Goal: Obtain resource: Obtain resource

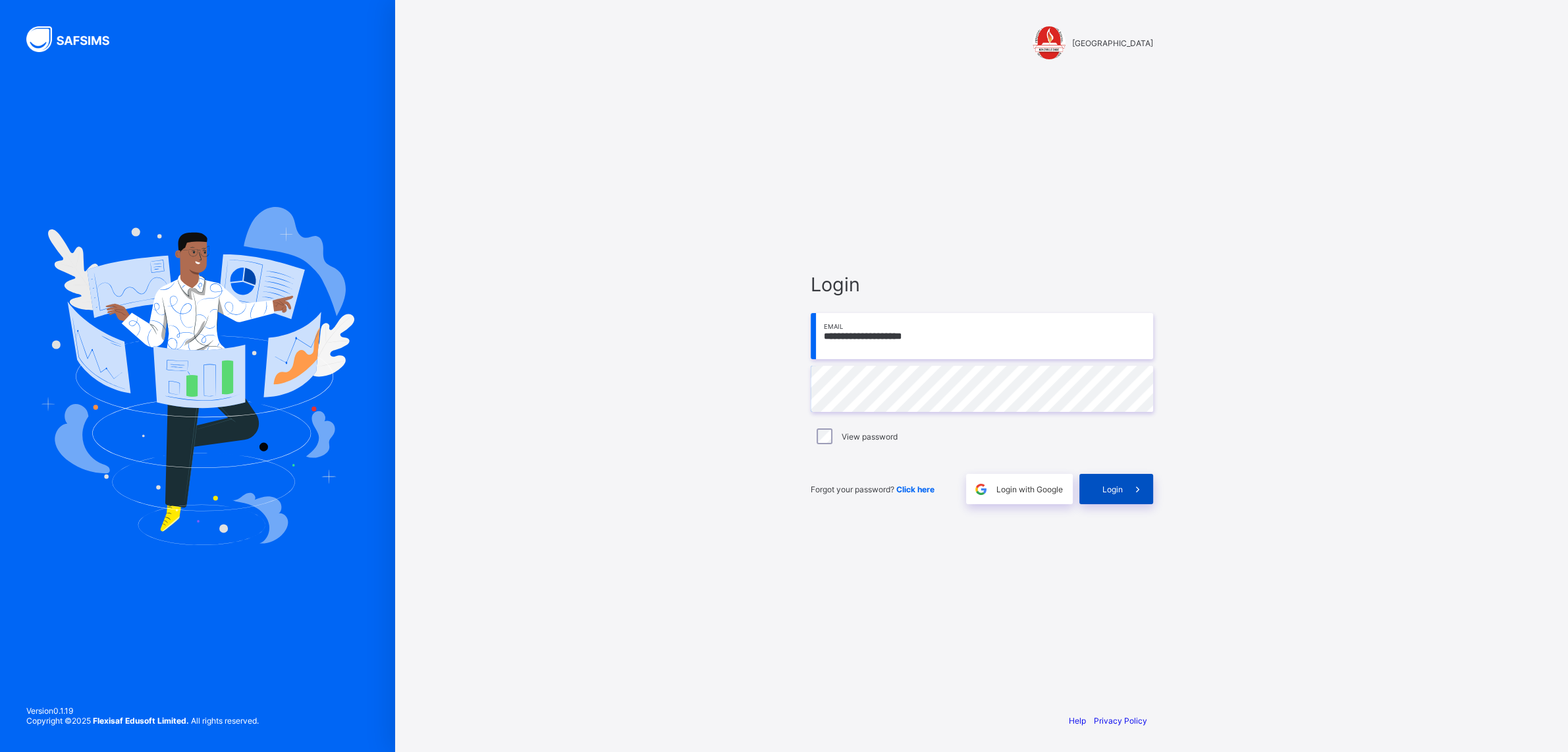
click at [1113, 491] on span "Login" at bounding box center [1113, 489] width 21 height 10
click at [1116, 494] on span "Login" at bounding box center [1113, 489] width 21 height 10
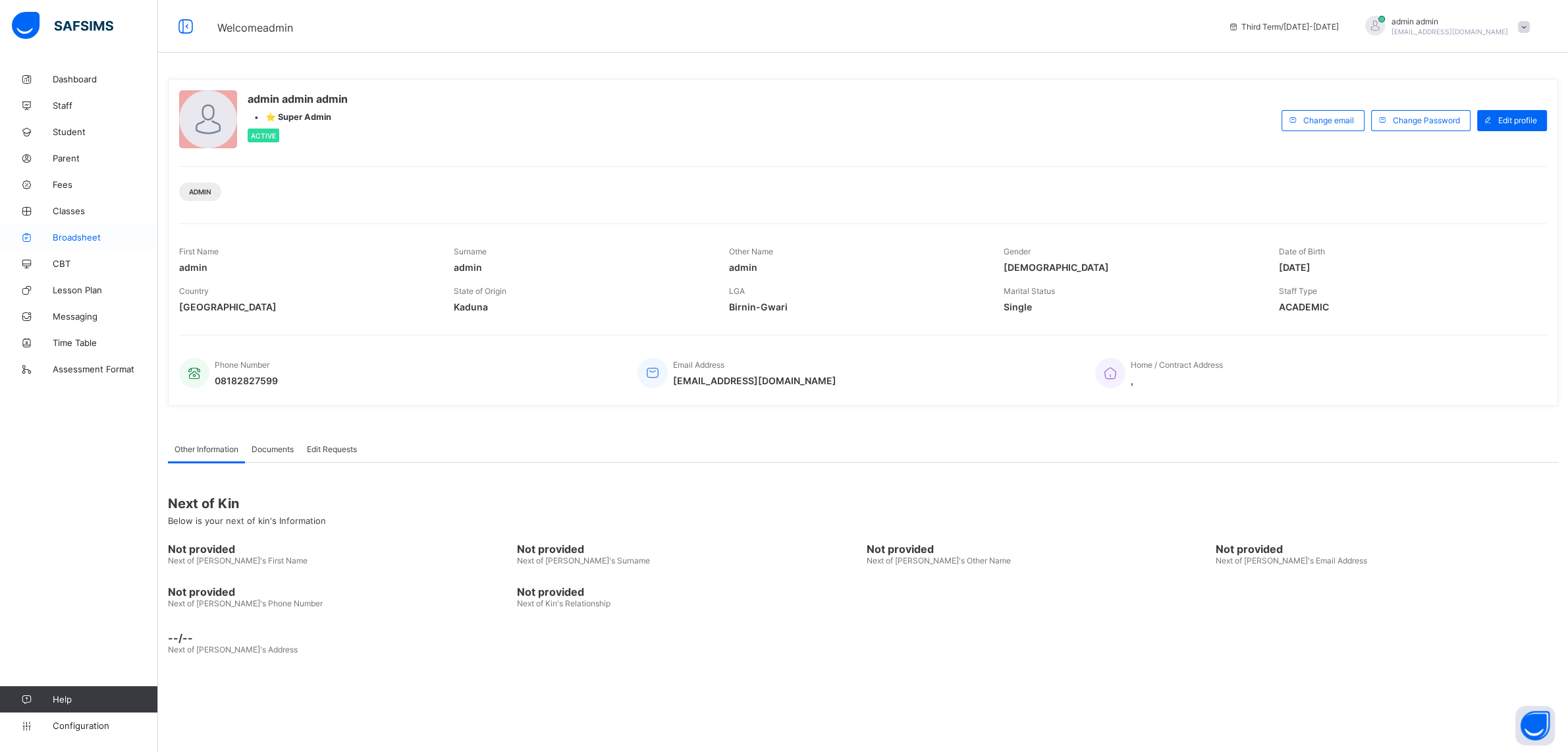
click at [75, 236] on span "Broadsheet" at bounding box center [106, 237] width 106 height 10
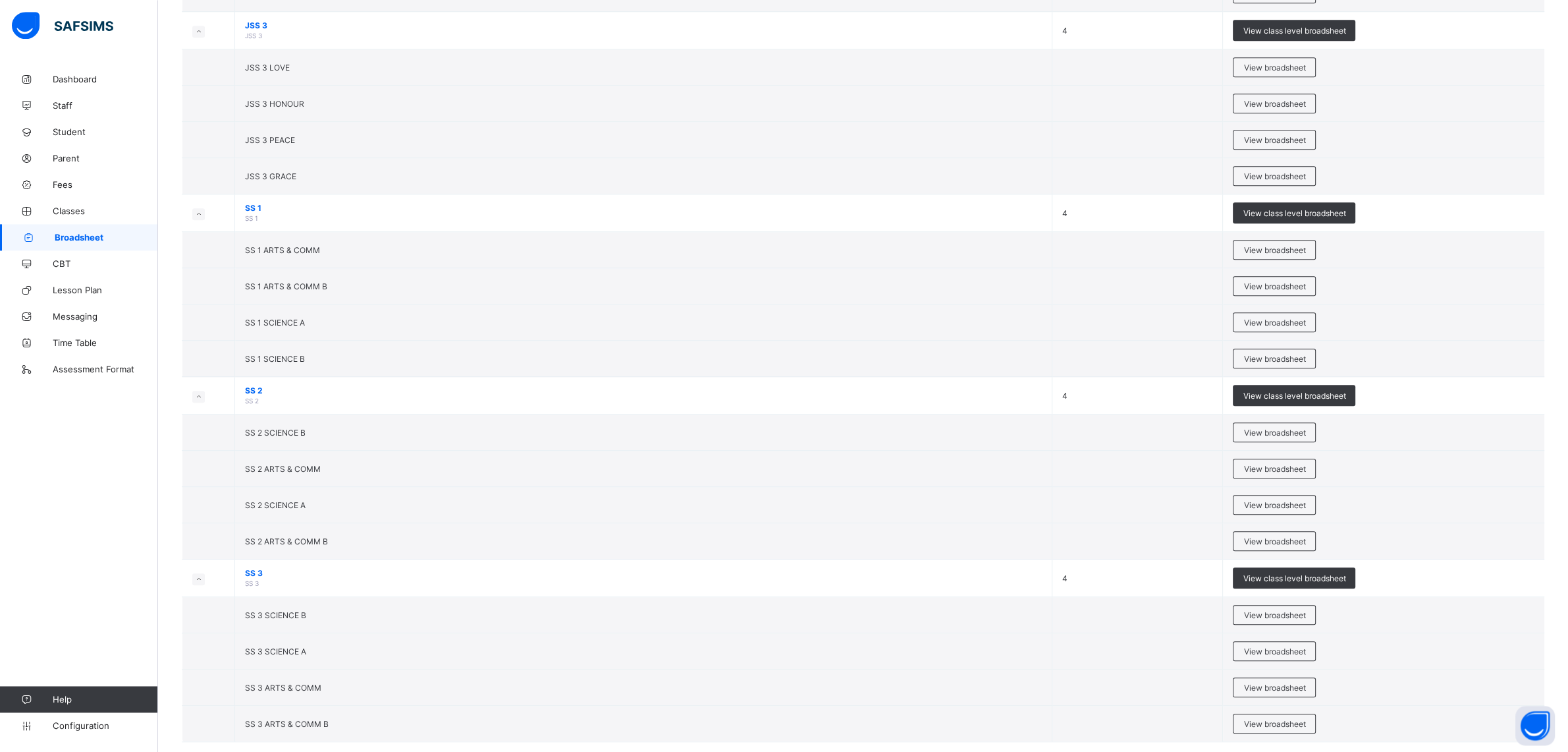
scroll to position [1600, 0]
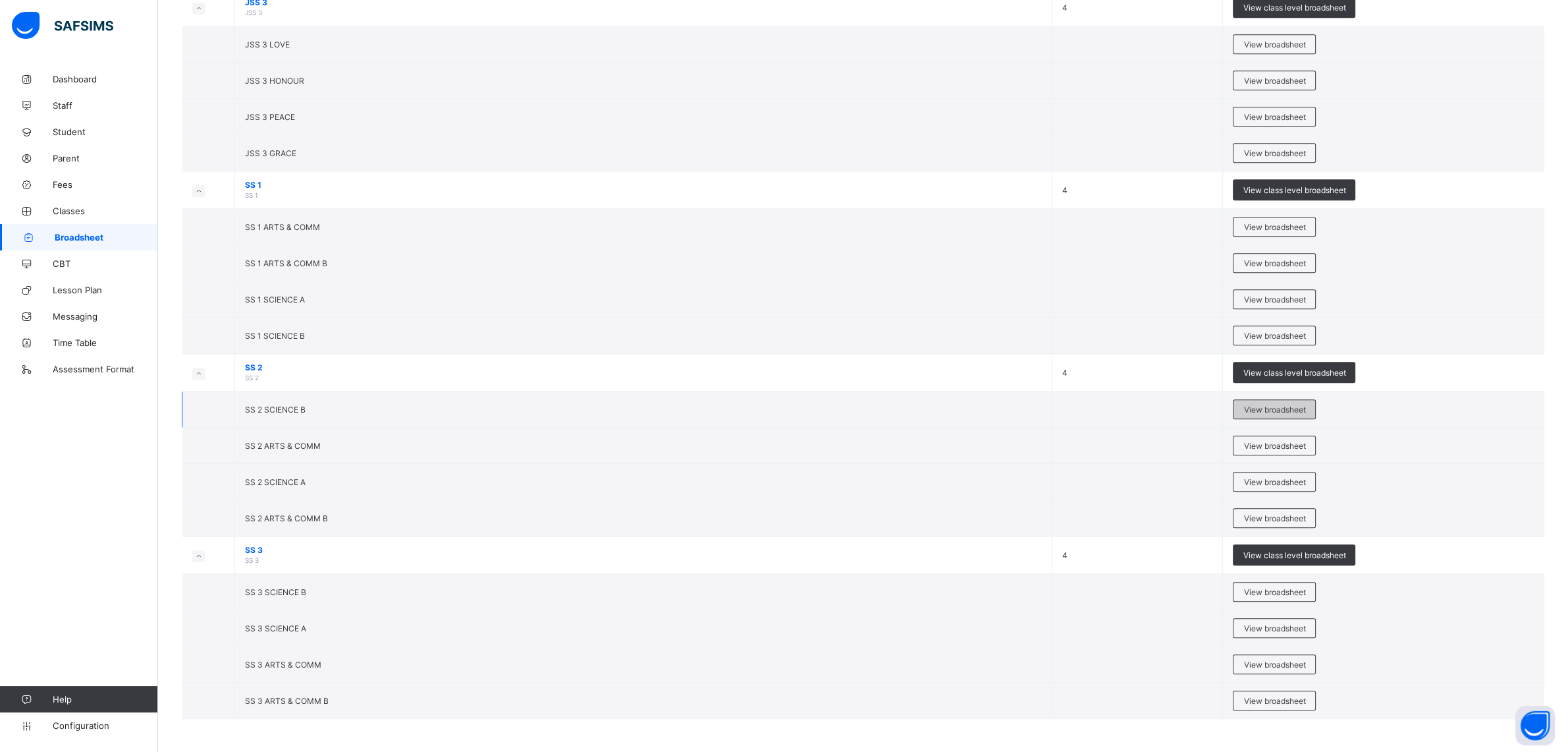
click at [1268, 414] on div "View broadsheet" at bounding box center [1274, 409] width 83 height 20
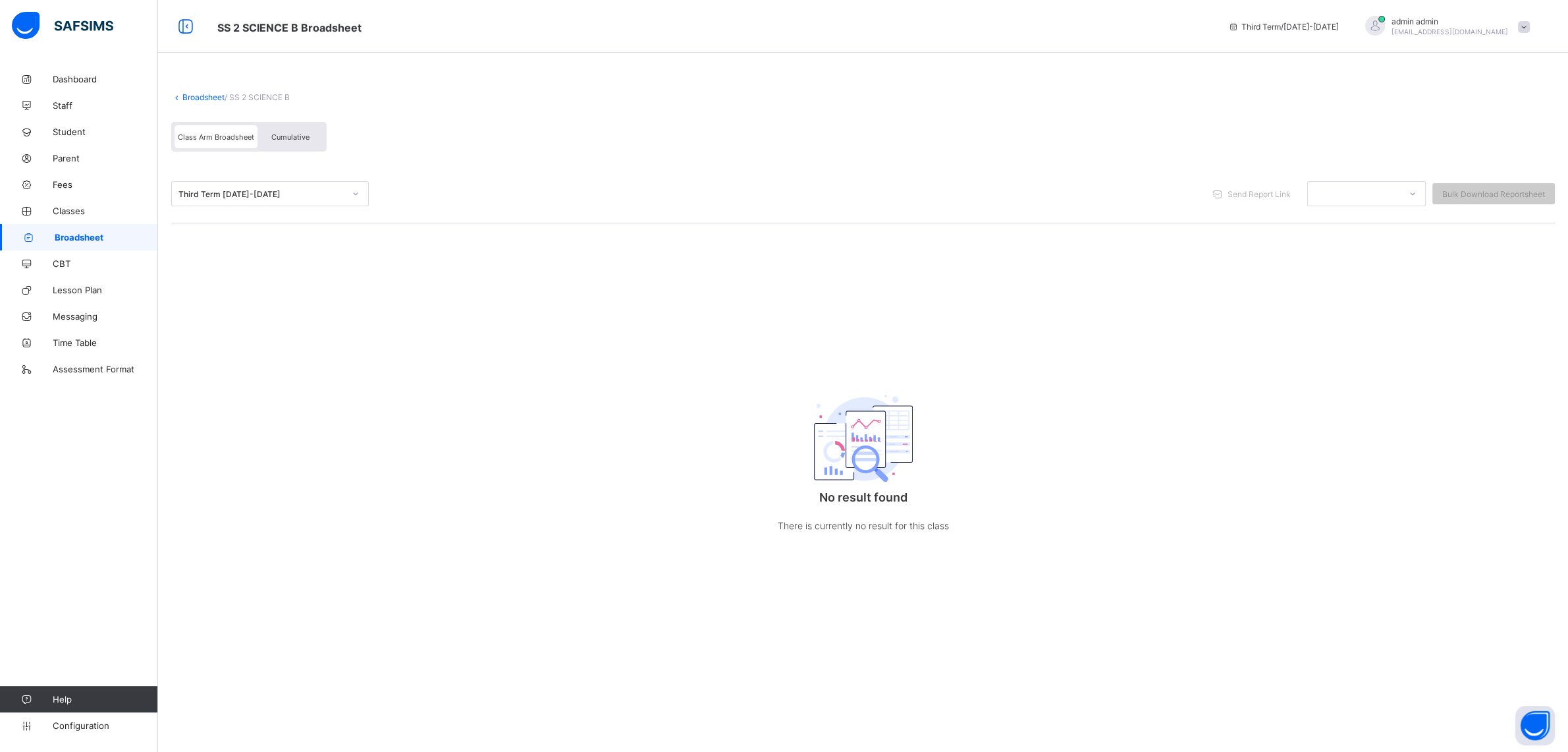
click at [293, 142] on div "Cumulative" at bounding box center [290, 137] width 66 height 23
click at [278, 144] on div "Cumulative" at bounding box center [290, 137] width 66 height 23
click at [303, 126] on div "Cumulative" at bounding box center [290, 137] width 66 height 23
click at [298, 132] on div "Cumulative" at bounding box center [290, 137] width 66 height 23
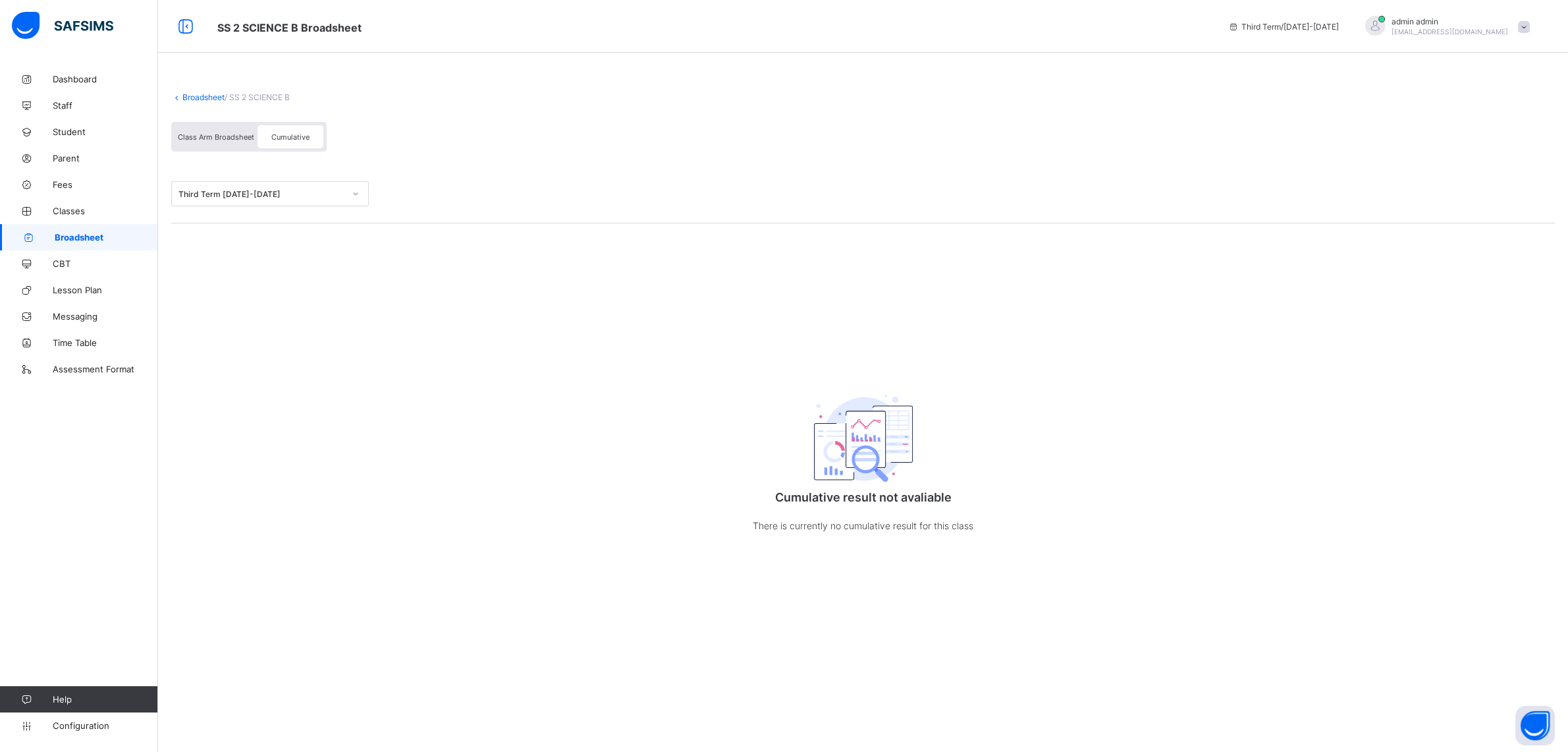
click at [420, 133] on div "Class Arm Broadsheet Cumulative" at bounding box center [863, 139] width 1384 height 49
click at [285, 142] on div "Cumulative" at bounding box center [290, 137] width 66 height 23
click at [74, 213] on span "Classes" at bounding box center [106, 211] width 106 height 10
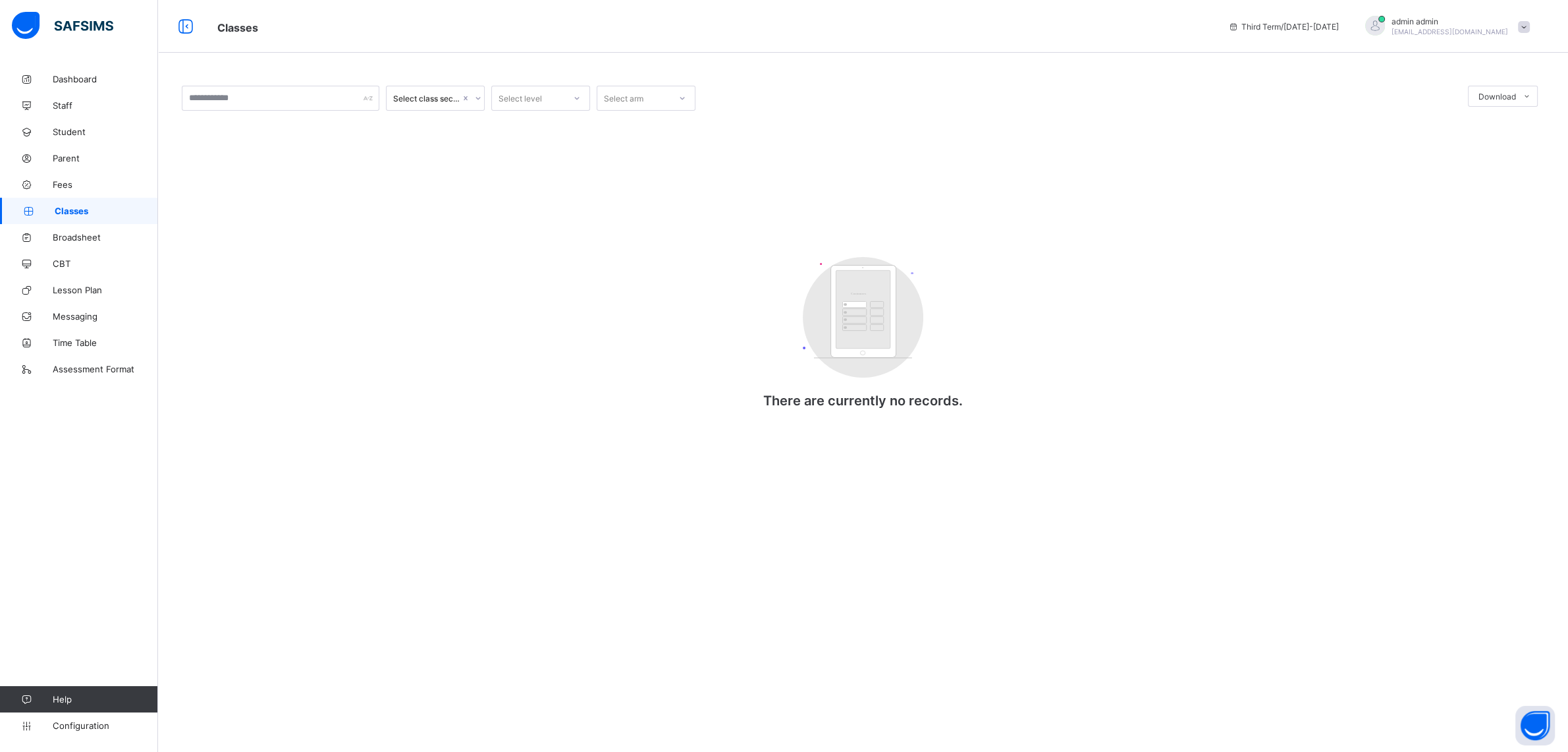
click at [1519, 27] on span at bounding box center [1524, 27] width 12 height 12
click at [1474, 172] on span "Logout" at bounding box center [1487, 177] width 87 height 15
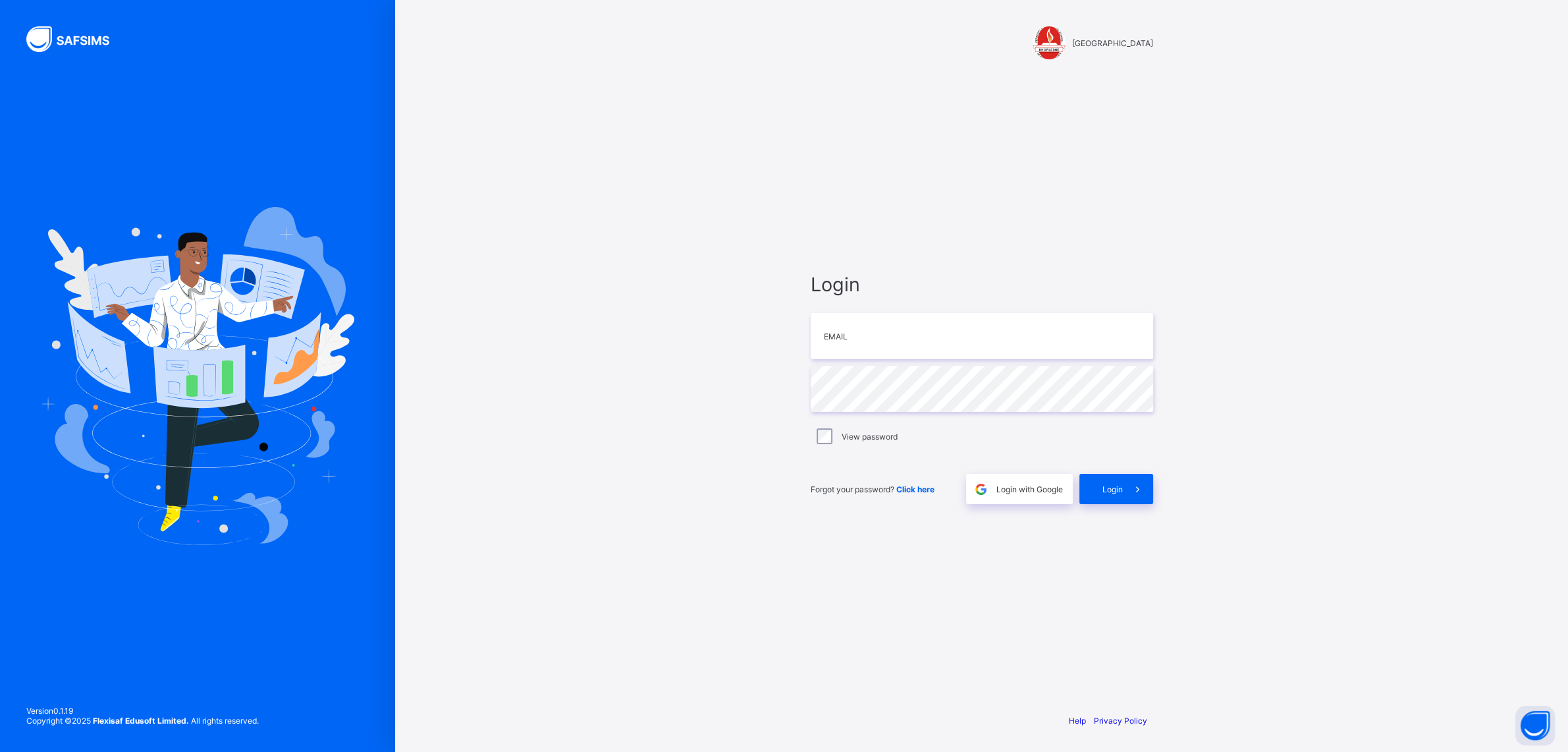
type input "**********"
drag, startPoint x: 950, startPoint y: 329, endPoint x: 745, endPoint y: 340, distance: 205.3
click at [810, 340] on input "**********" at bounding box center [982, 335] width 343 height 46
type input "**********"
click at [1107, 502] on div "Login" at bounding box center [1116, 489] width 74 height 30
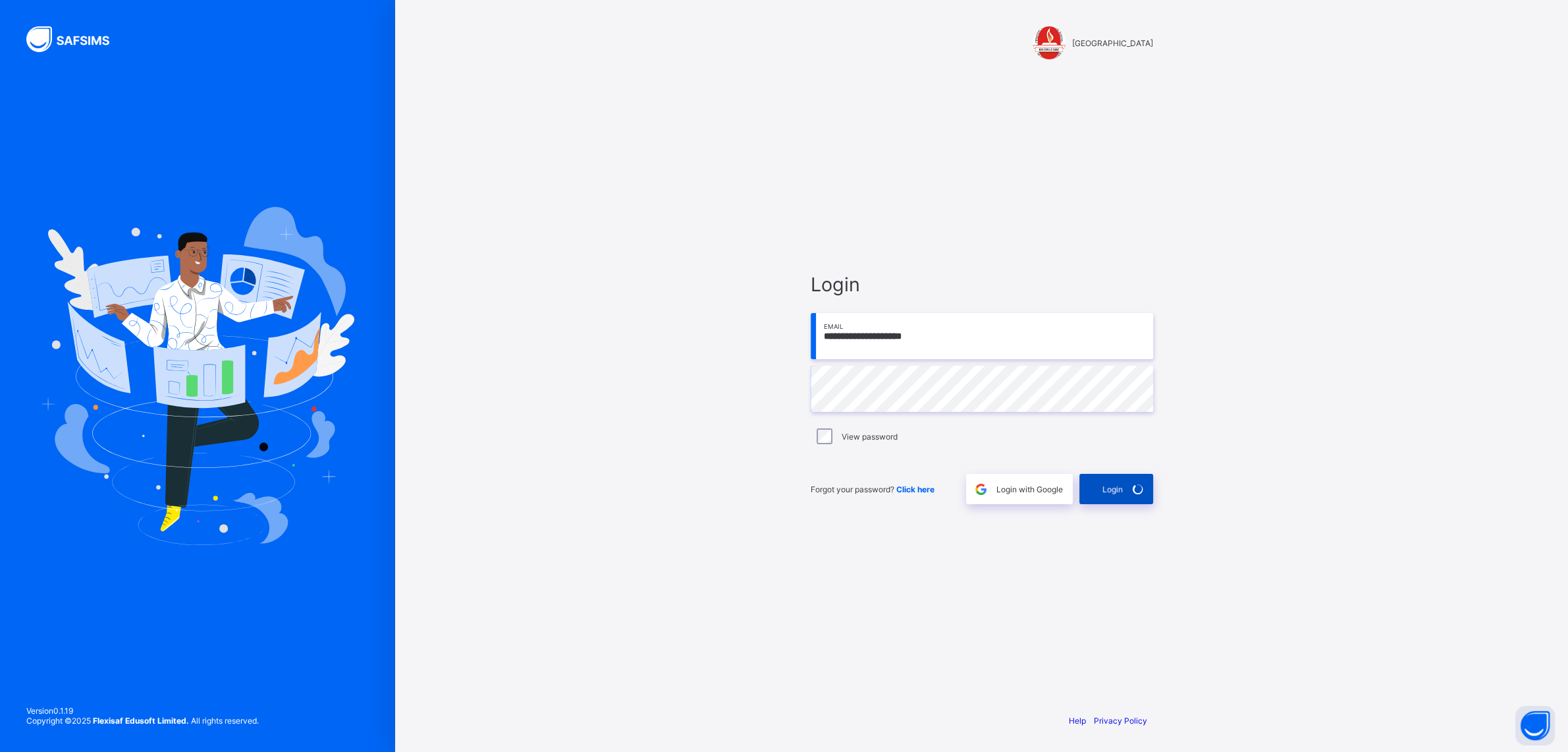
click at [1107, 502] on div "Login" at bounding box center [1116, 489] width 74 height 30
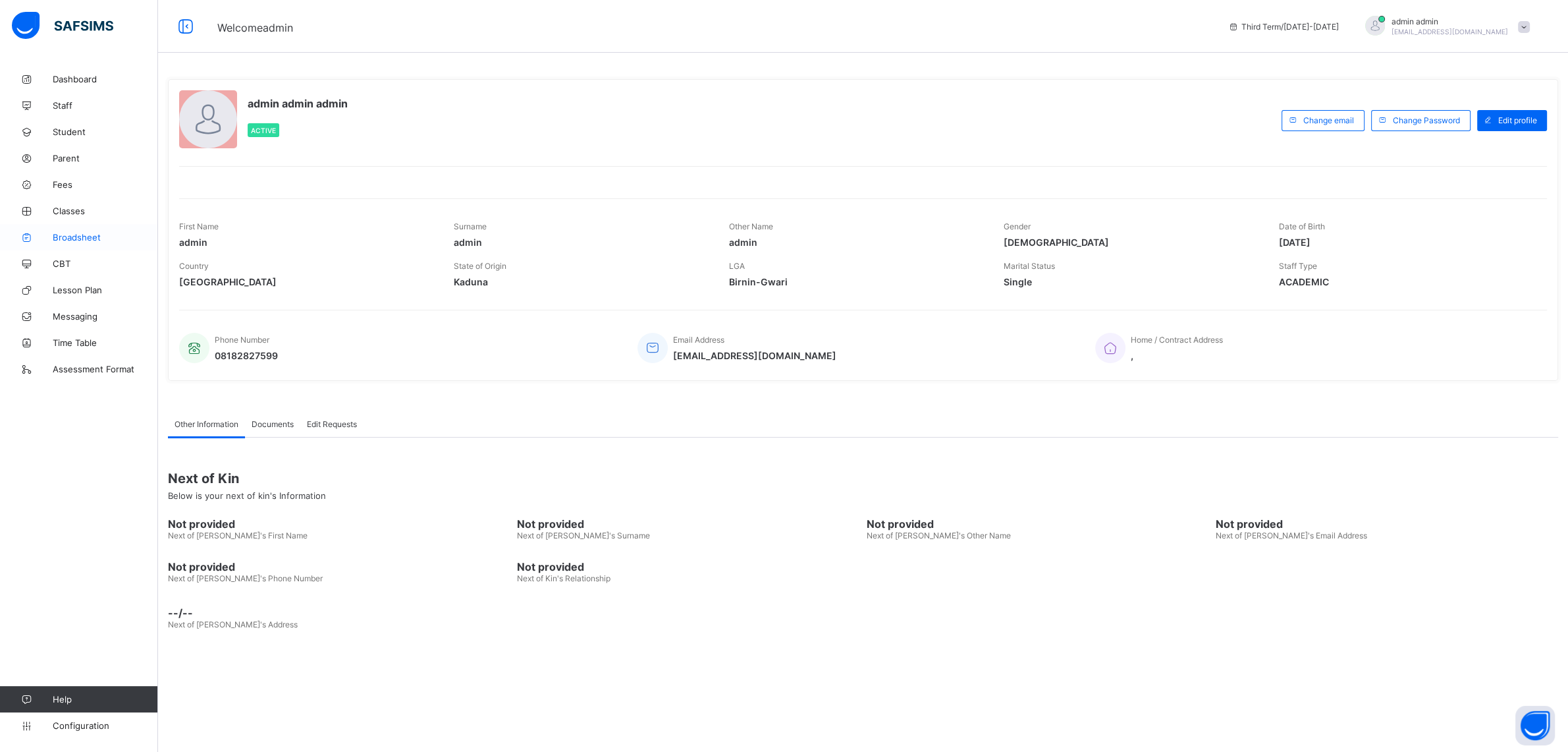
click at [80, 235] on span "Broadsheet" at bounding box center [106, 237] width 106 height 10
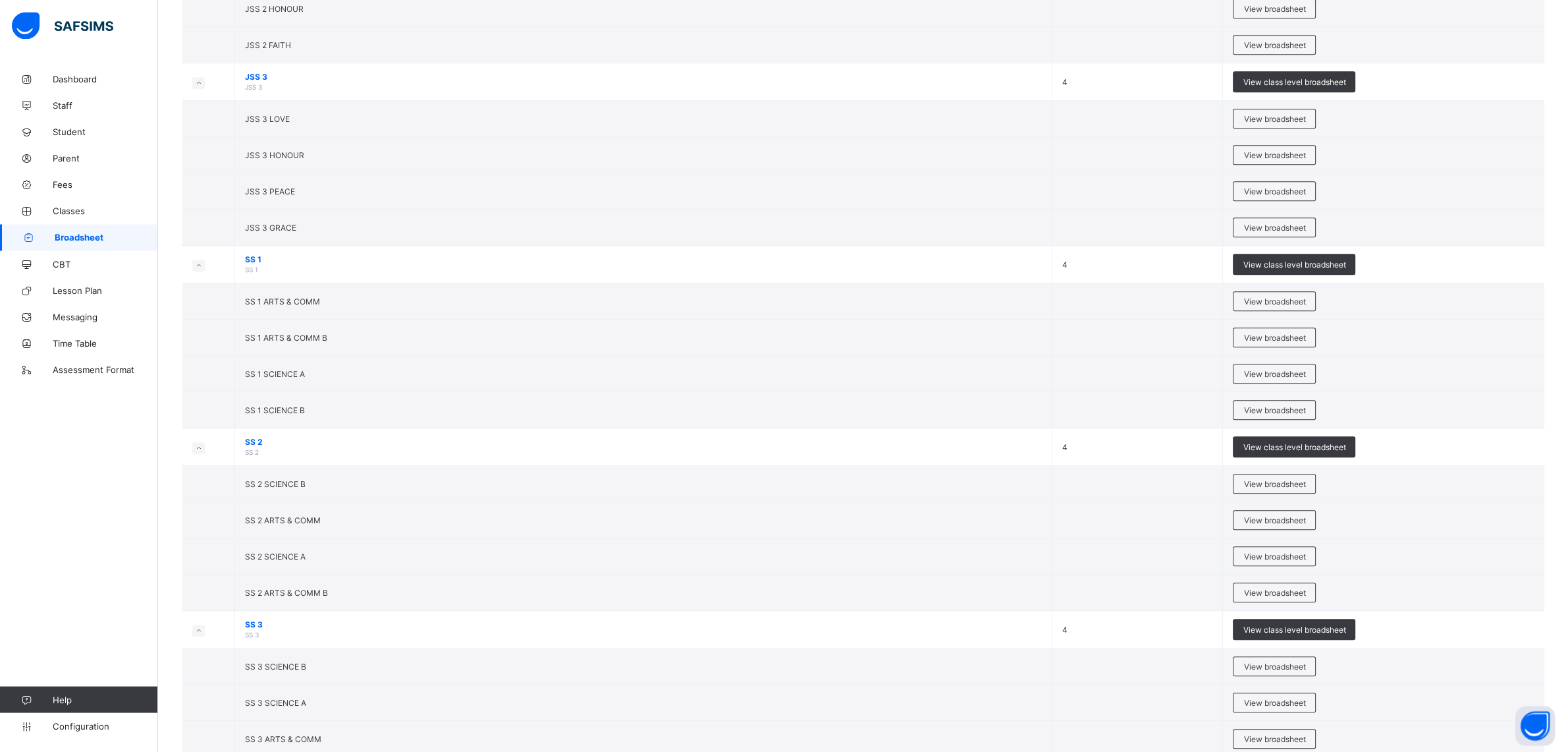
scroll to position [1600, 0]
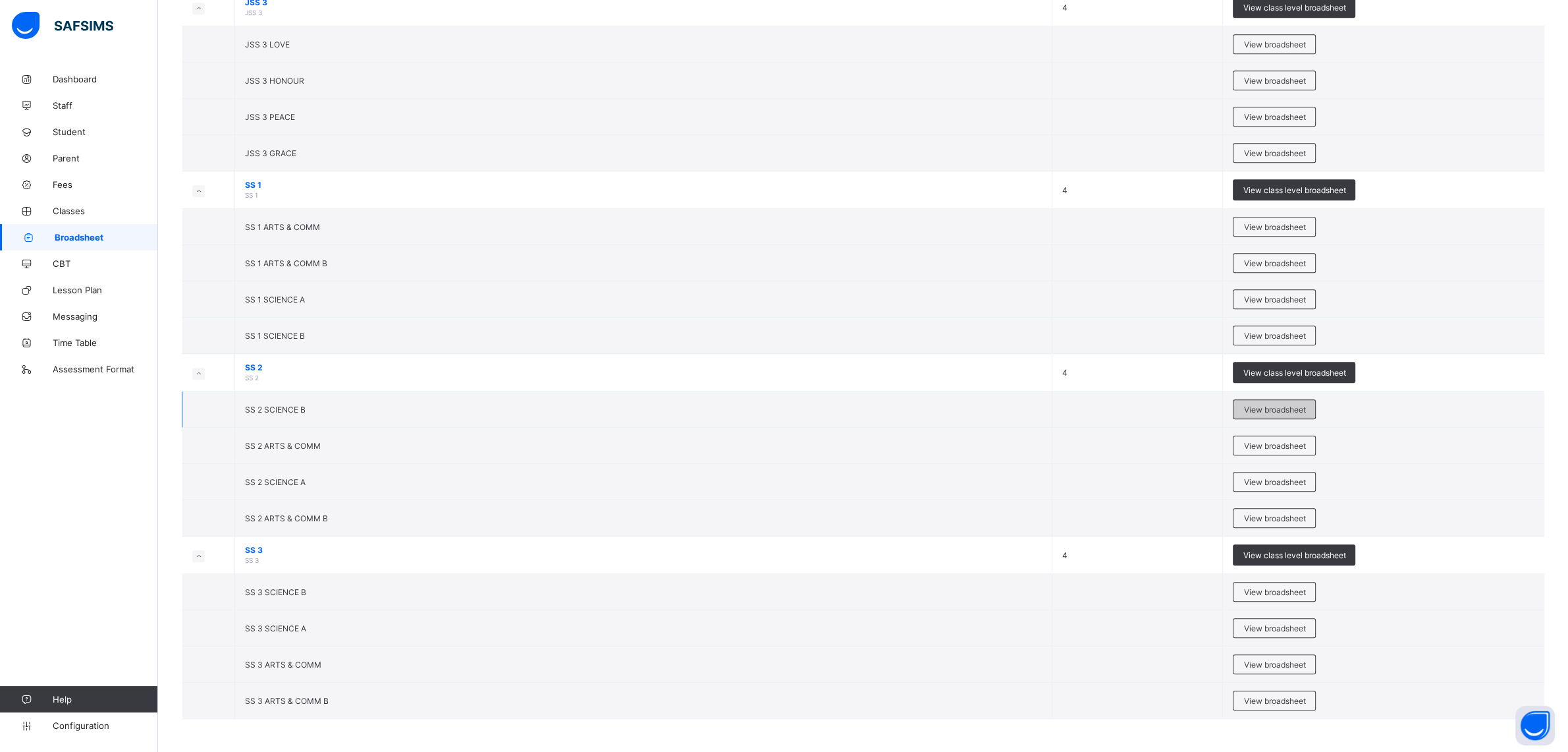
click at [1284, 405] on span "View broadsheet" at bounding box center [1274, 409] width 62 height 10
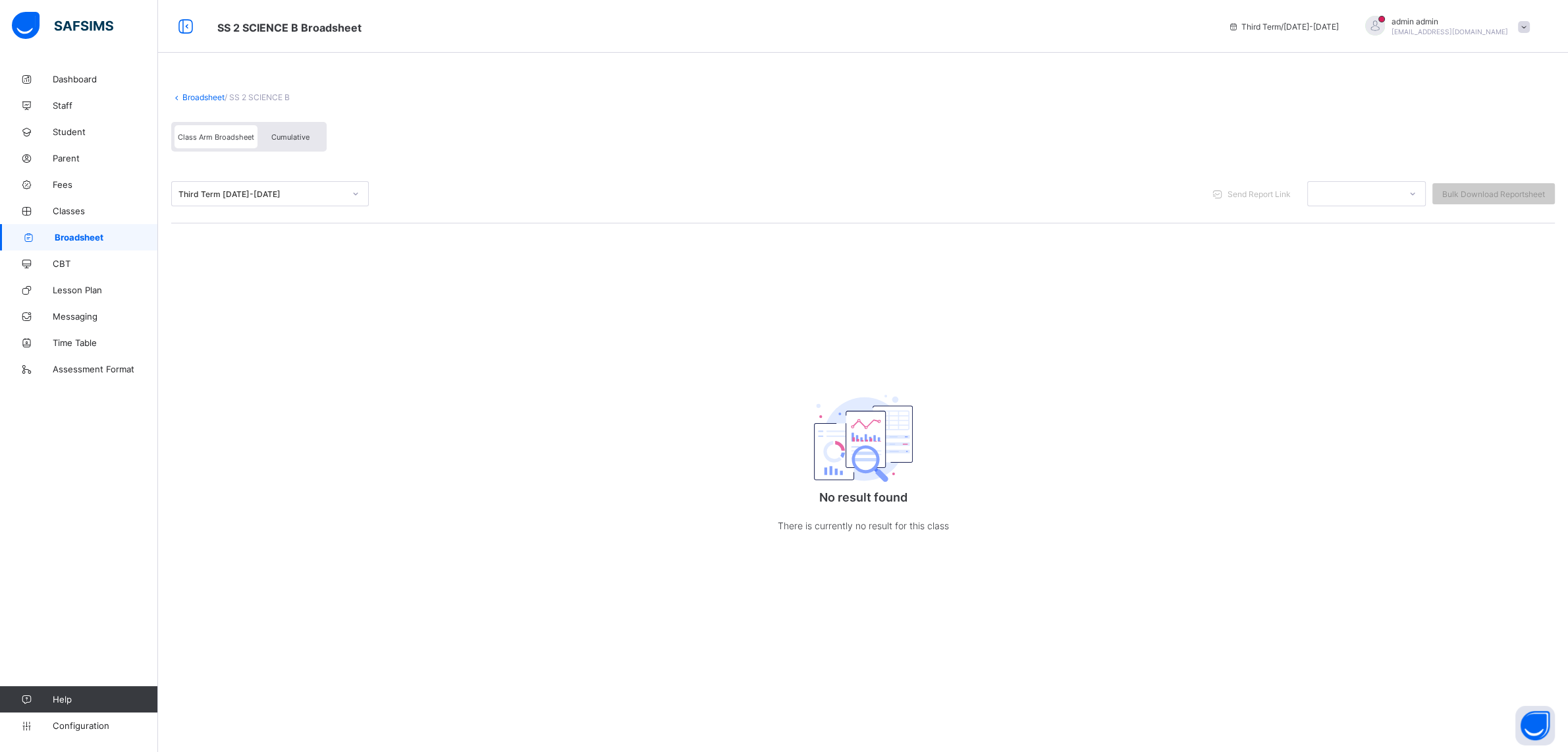
click at [294, 131] on div "Cumulative" at bounding box center [290, 137] width 66 height 23
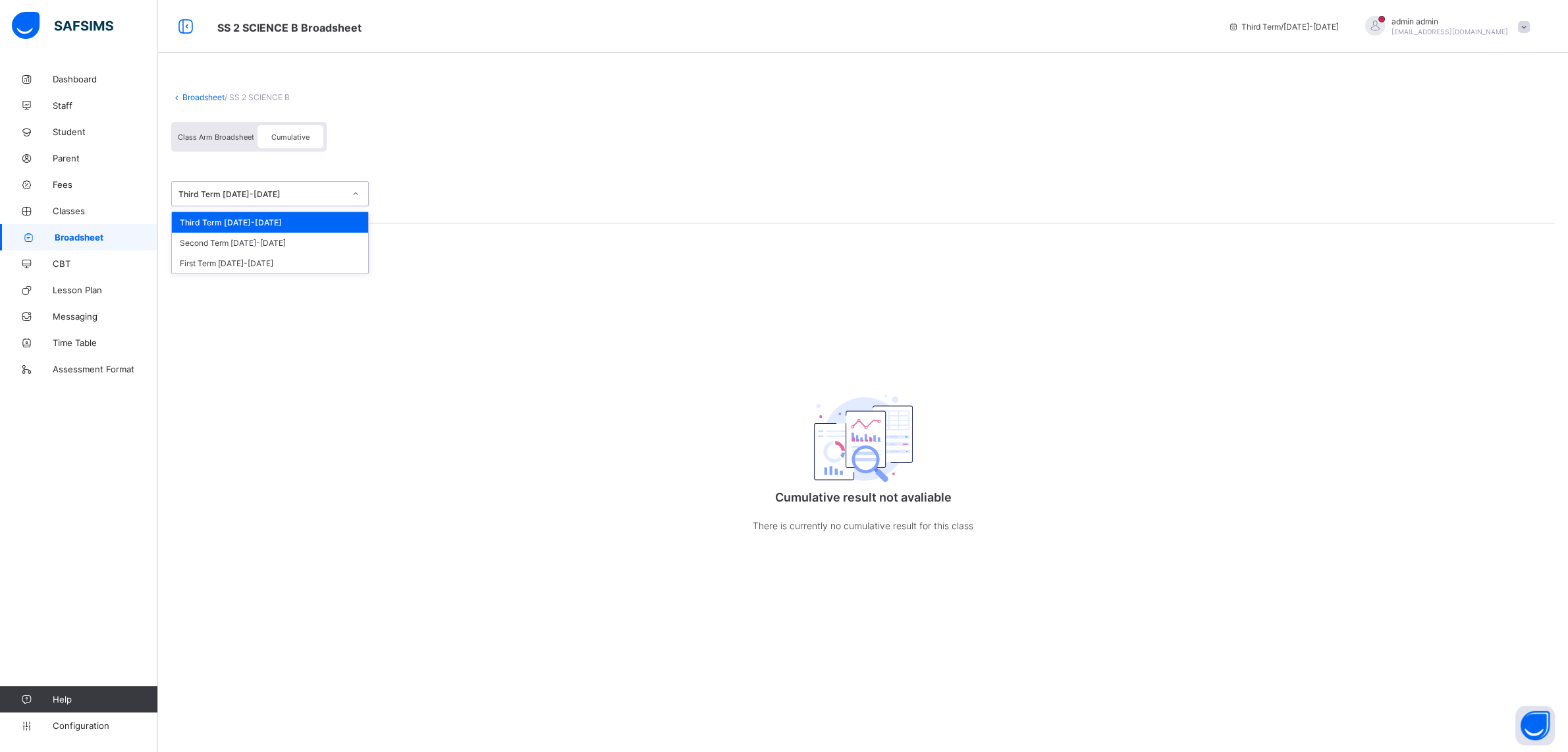
click at [307, 194] on div "Third Term 2024-2025" at bounding box center [261, 193] width 166 height 10
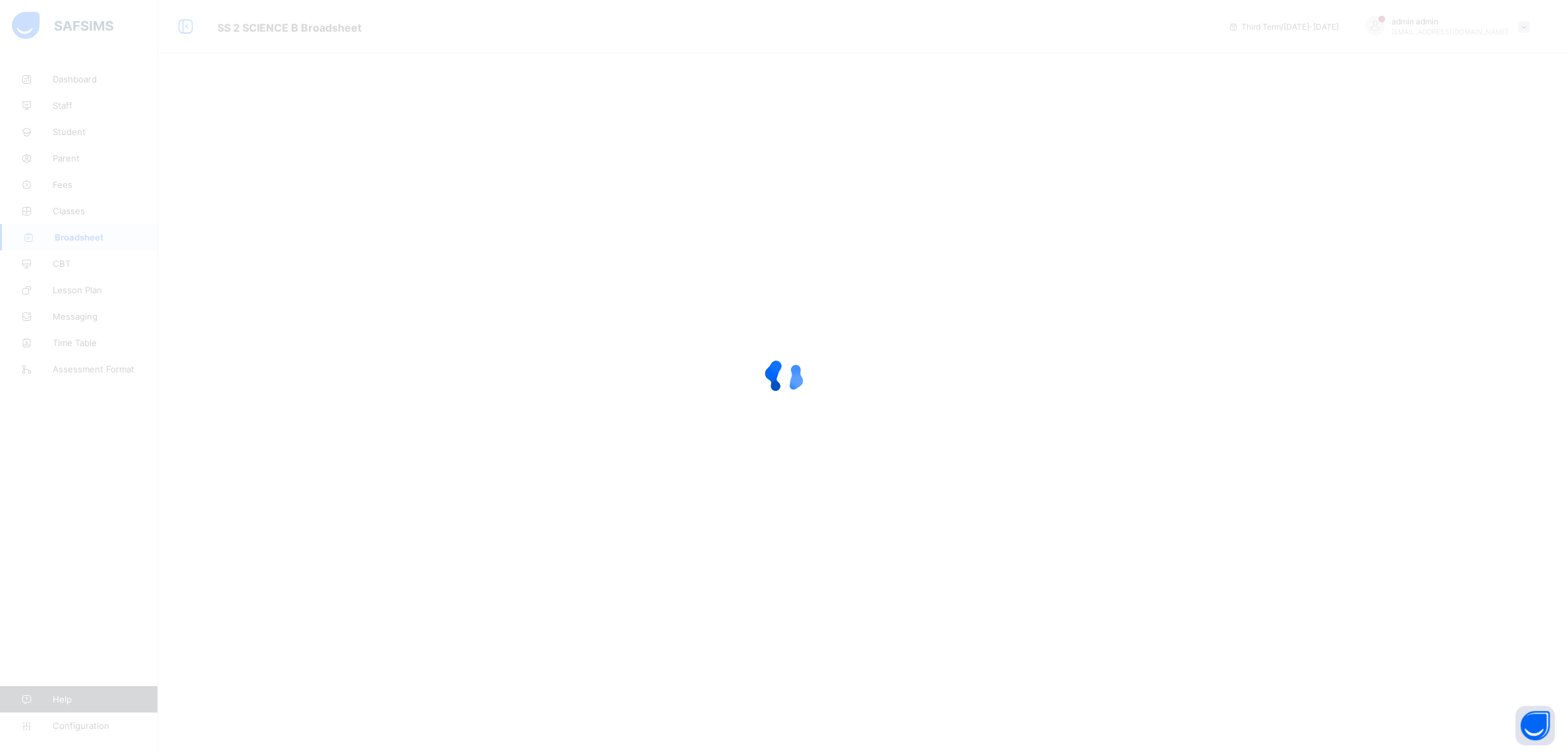
click at [276, 218] on div at bounding box center [784, 376] width 1568 height 752
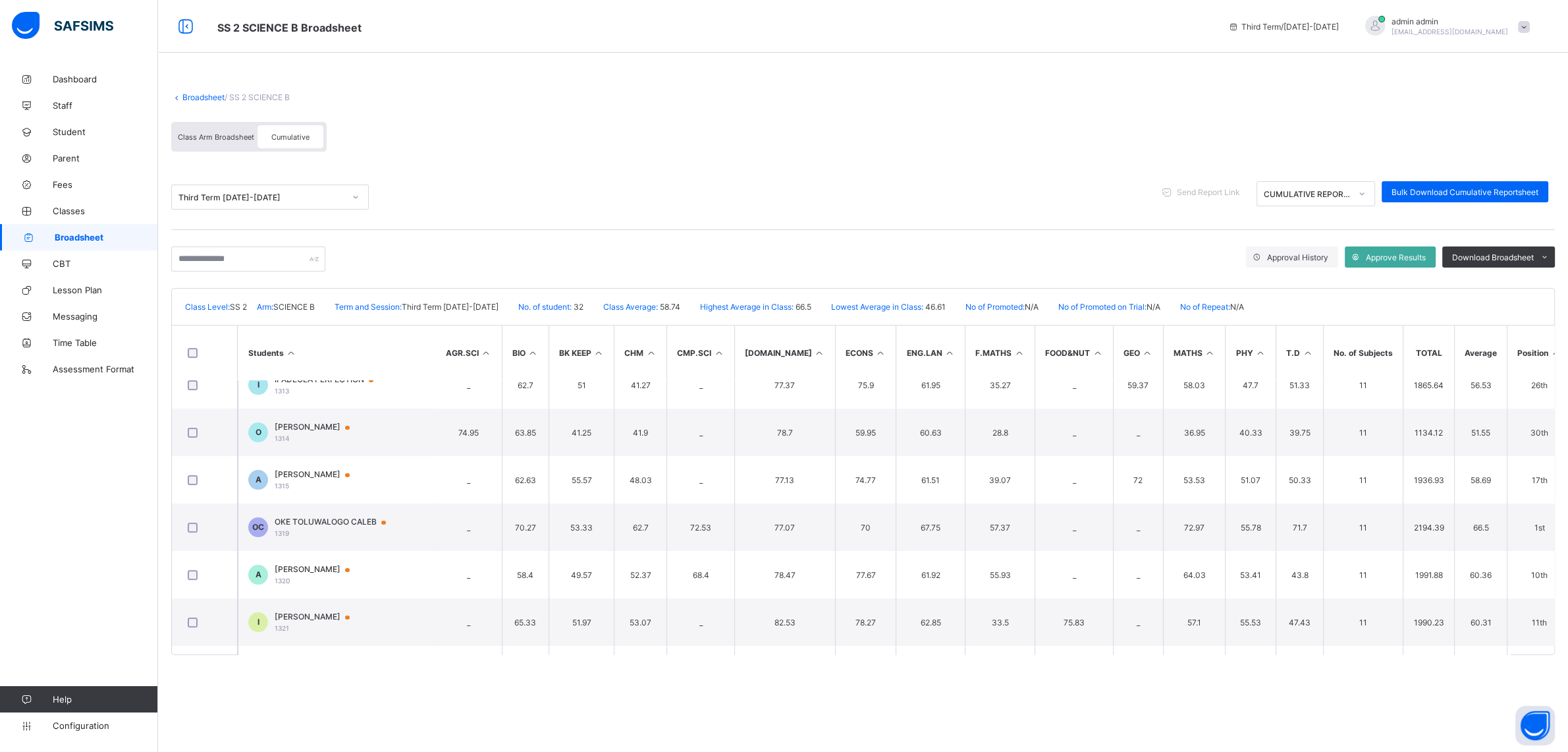
scroll to position [360, 0]
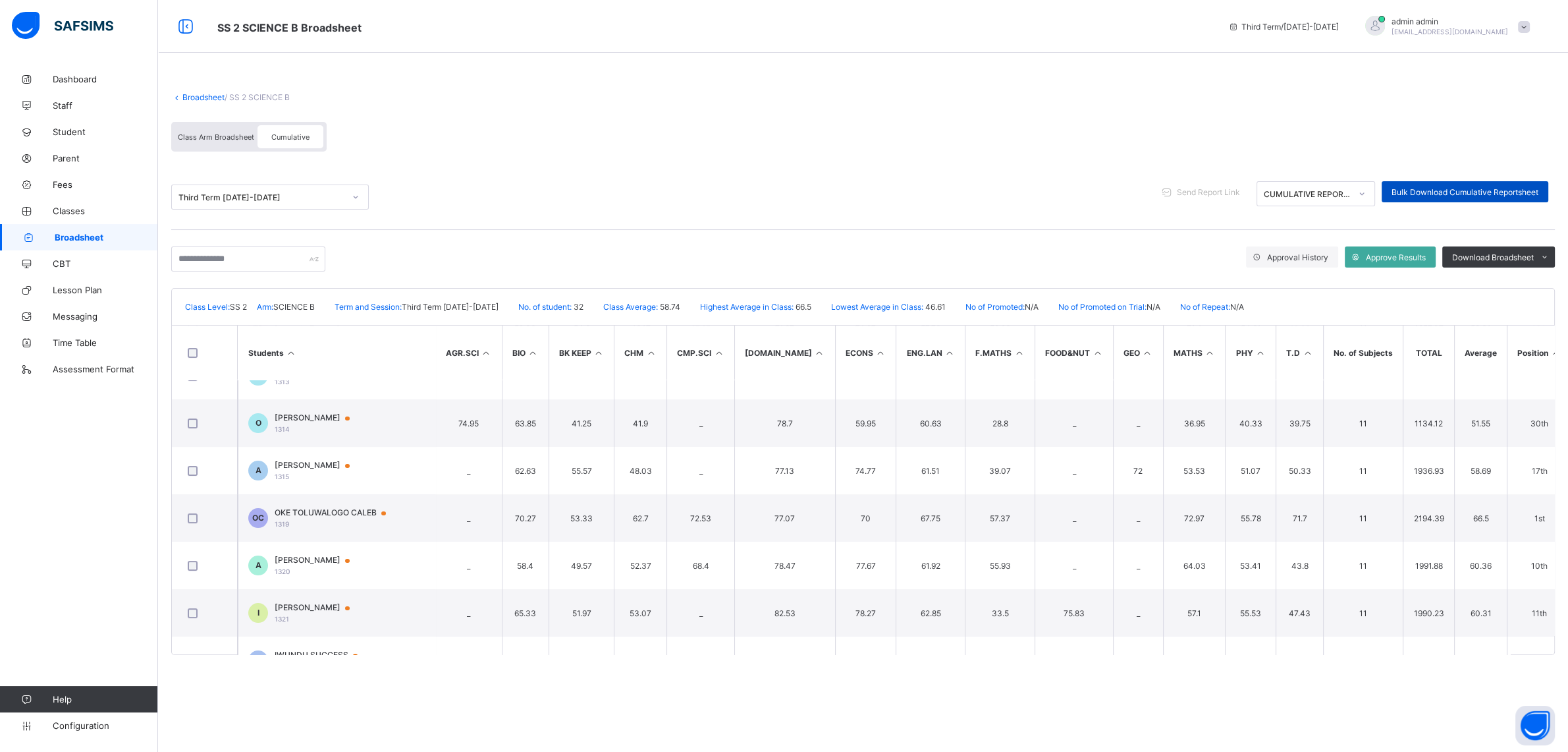
click at [1400, 190] on span "Bulk Download Cumulative Reportsheet" at bounding box center [1465, 191] width 147 height 10
click at [197, 100] on link "Broadsheet" at bounding box center [203, 96] width 42 height 10
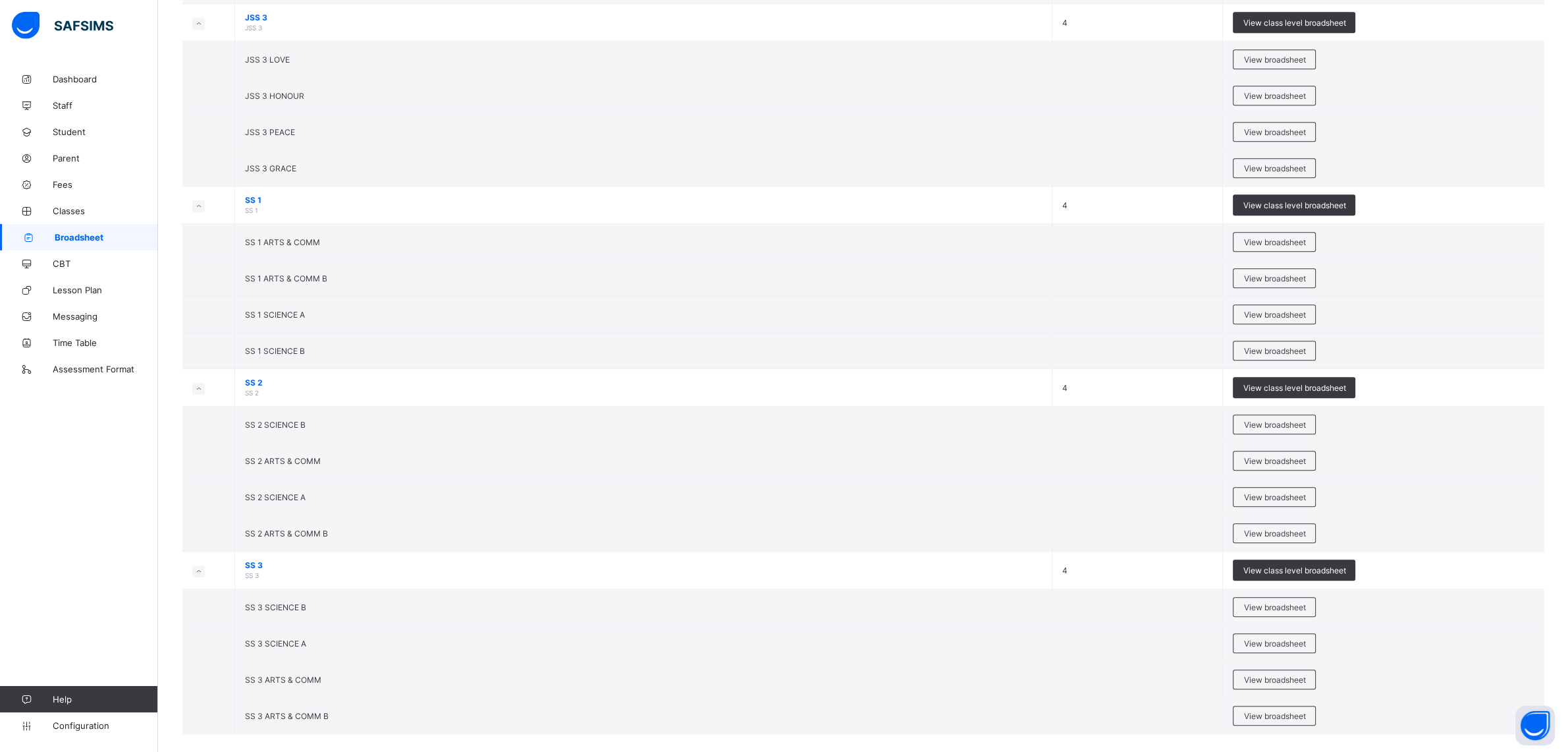
scroll to position [1600, 0]
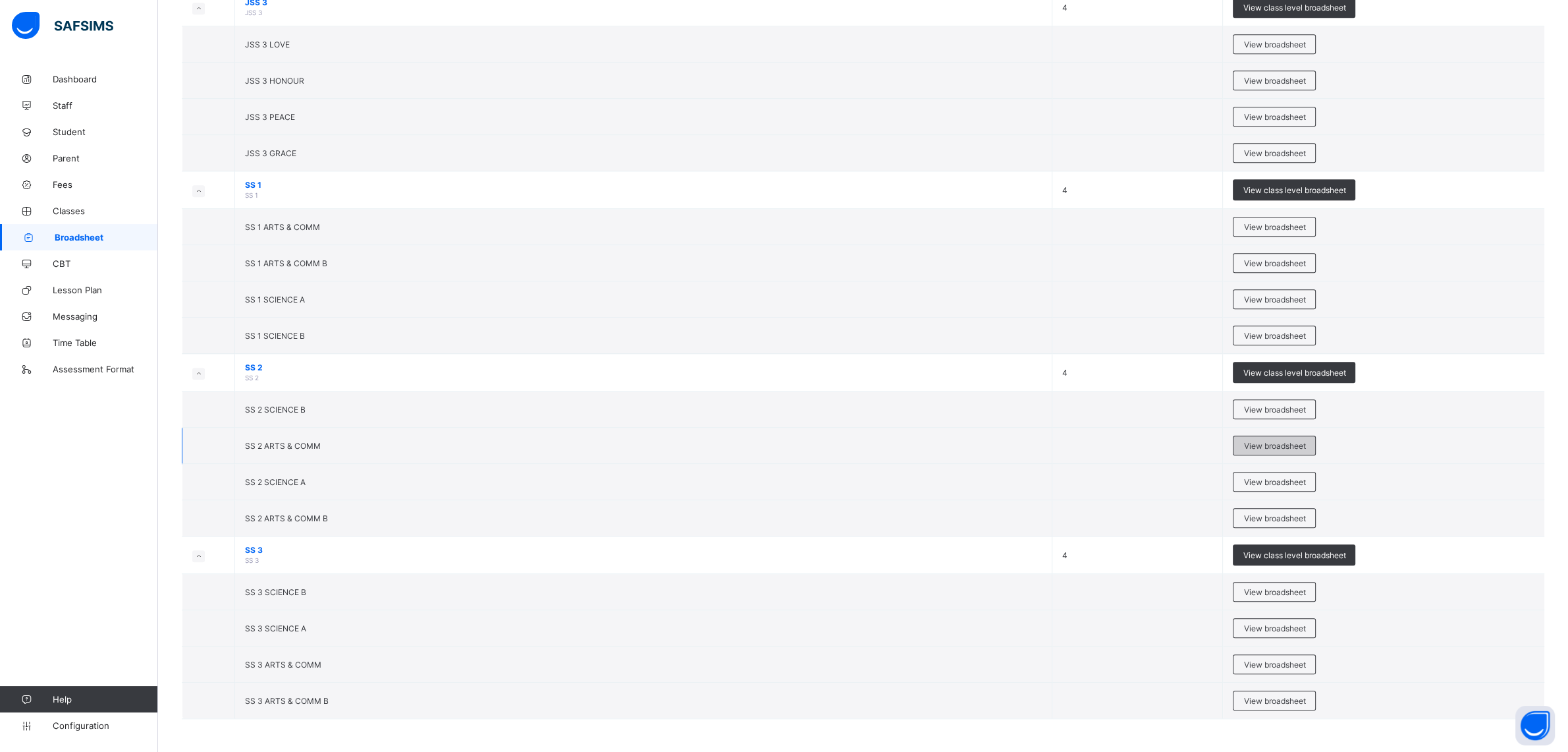
click at [1278, 441] on span "View broadsheet" at bounding box center [1274, 445] width 62 height 10
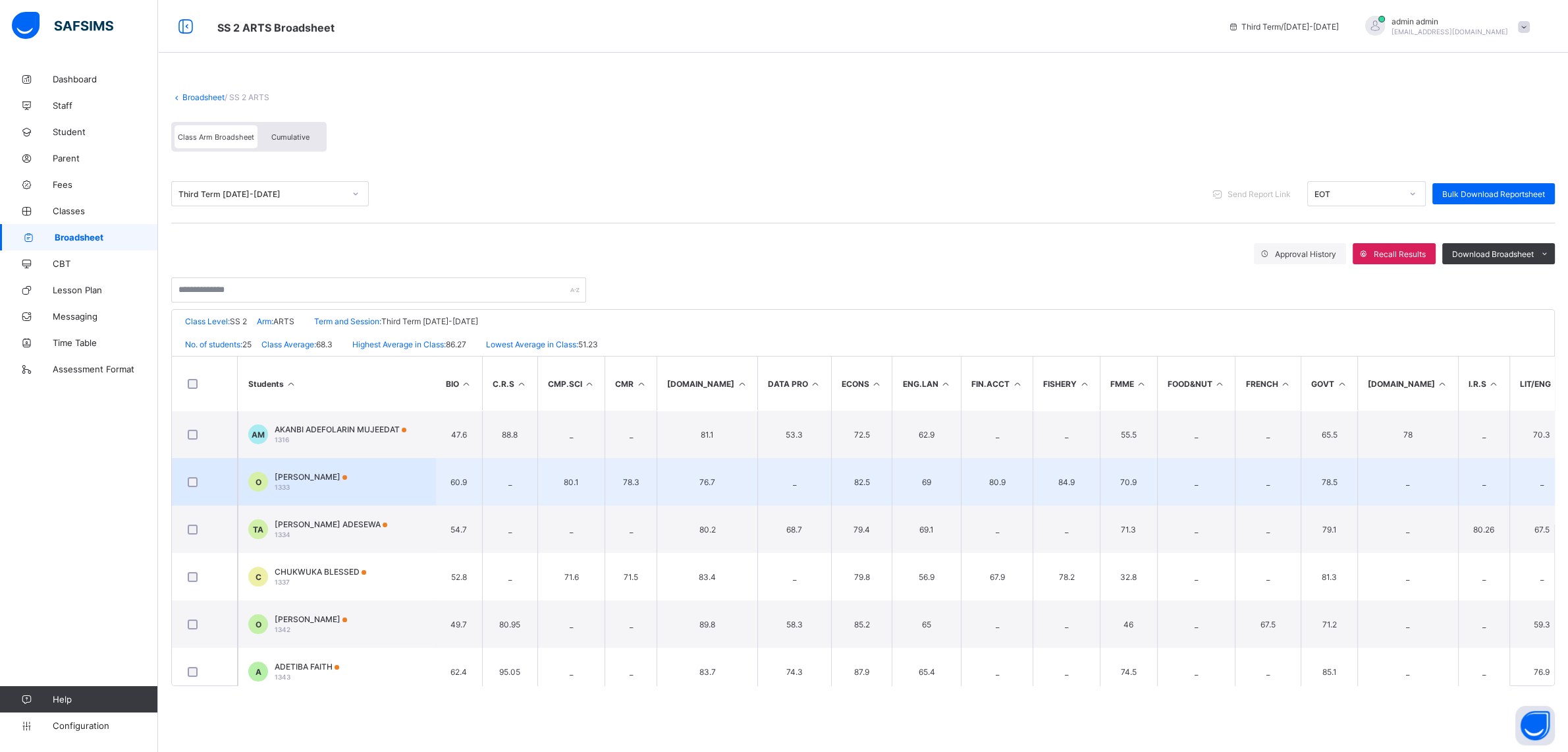
scroll to position [177, 0]
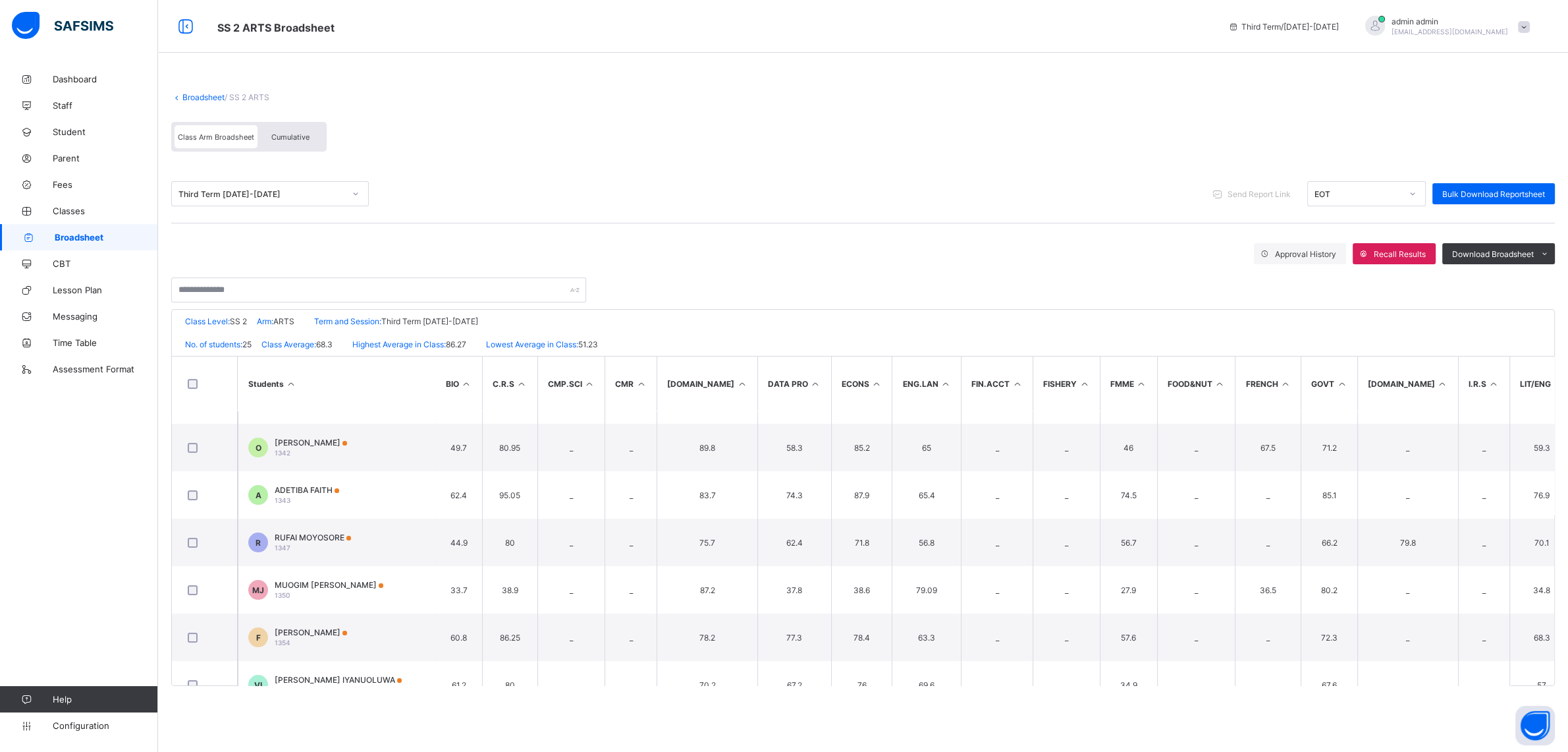
click at [310, 129] on div "Cumulative" at bounding box center [290, 137] width 66 height 23
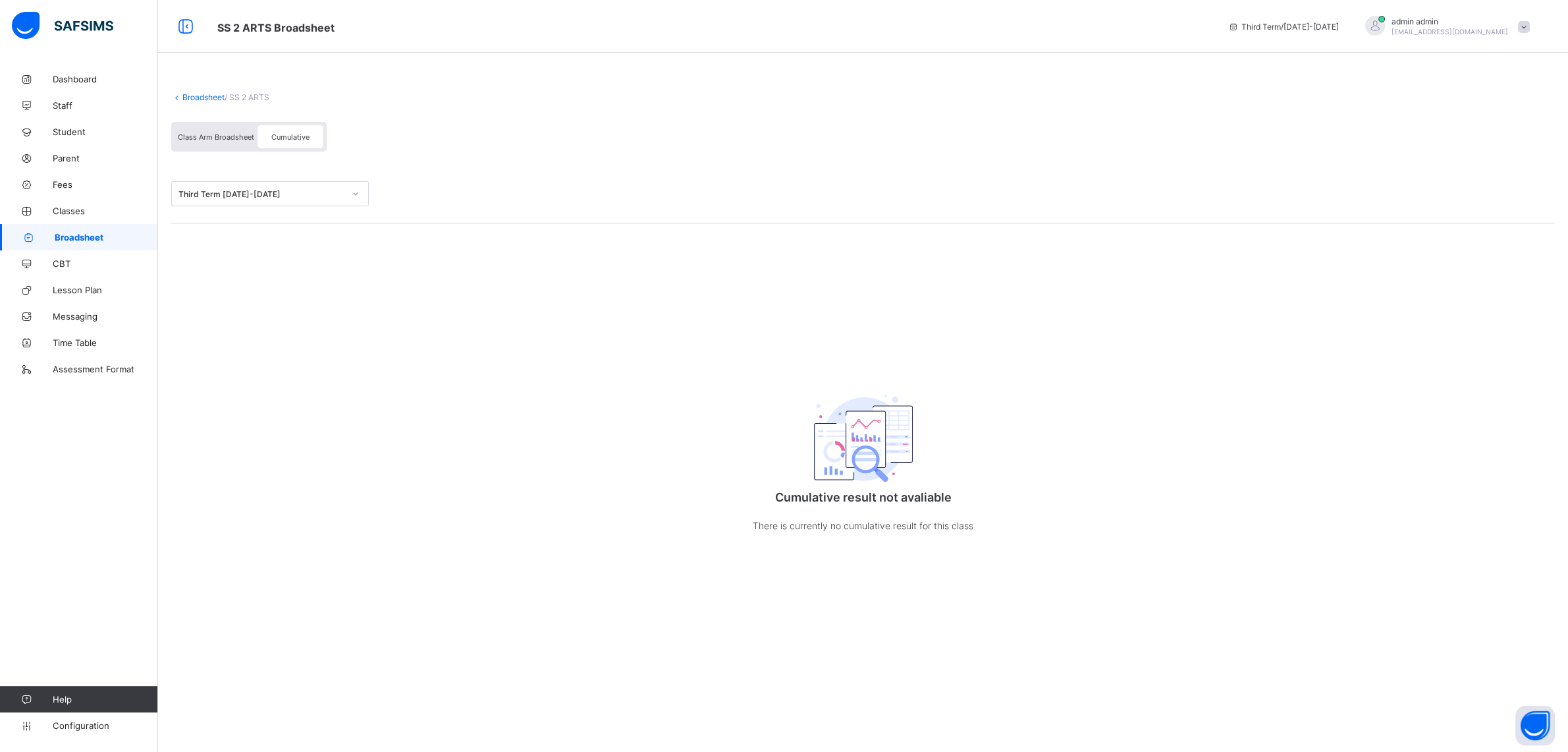
click at [552, 383] on div "Broadsheet / SS 2 ARTS Class Arm Broadsheet Cumulative Third Term 2024-2025 Cum…" at bounding box center [863, 326] width 1410 height 521
click at [222, 142] on div "Class Arm Broadsheet" at bounding box center [216, 137] width 83 height 23
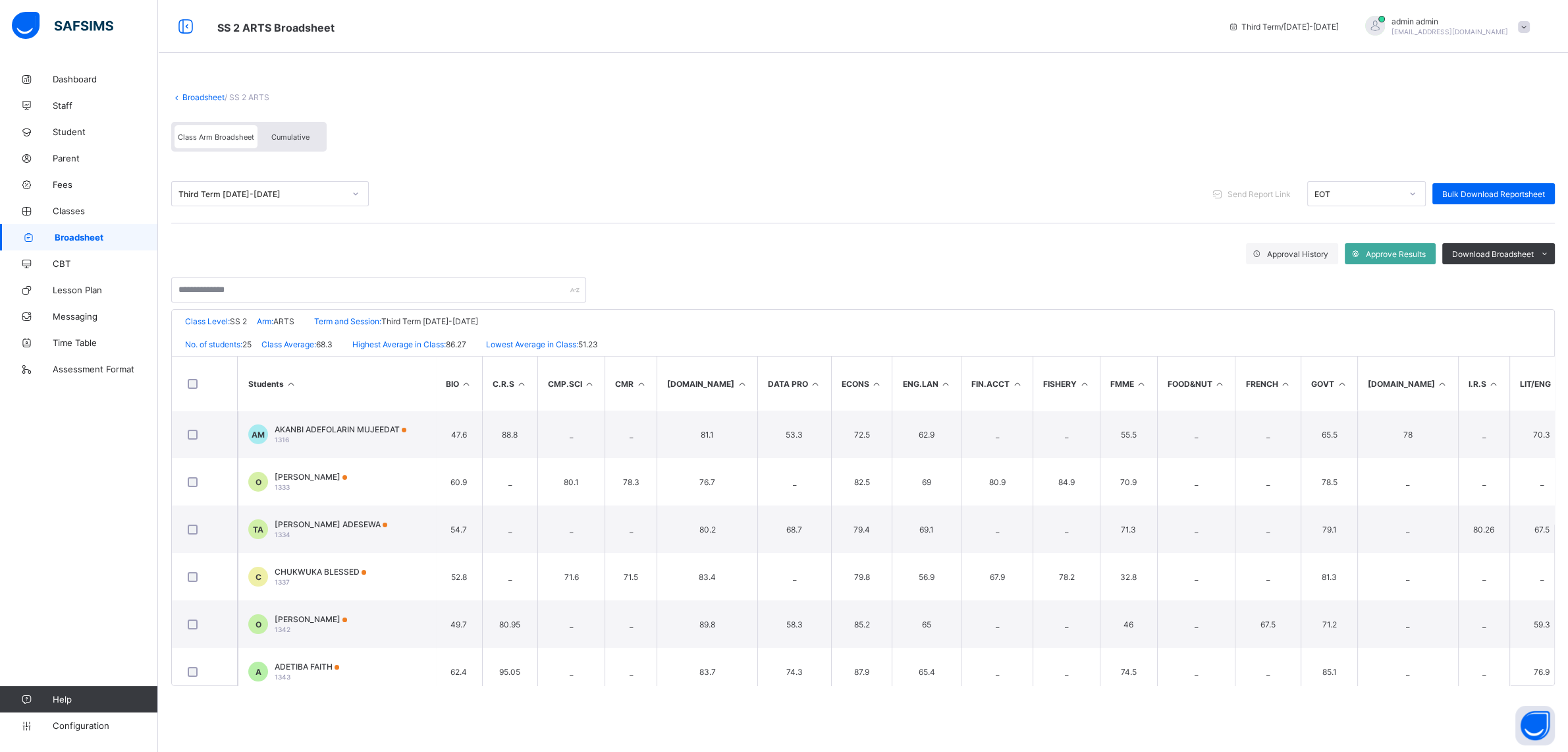
click at [296, 137] on span "Cumulative" at bounding box center [290, 137] width 38 height 10
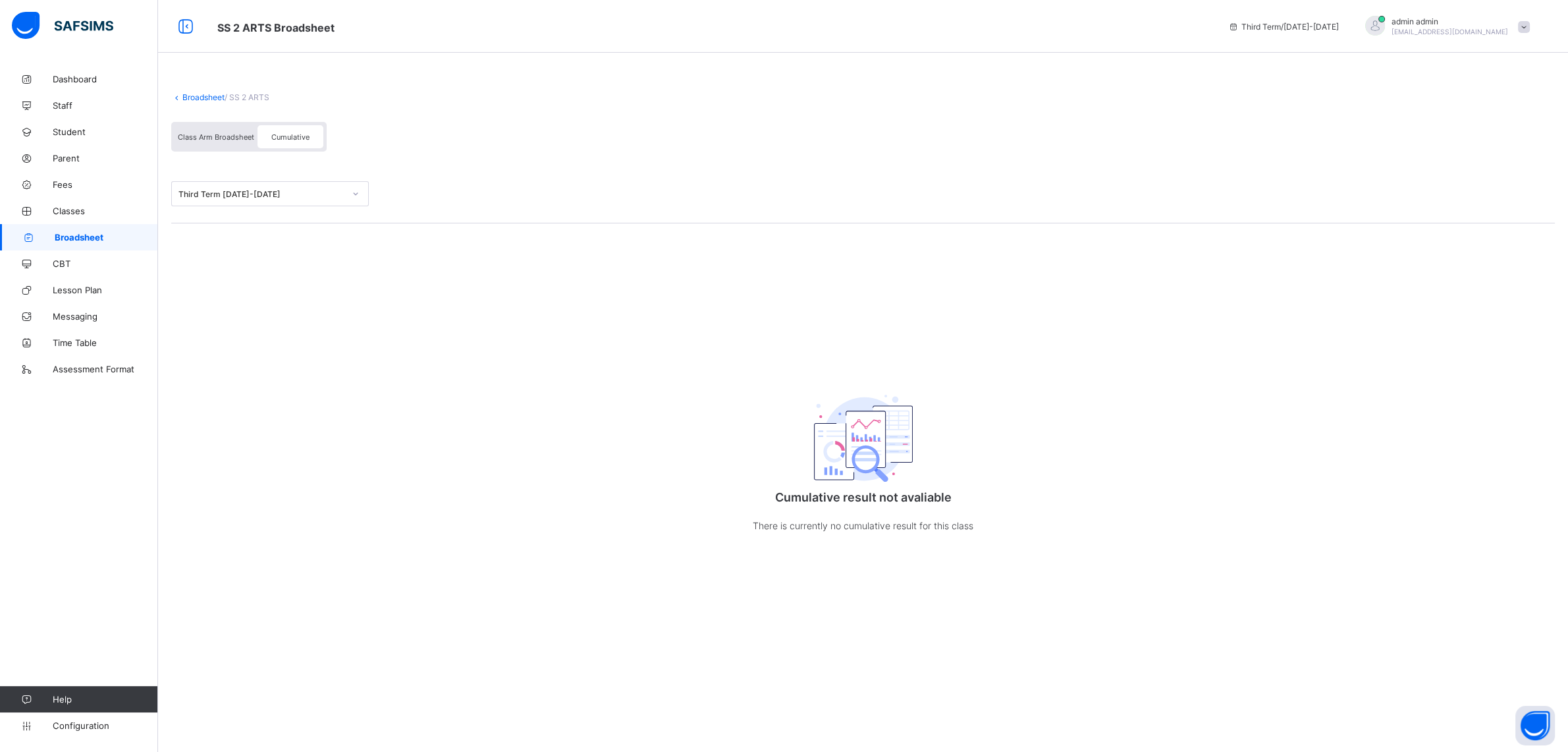
click at [194, 98] on link "Broadsheet" at bounding box center [203, 96] width 42 height 10
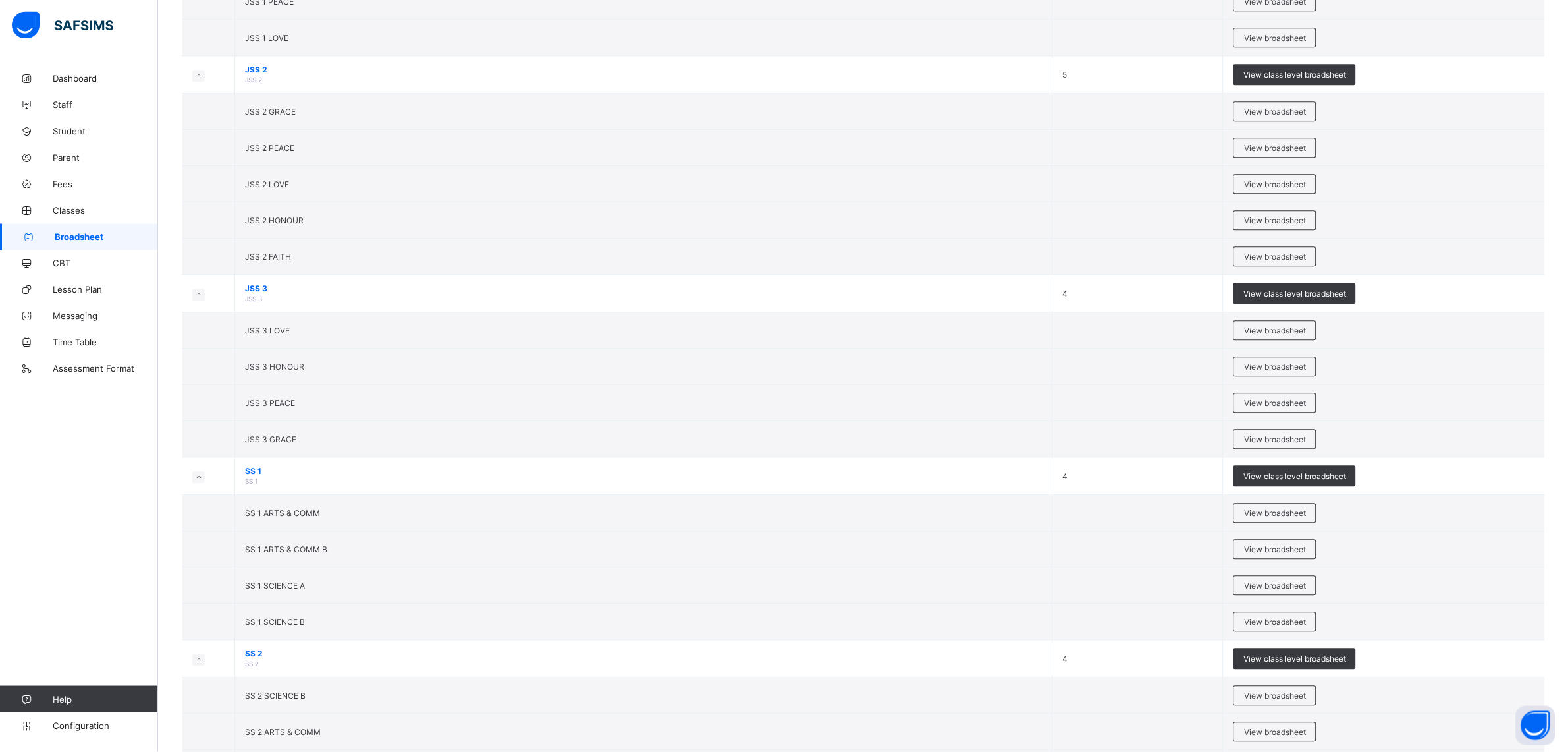
scroll to position [1600, 0]
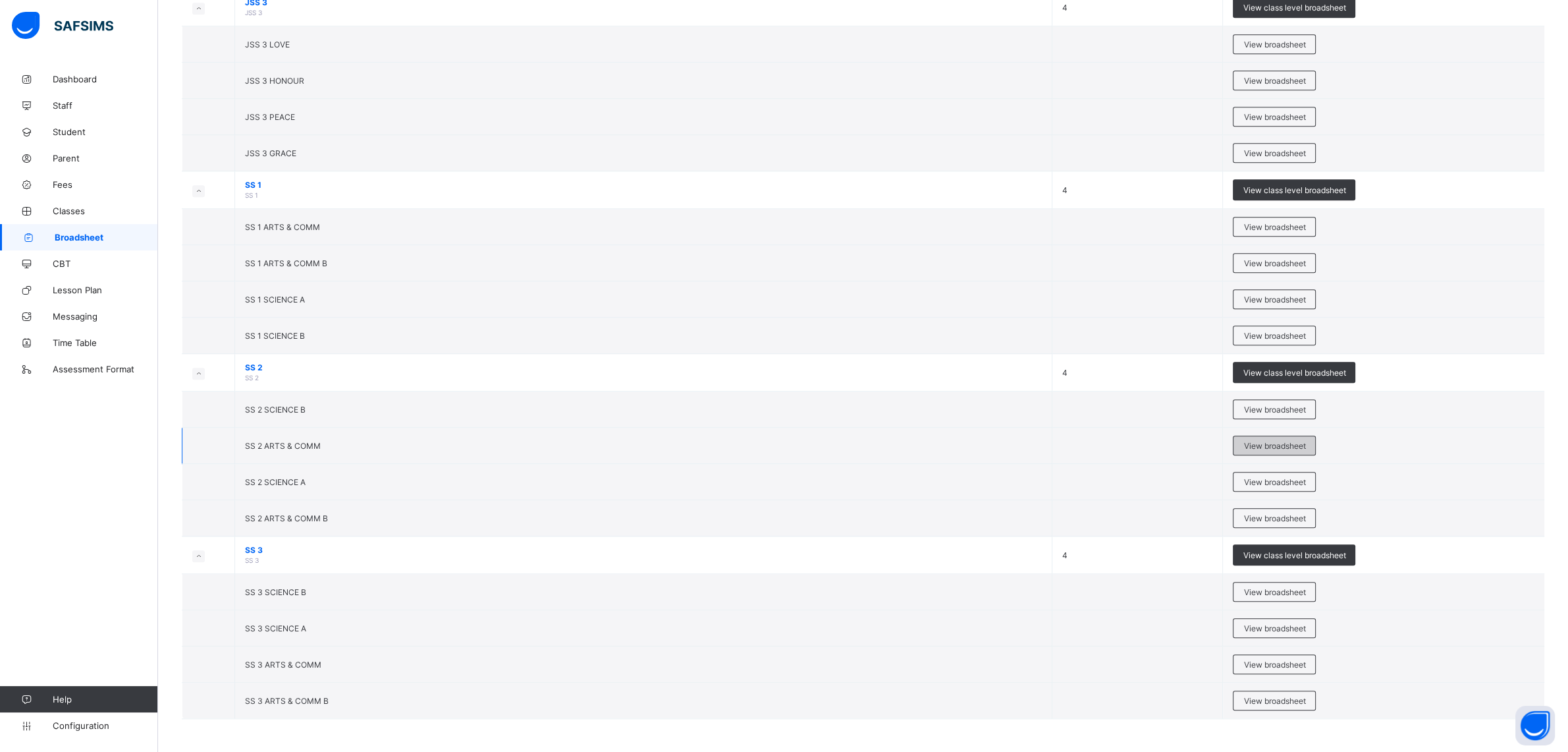
click at [1259, 446] on span "View broadsheet" at bounding box center [1274, 445] width 62 height 10
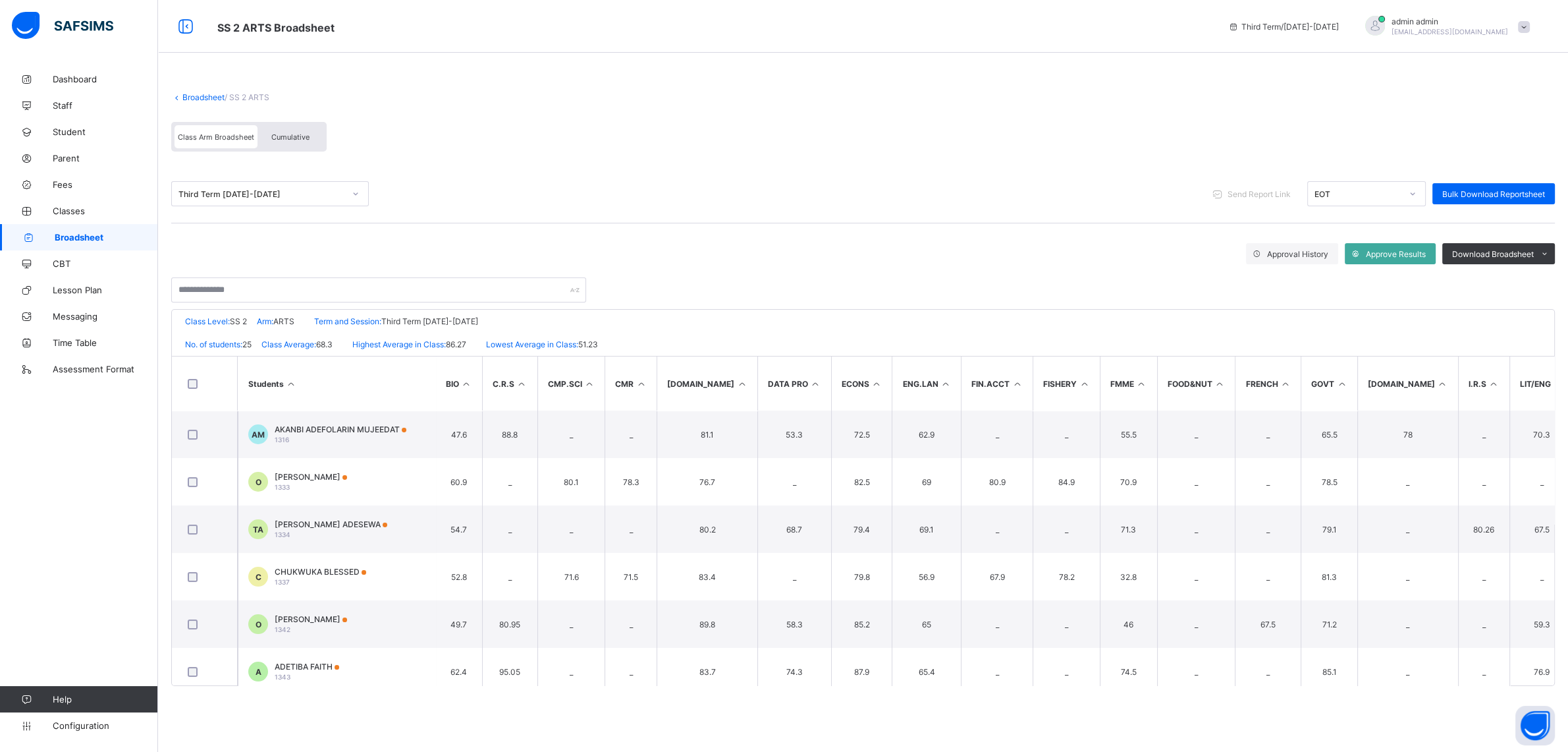
click at [273, 133] on span "Cumulative" at bounding box center [290, 137] width 38 height 10
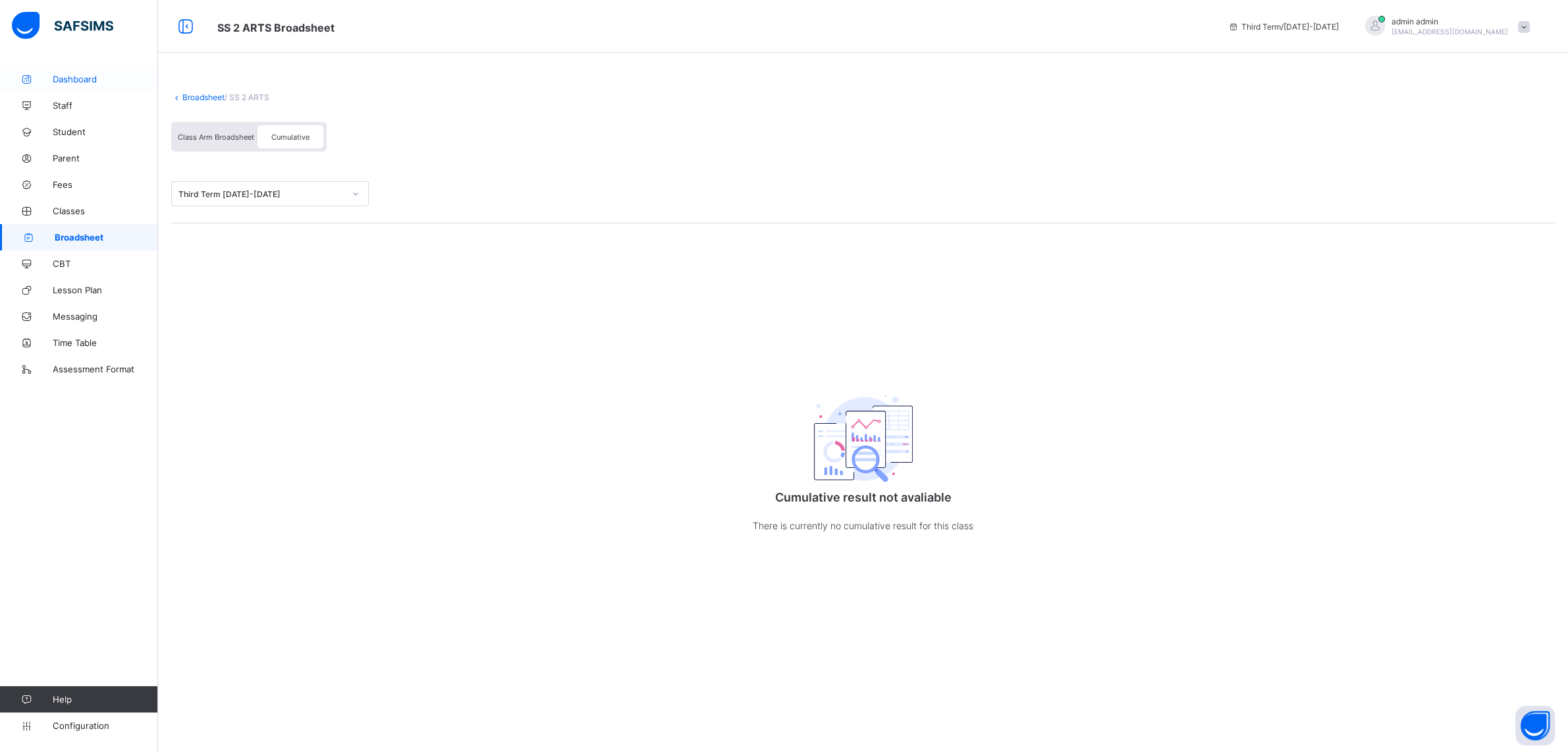
click at [70, 80] on span "Dashboard" at bounding box center [106, 79] width 106 height 10
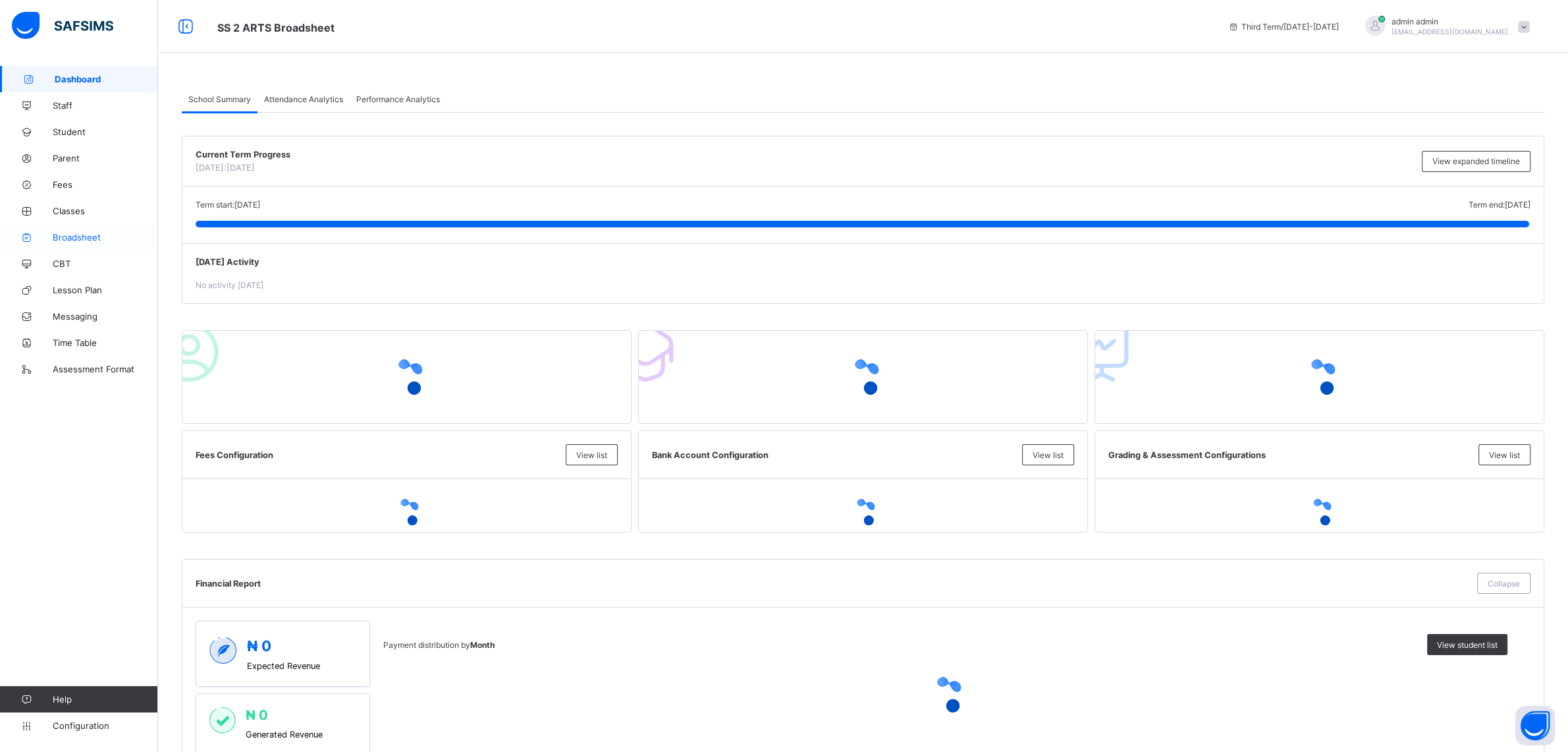
click at [74, 233] on span "Broadsheet" at bounding box center [106, 237] width 106 height 10
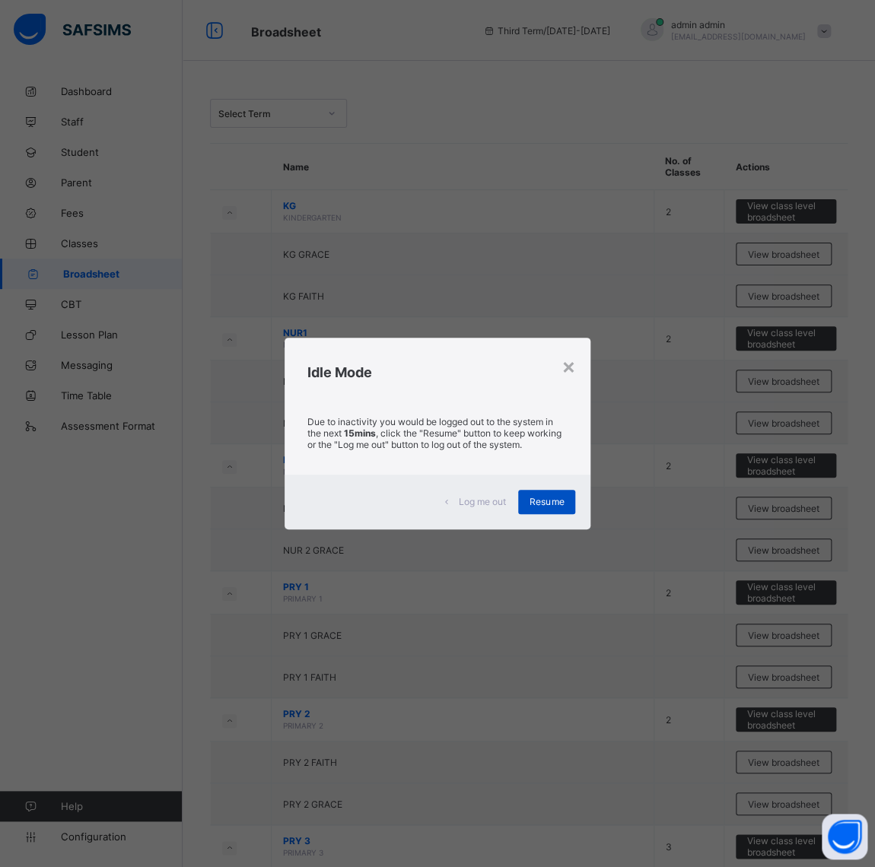
click at [539, 501] on span "Resume" at bounding box center [546, 501] width 34 height 11
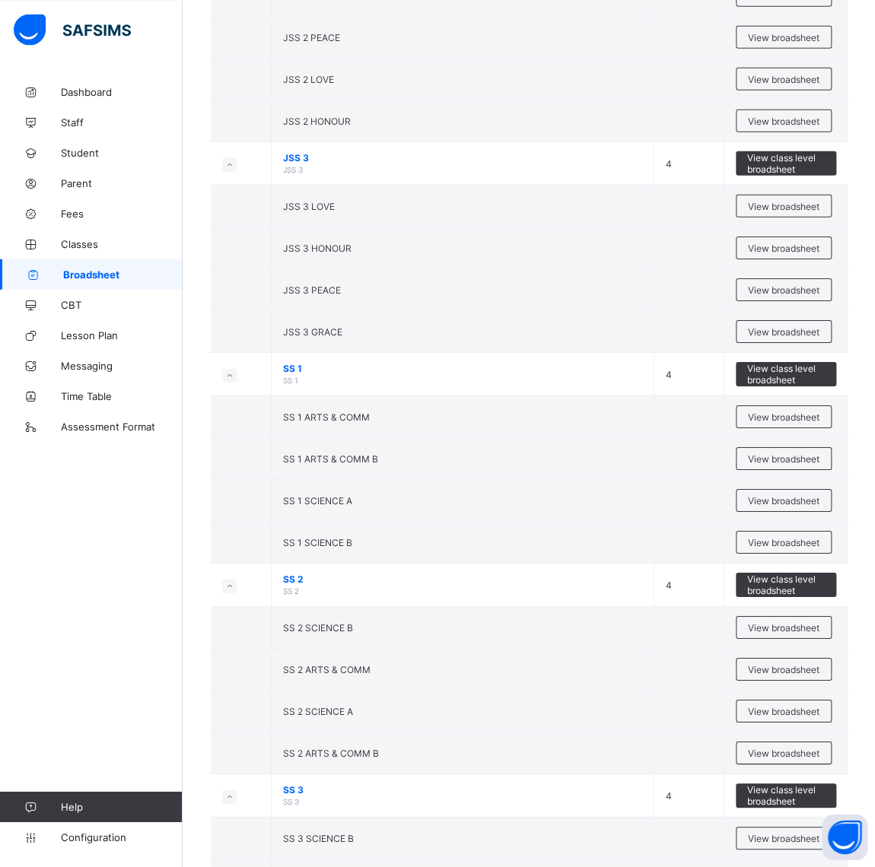
scroll to position [1859, 0]
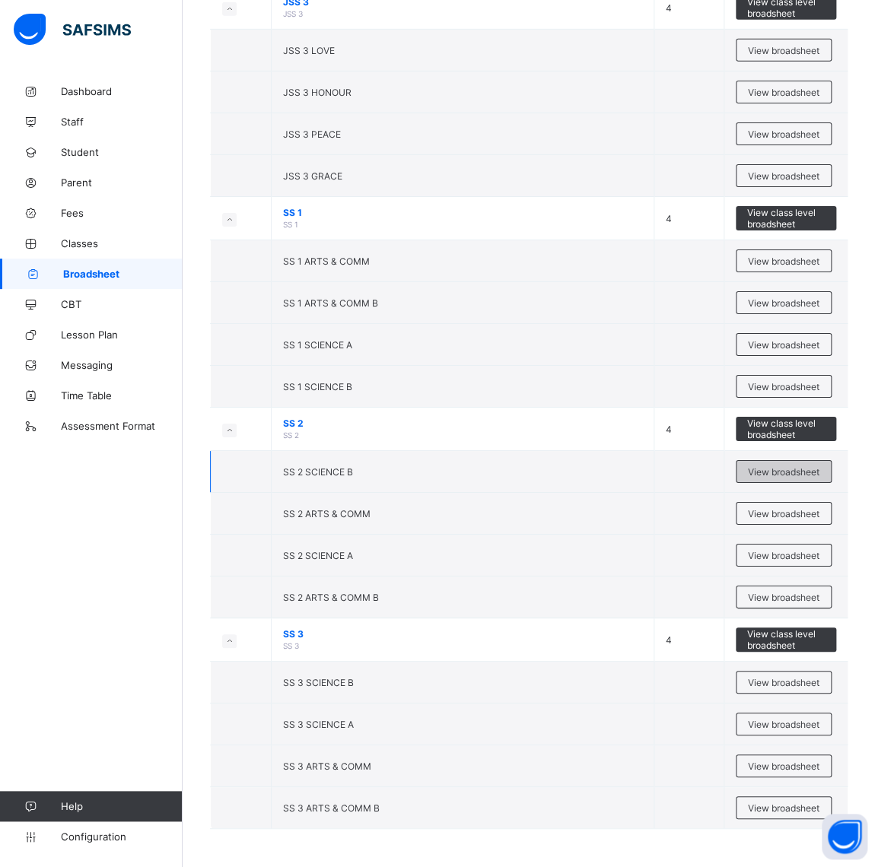
click at [771, 466] on span "View broadsheet" at bounding box center [784, 471] width 72 height 11
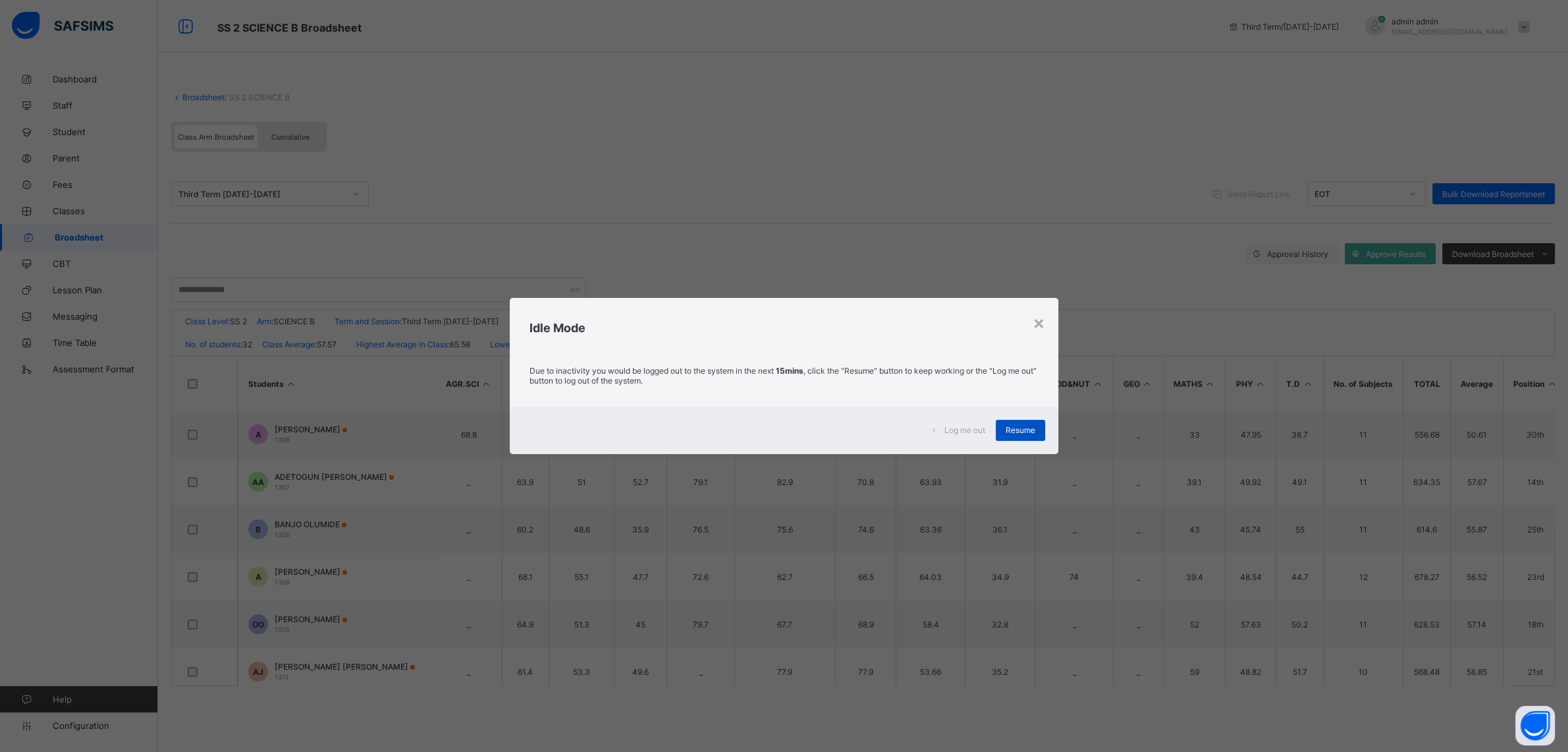
click at [1015, 425] on div "Resume" at bounding box center [1020, 431] width 49 height 21
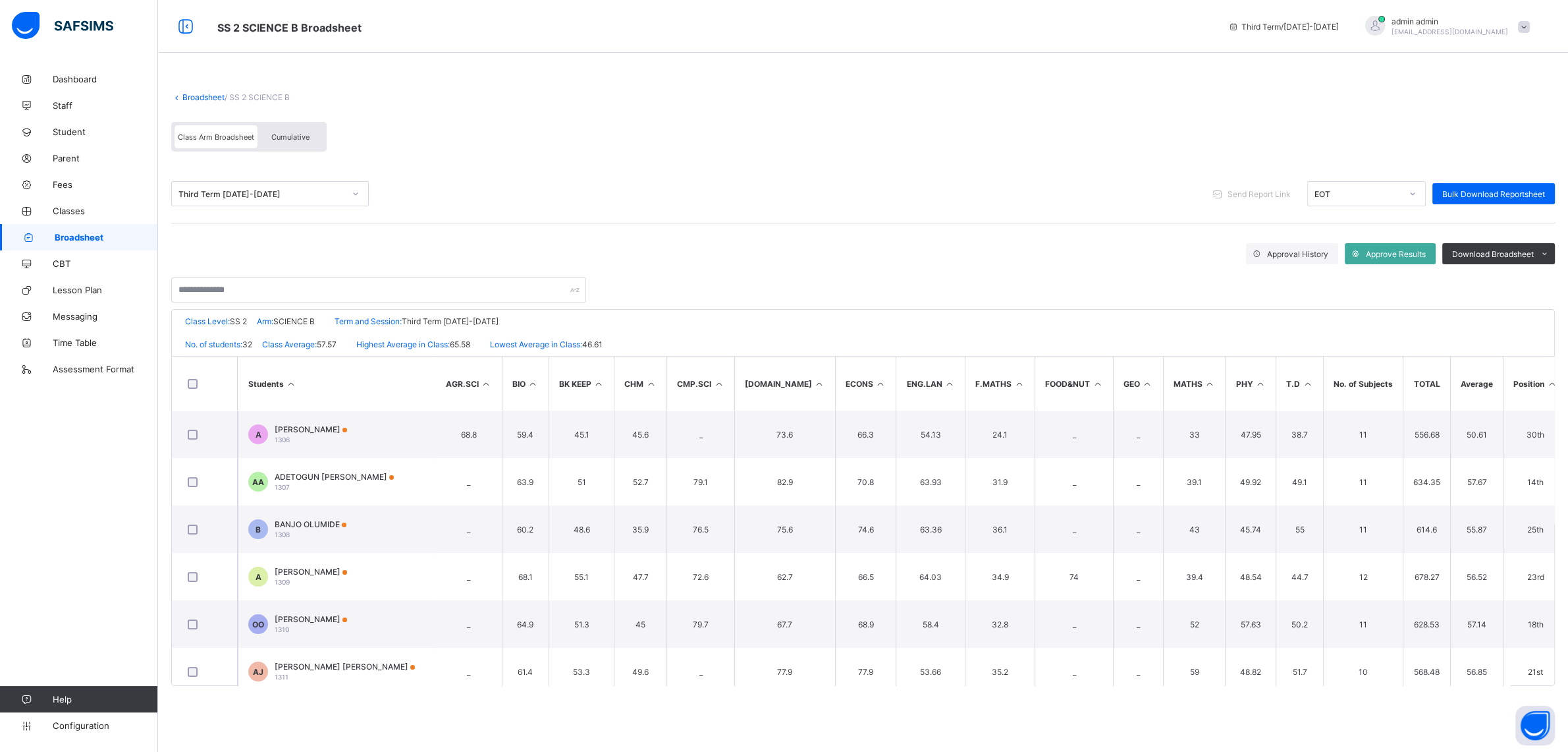
click at [276, 139] on span "Cumulative" at bounding box center [290, 137] width 38 height 10
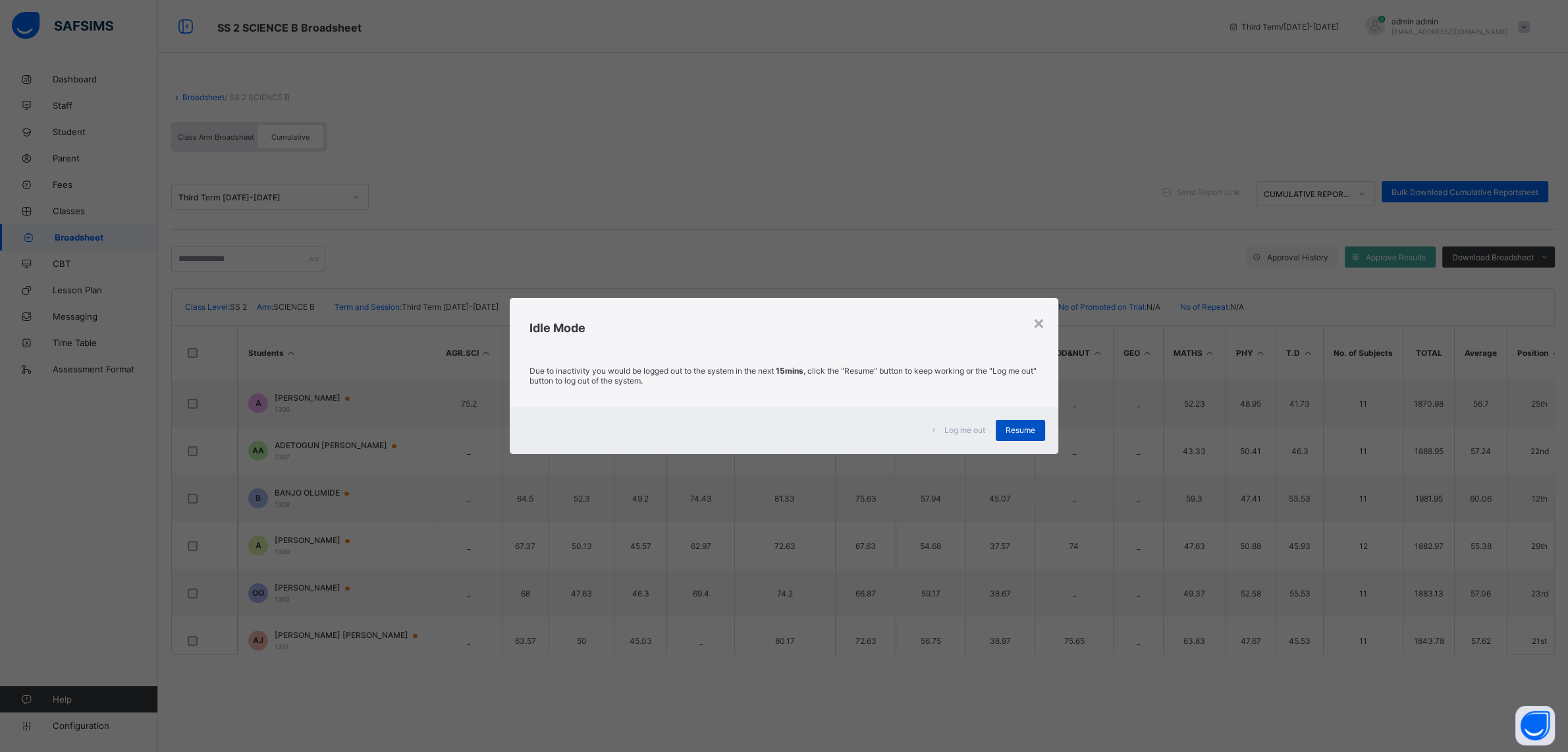
click at [1016, 428] on span "Resume" at bounding box center [1021, 430] width 29 height 10
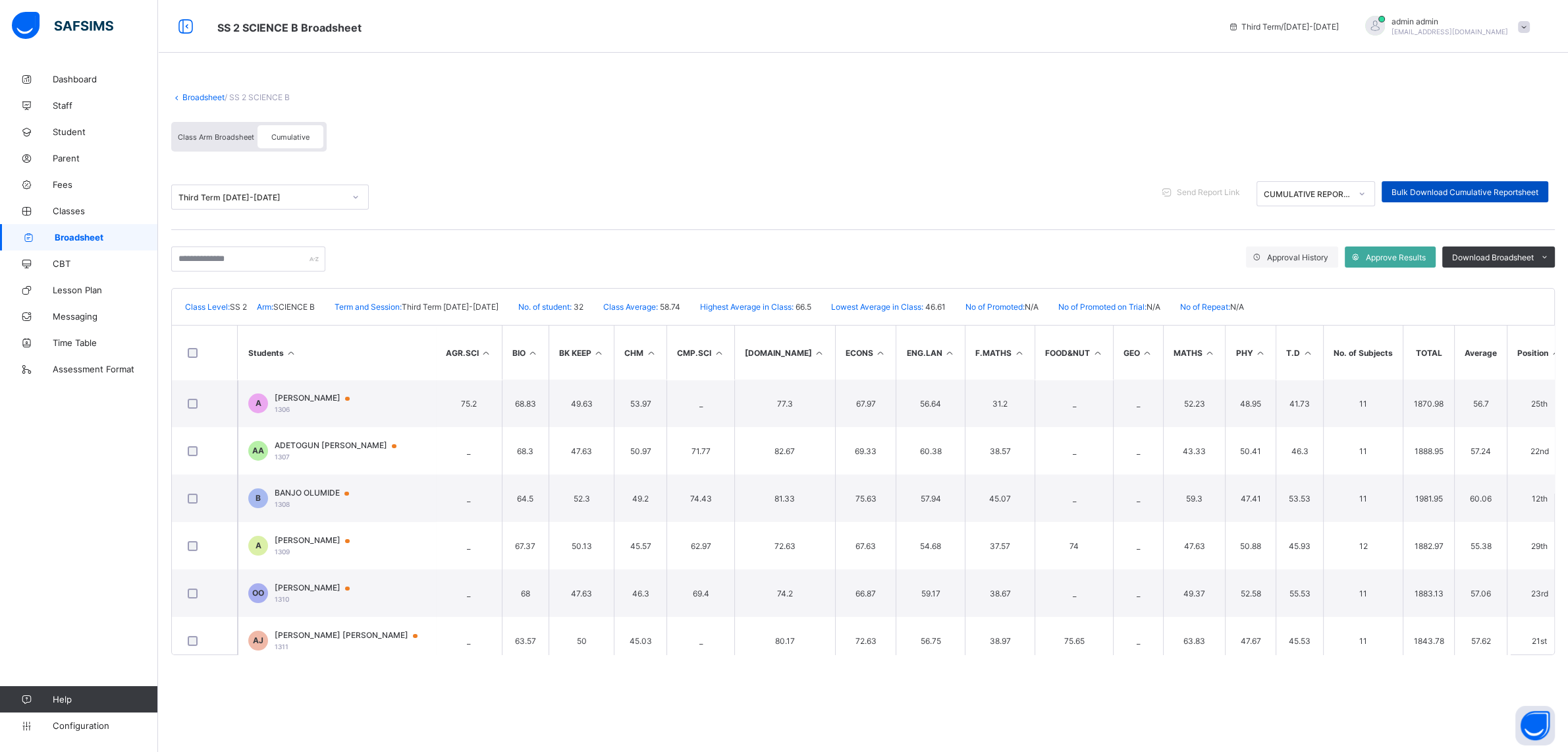
click at [1407, 189] on span "Bulk Download Cumulative Reportsheet" at bounding box center [1465, 191] width 147 height 10
click at [197, 98] on link "Broadsheet" at bounding box center [203, 96] width 42 height 10
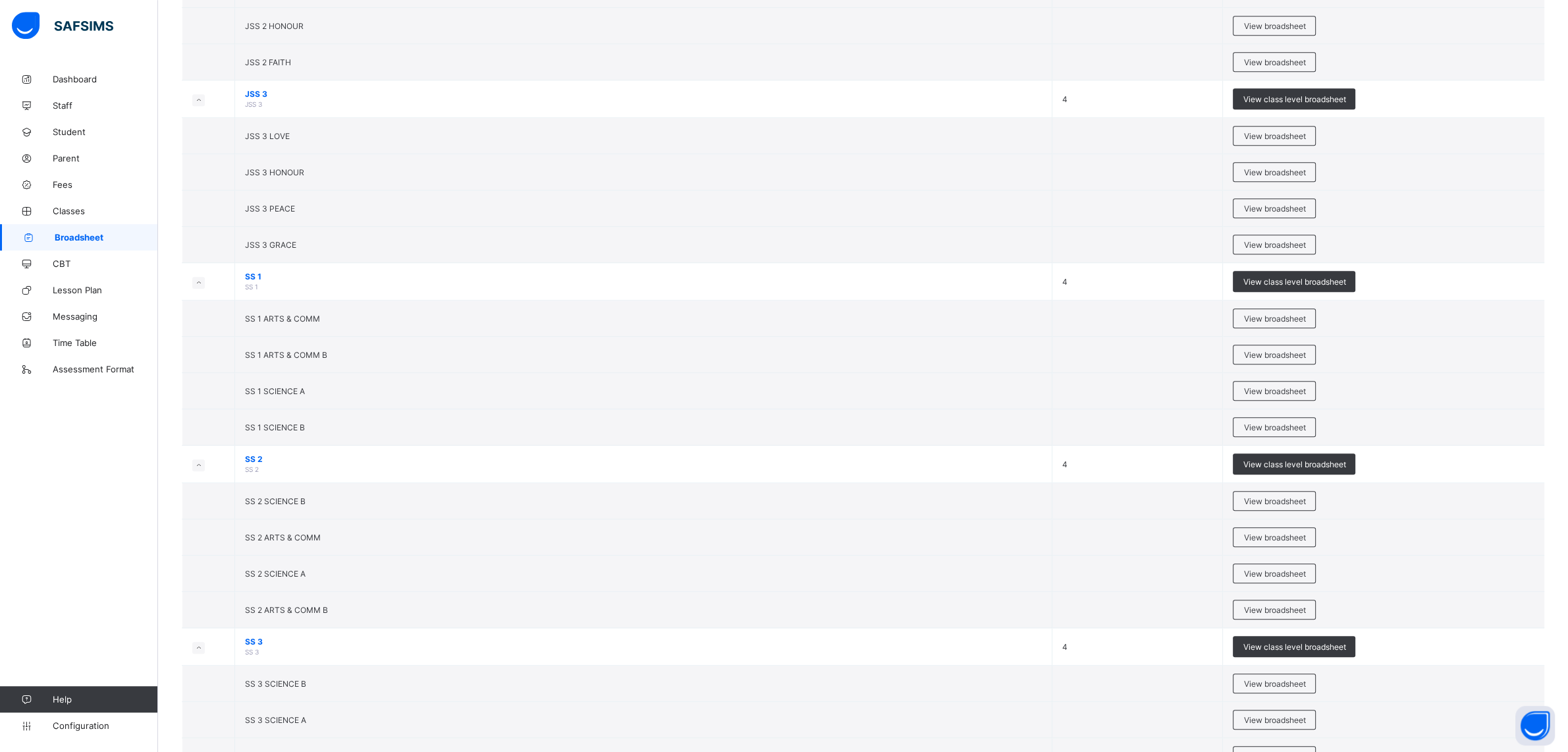
scroll to position [1600, 0]
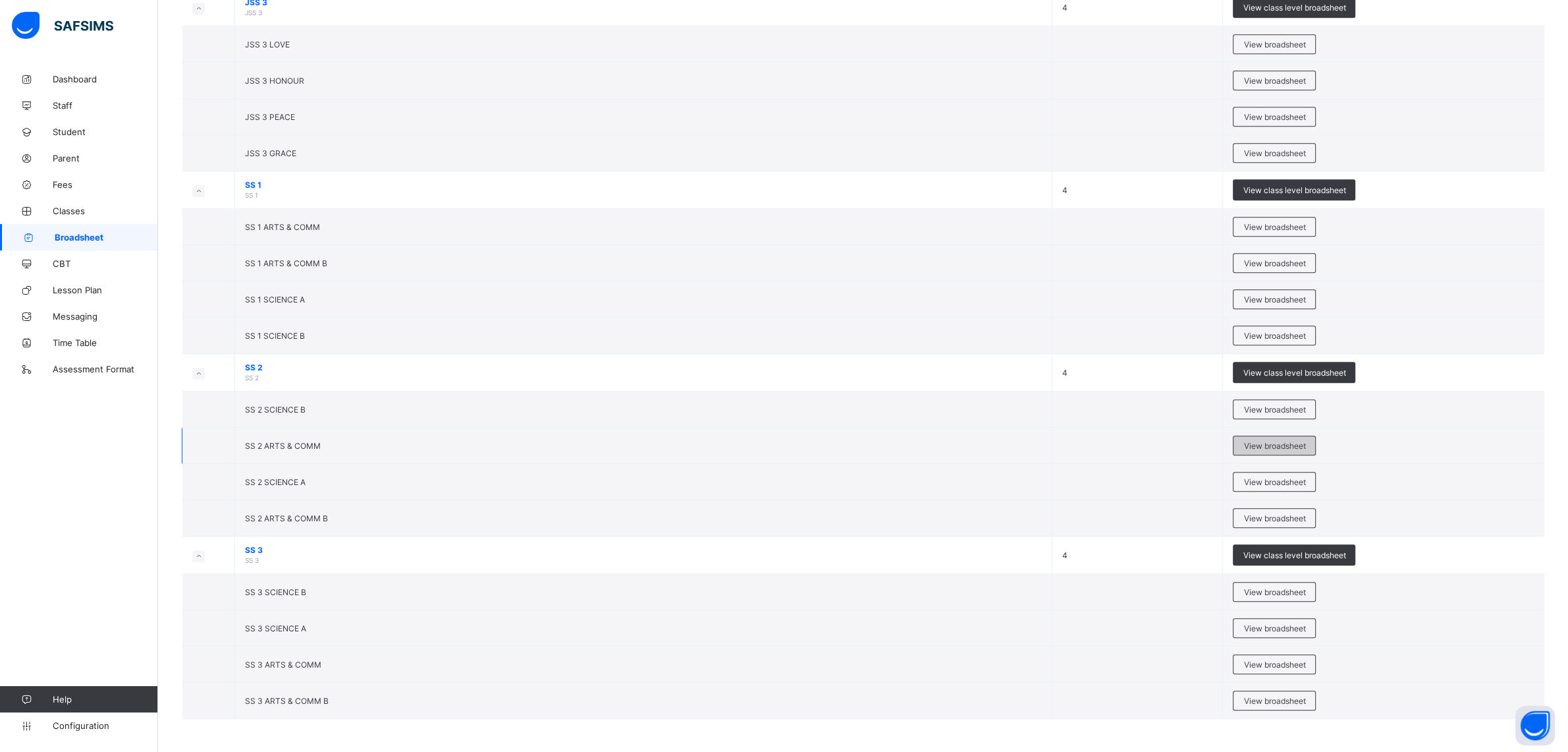
click at [1254, 446] on span "View broadsheet" at bounding box center [1274, 445] width 62 height 10
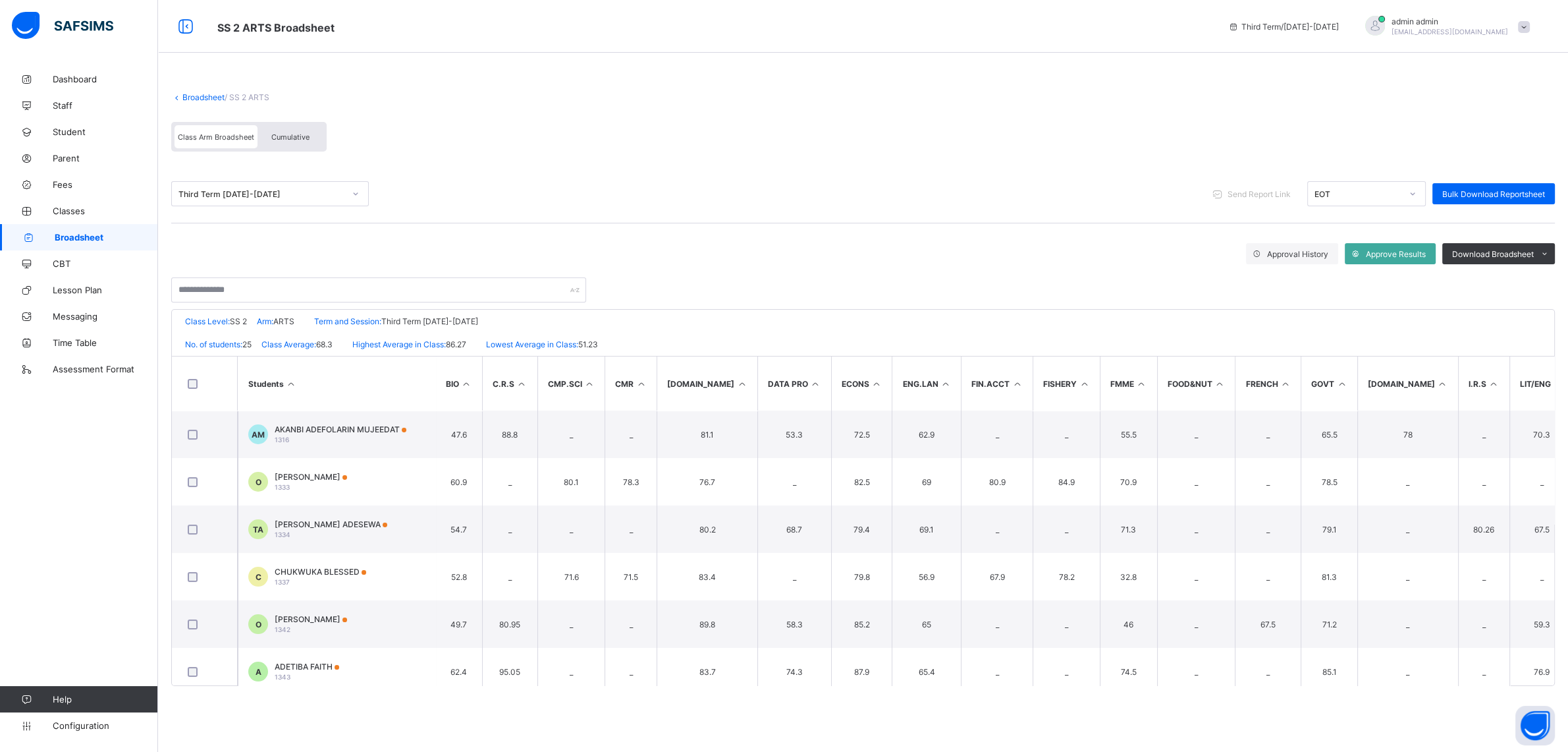
click at [295, 136] on span "Cumulative" at bounding box center [290, 137] width 38 height 10
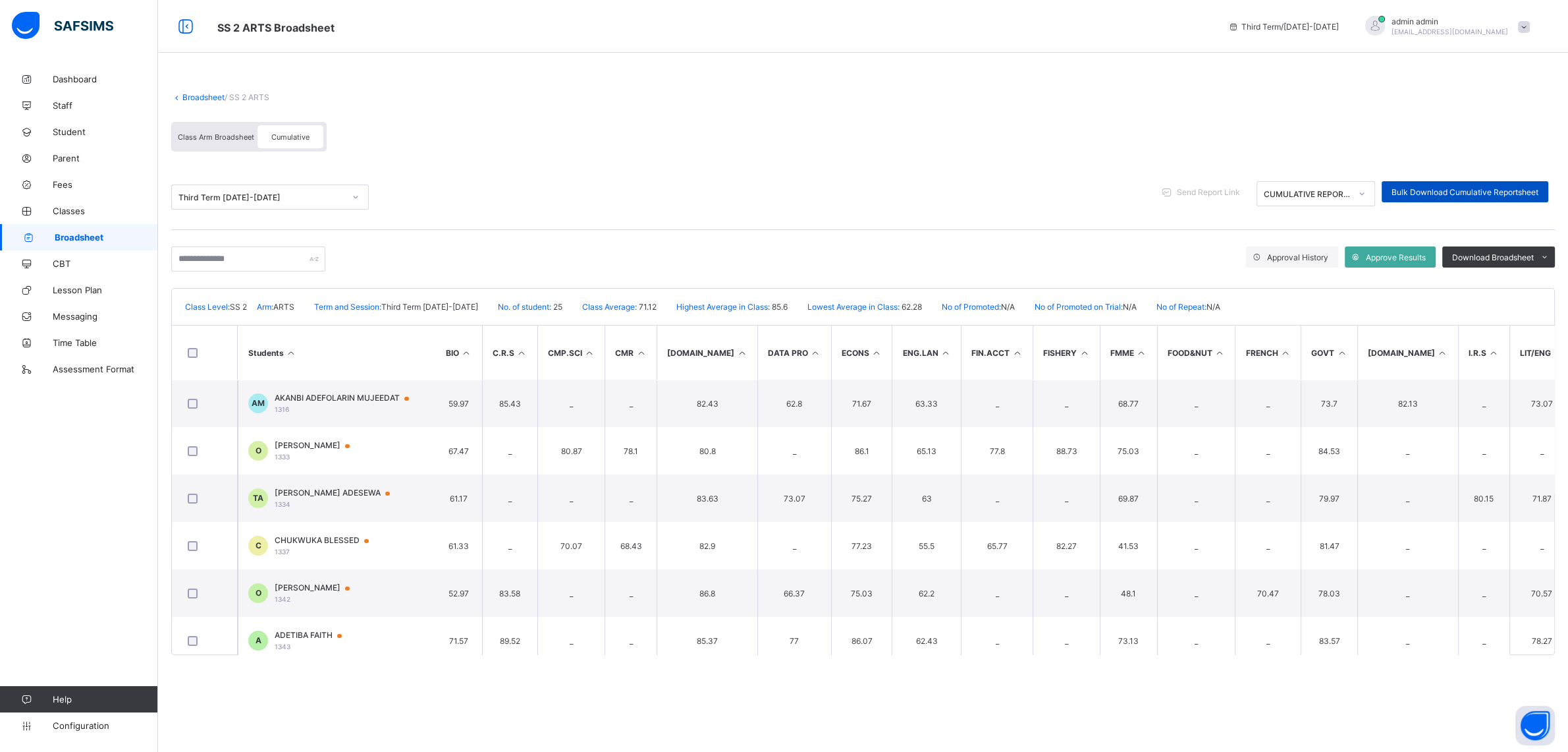
click at [1408, 185] on div "Bulk Download Cumulative Reportsheet" at bounding box center [1465, 191] width 166 height 21
click at [205, 99] on link "Broadsheet" at bounding box center [203, 96] width 42 height 10
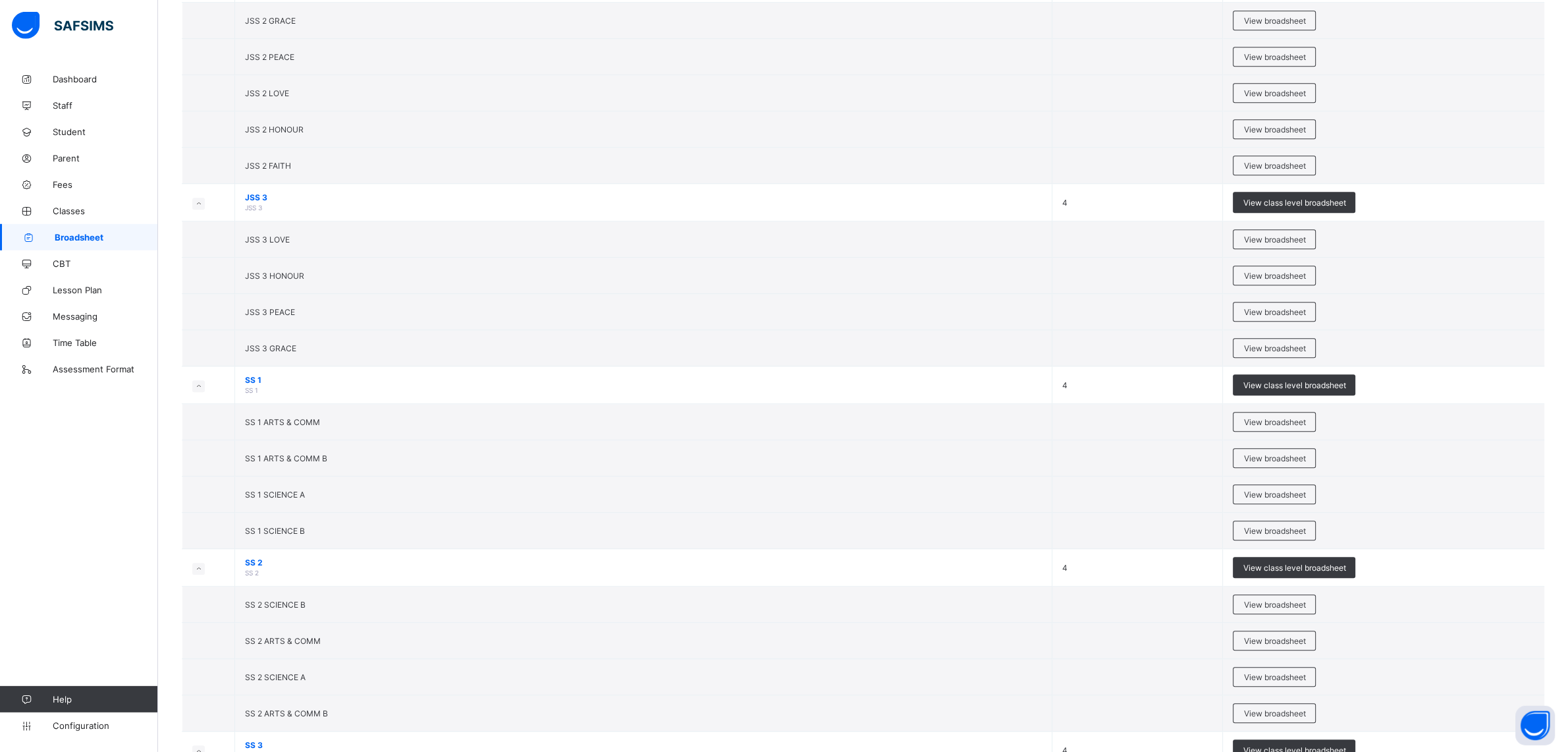
scroll to position [1425, 0]
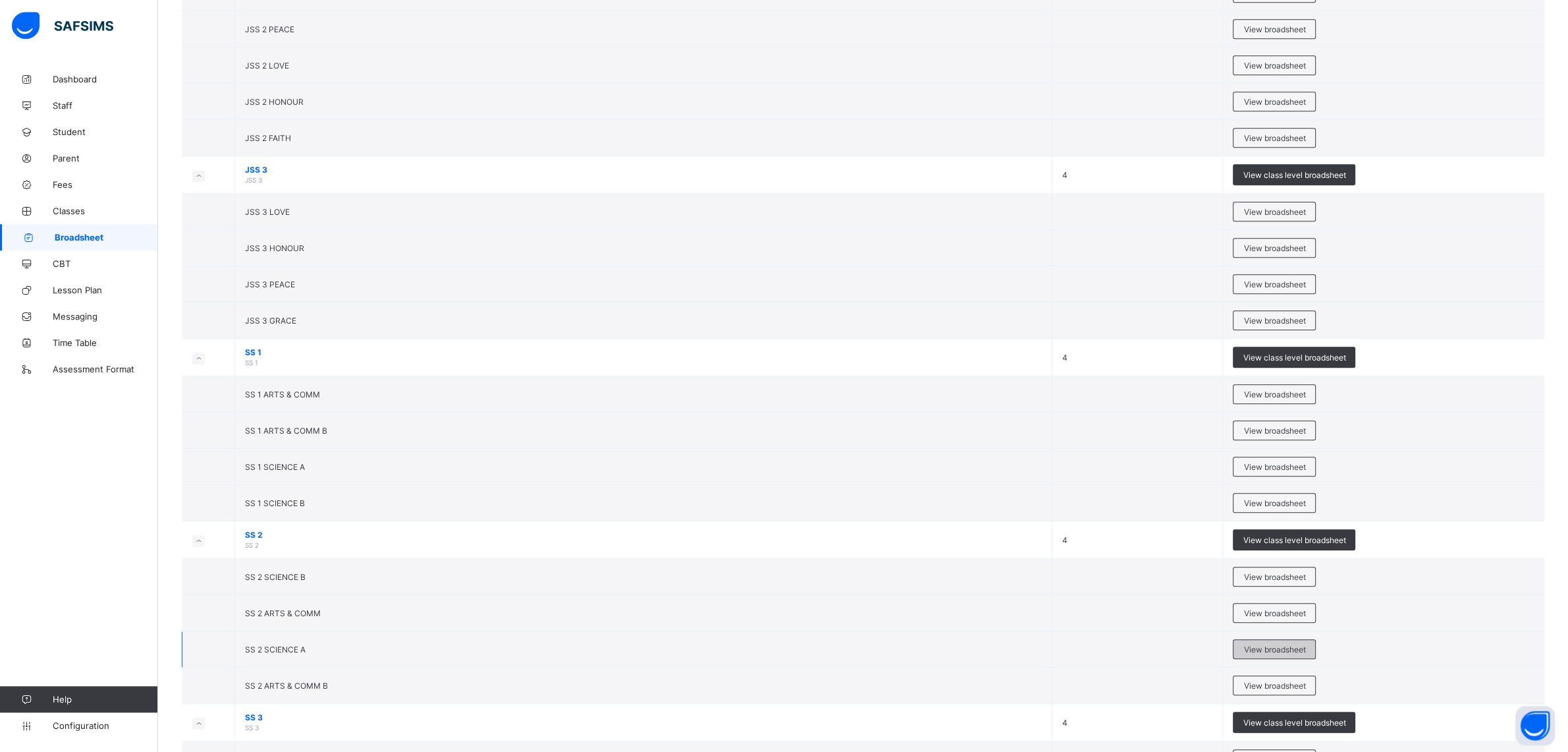
click at [1266, 646] on div "View broadsheet" at bounding box center [1274, 649] width 83 height 20
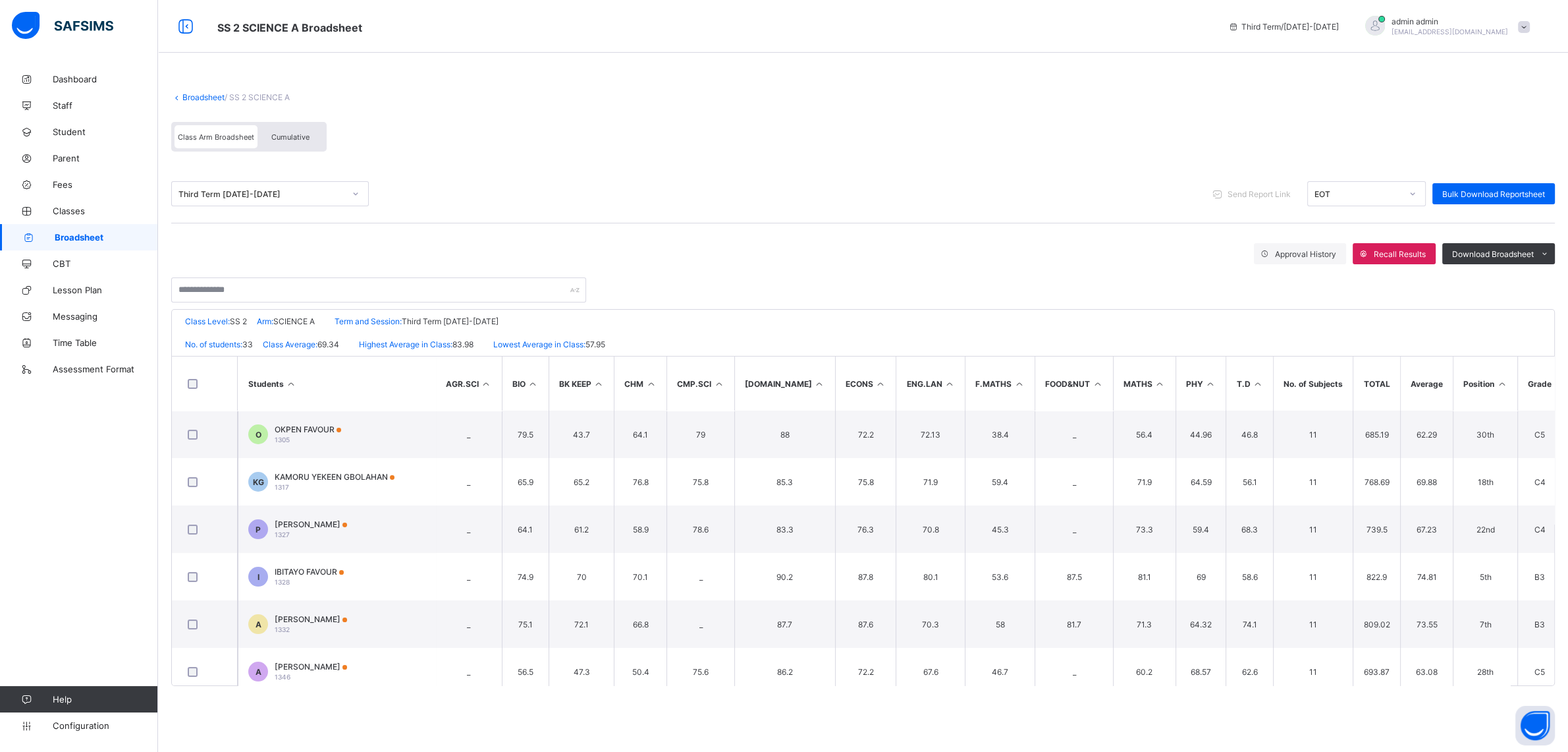
click at [281, 146] on div "Cumulative" at bounding box center [290, 137] width 66 height 23
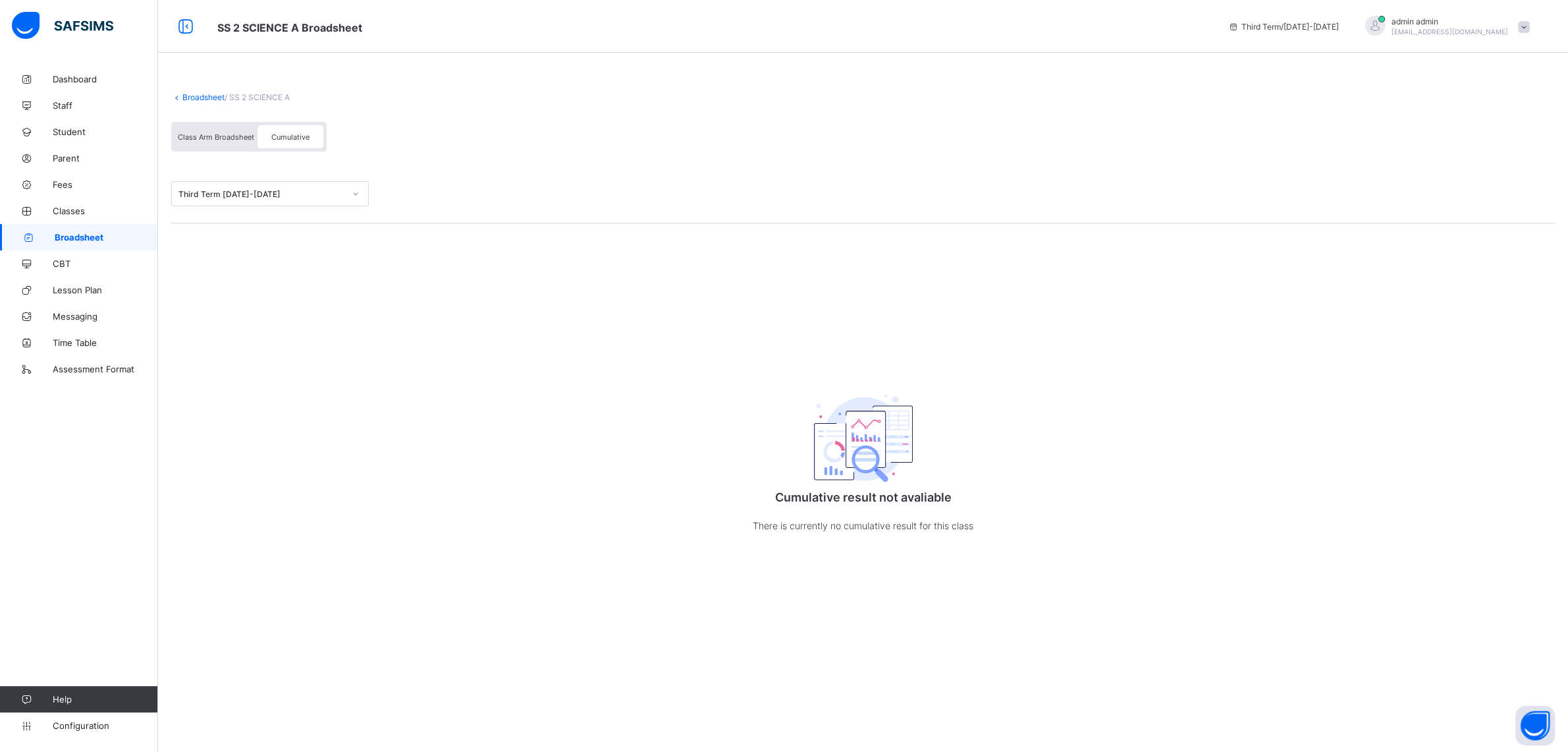
click at [291, 146] on div "Cumulative" at bounding box center [290, 137] width 66 height 23
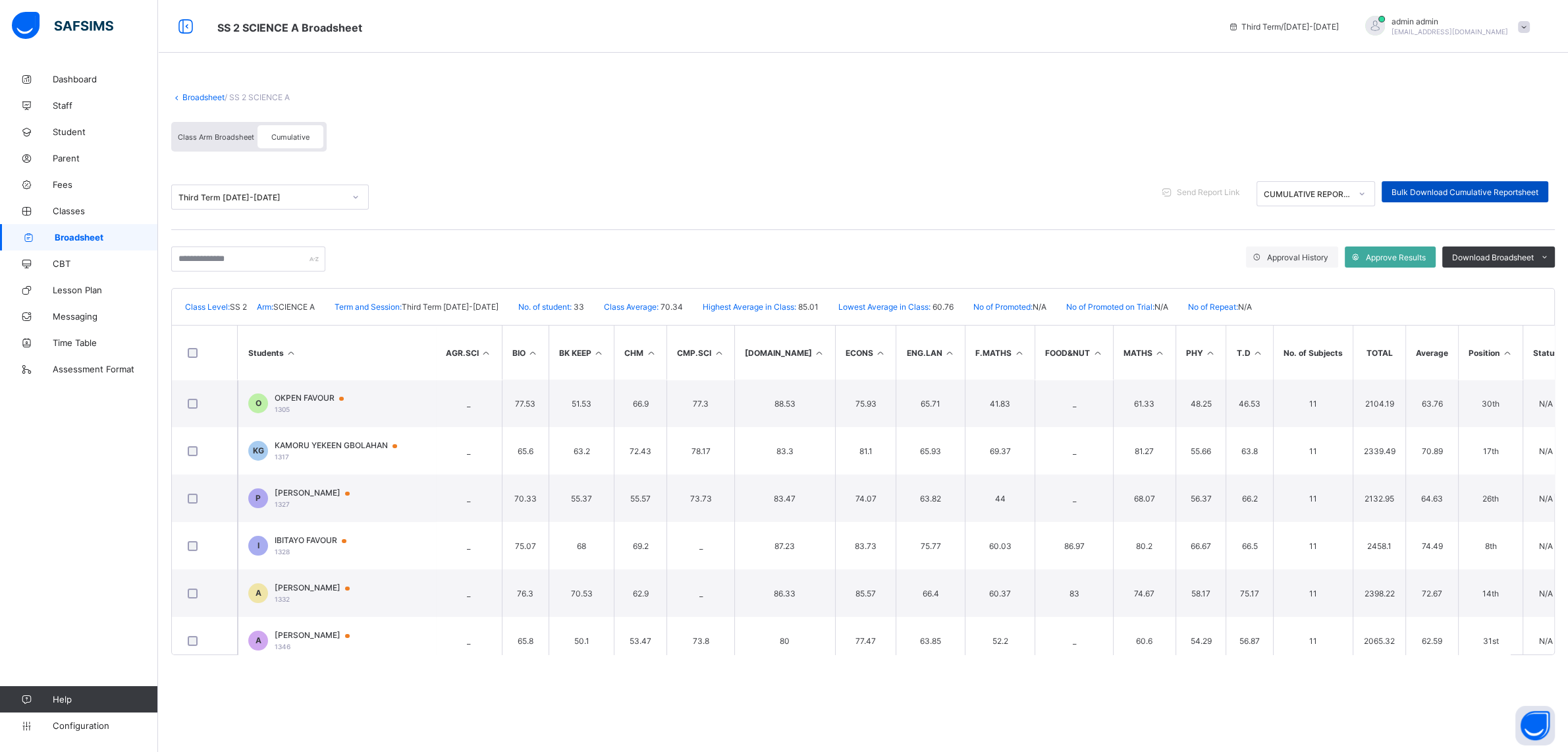
click at [1404, 189] on span "Bulk Download Cumulative Reportsheet" at bounding box center [1465, 191] width 147 height 10
click at [209, 84] on span at bounding box center [863, 85] width 1384 height 13
click at [198, 98] on link "Broadsheet" at bounding box center [203, 96] width 42 height 10
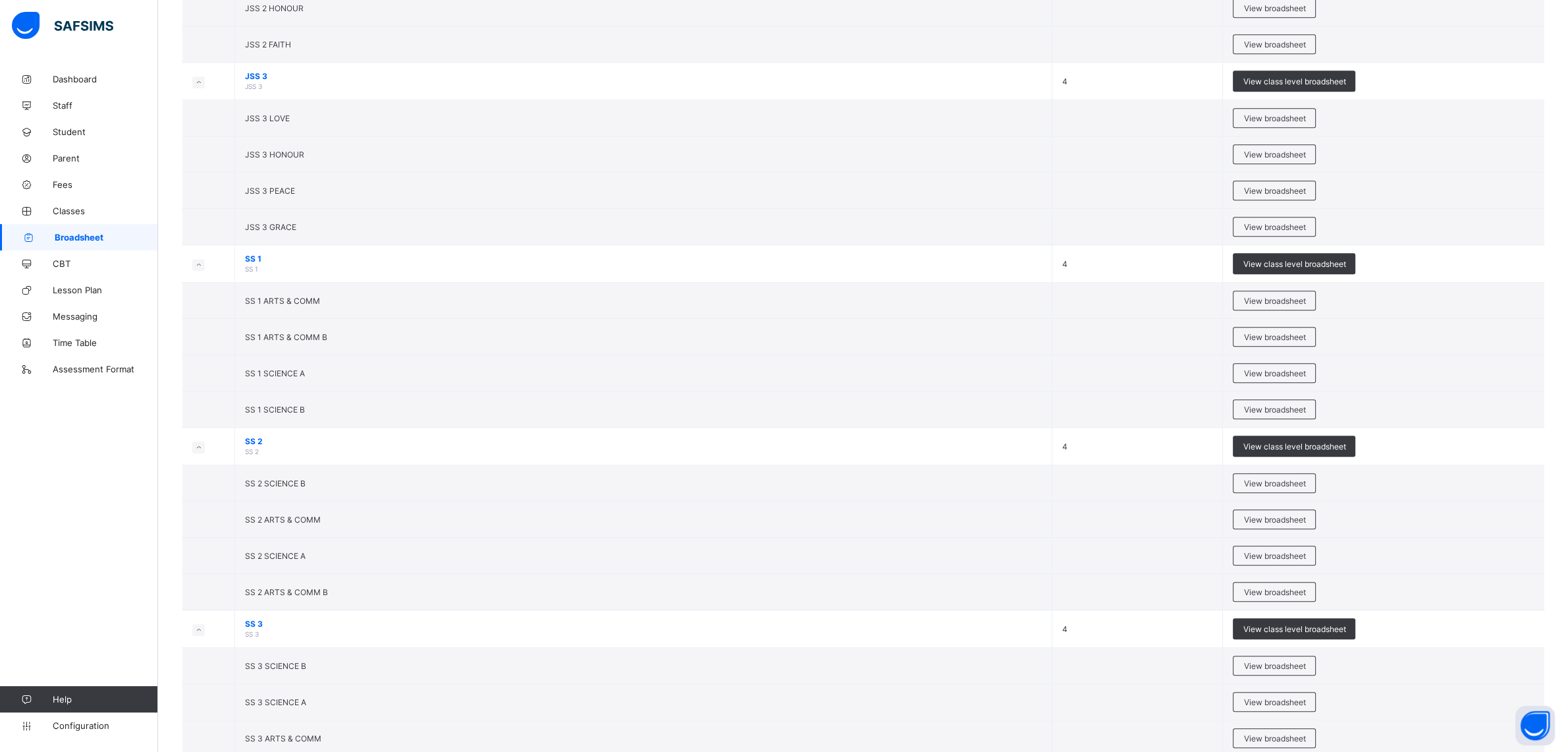
scroll to position [1600, 0]
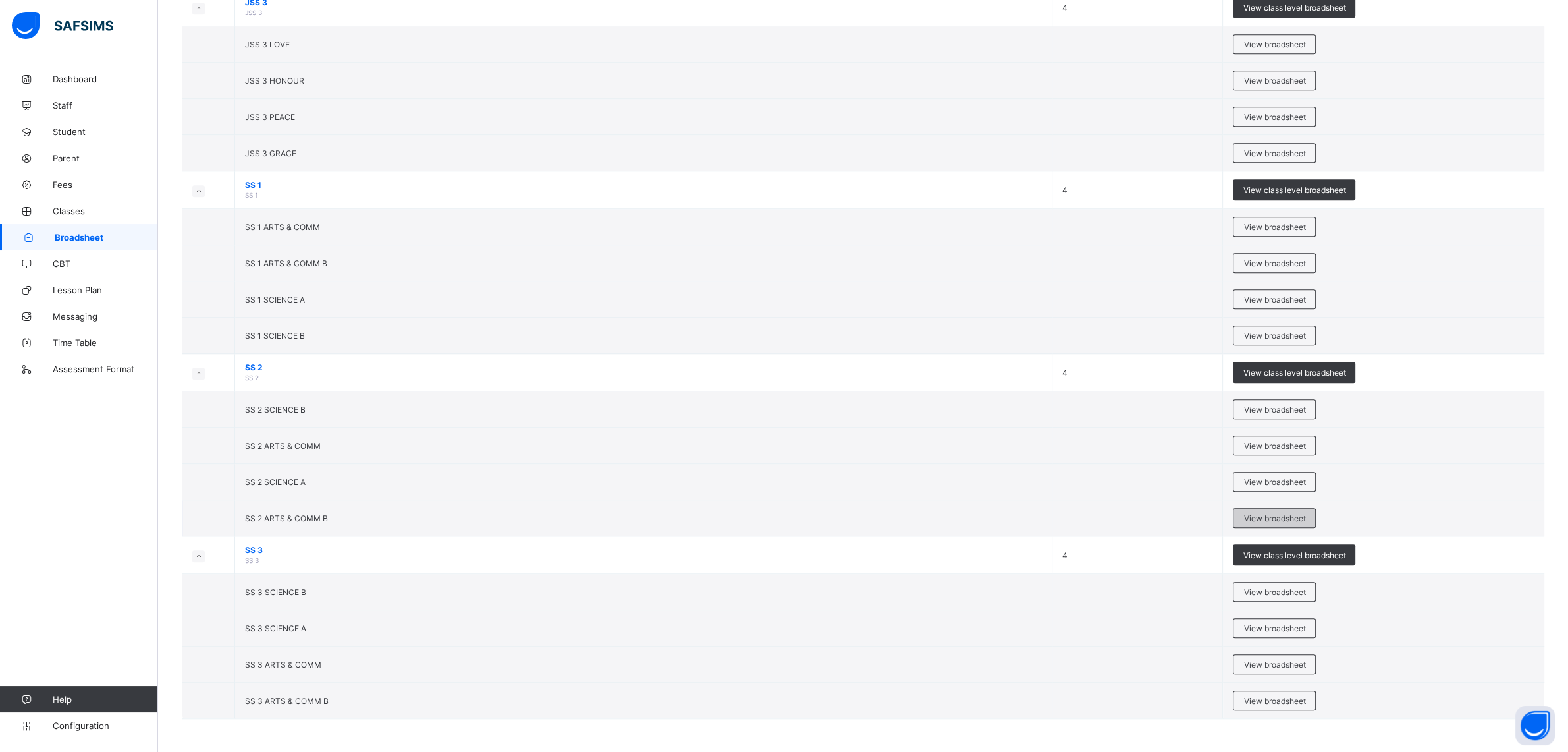
click at [1270, 510] on div "View broadsheet" at bounding box center [1274, 517] width 83 height 20
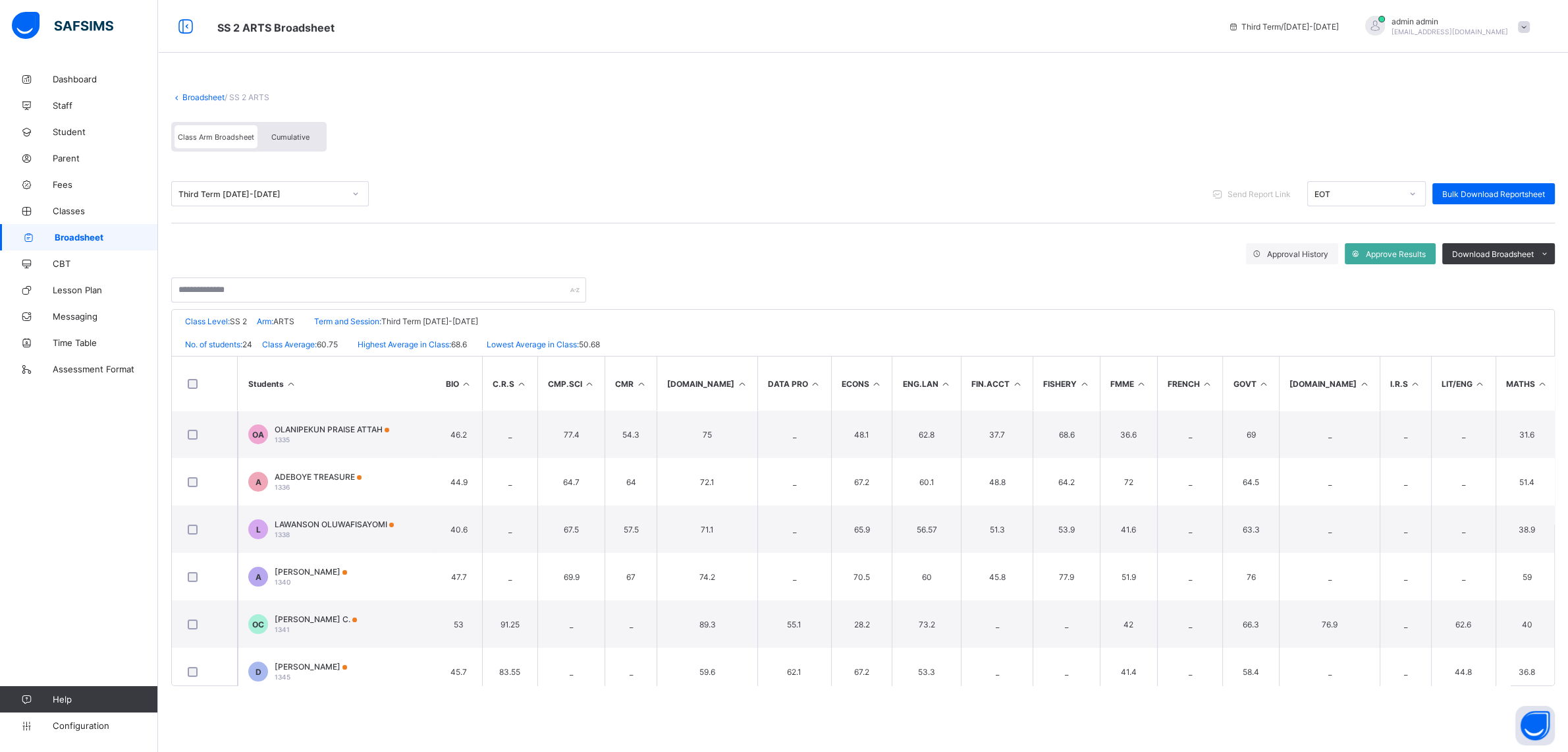
click at [293, 136] on span "Cumulative" at bounding box center [290, 137] width 38 height 10
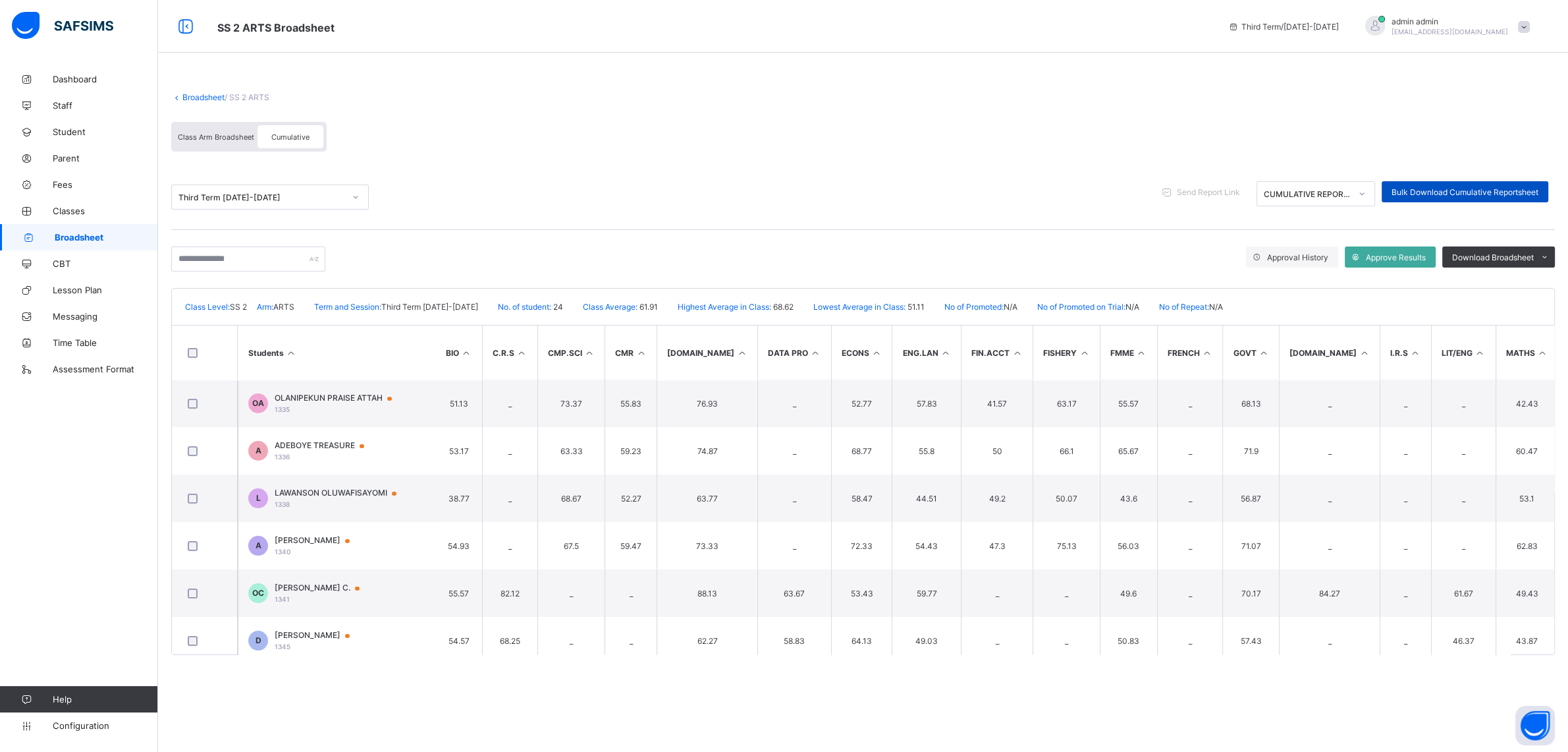
click at [1408, 192] on span "Bulk Download Cumulative Reportsheet" at bounding box center [1465, 191] width 147 height 10
click at [200, 103] on div "Broadsheet / SS 2 ARTS Class Arm Broadsheet Cumulative" at bounding box center [863, 121] width 1384 height 86
click at [200, 94] on link "Broadsheet" at bounding box center [203, 96] width 42 height 10
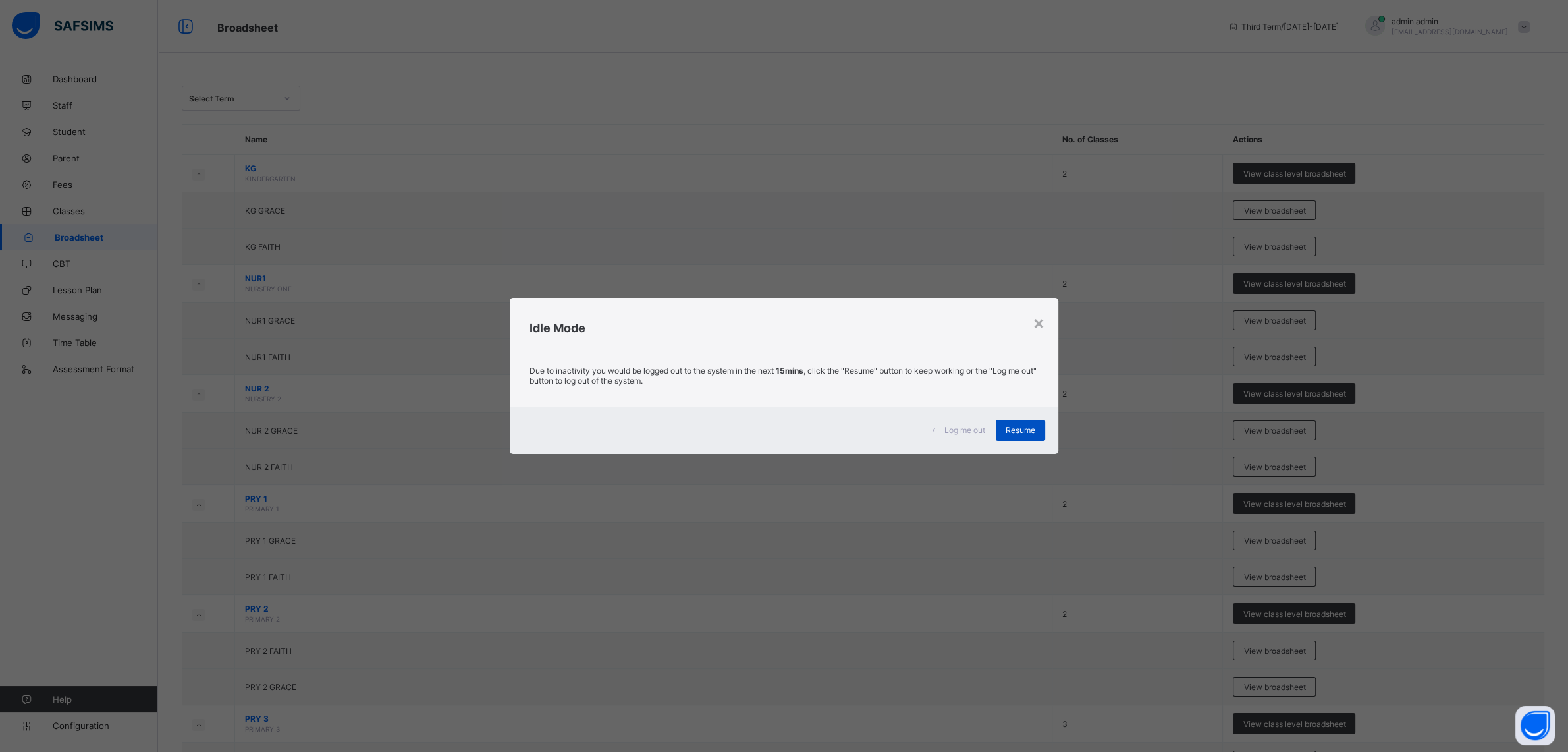
click at [1009, 428] on span "Resume" at bounding box center [1021, 430] width 29 height 10
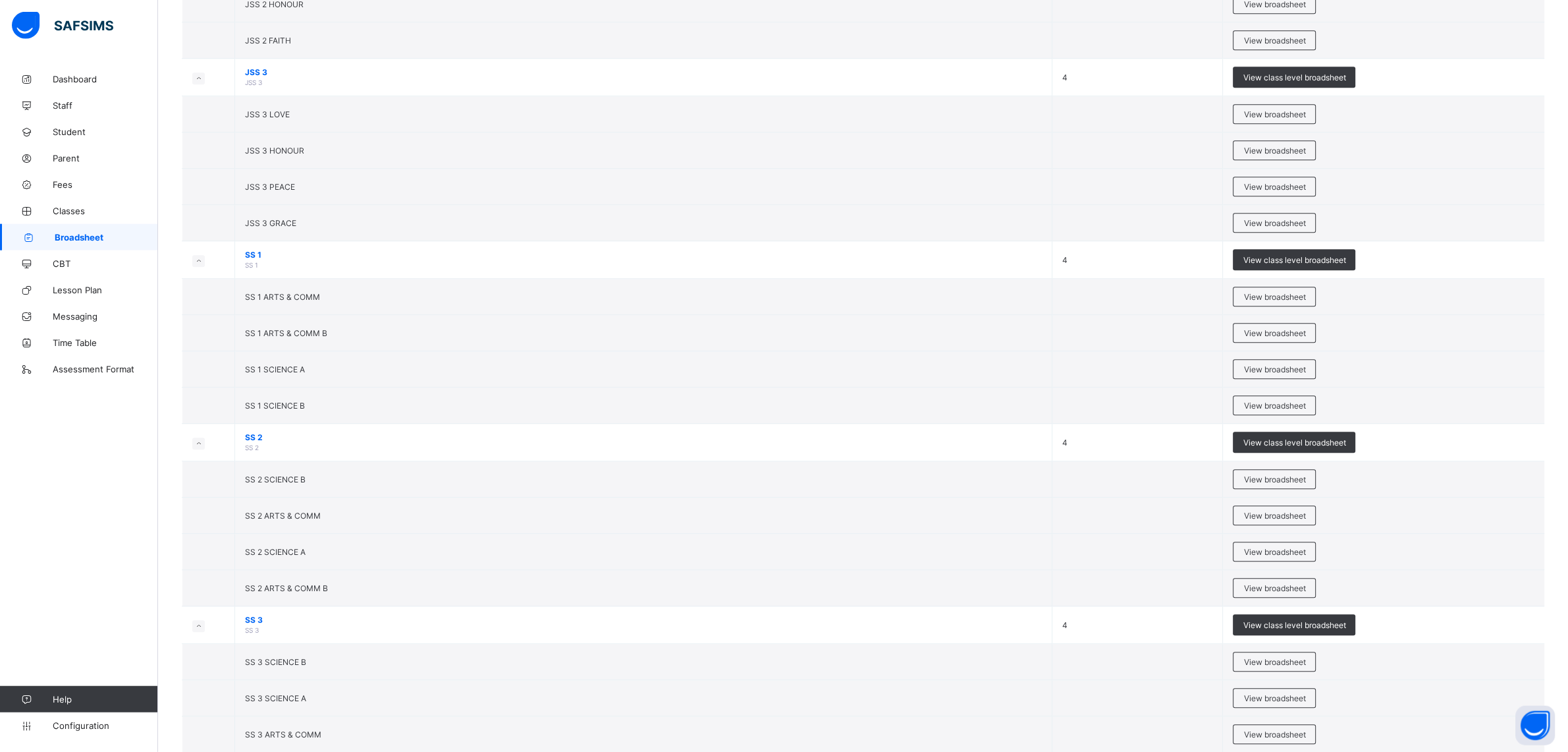
scroll to position [1600, 0]
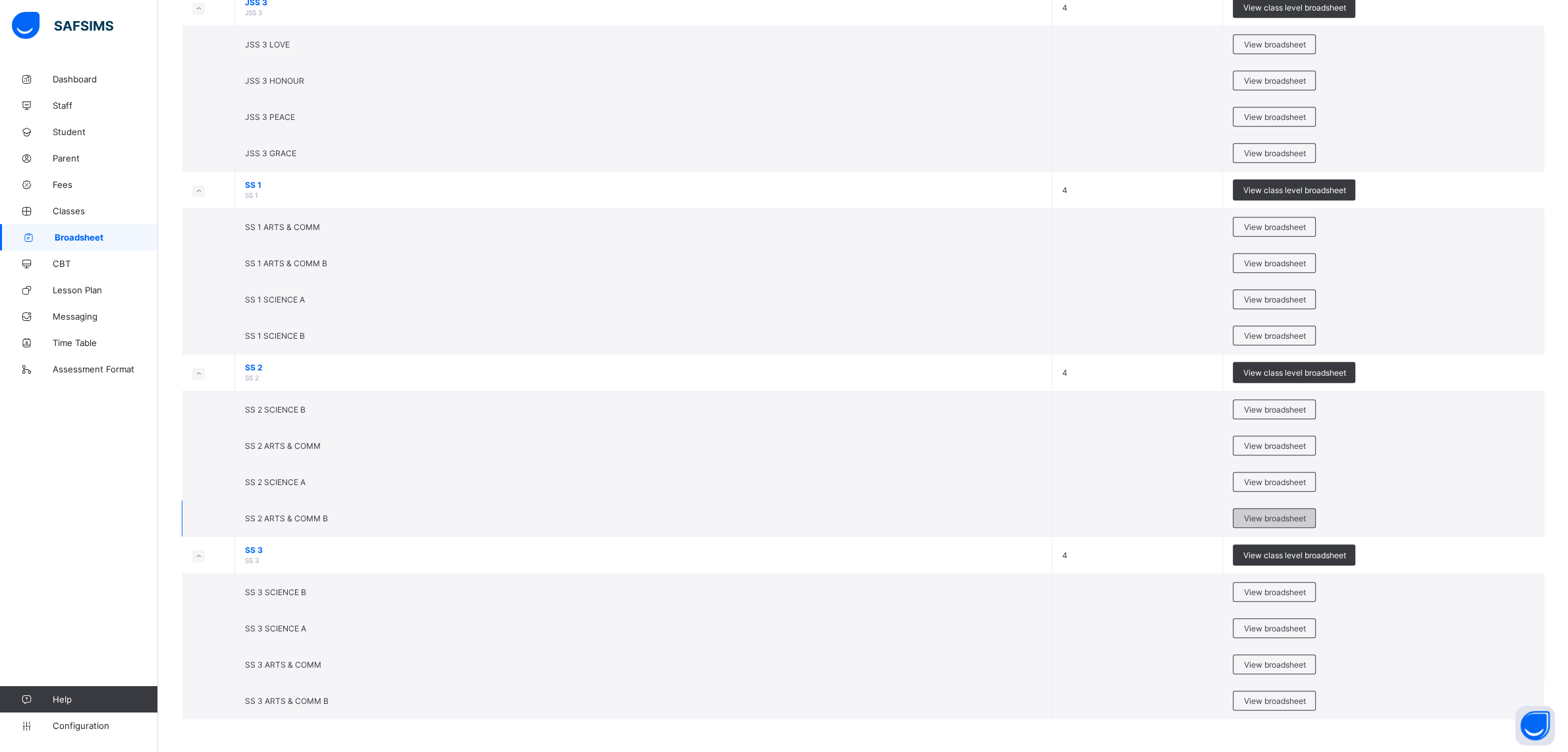
click at [1256, 514] on span "View broadsheet" at bounding box center [1274, 518] width 62 height 10
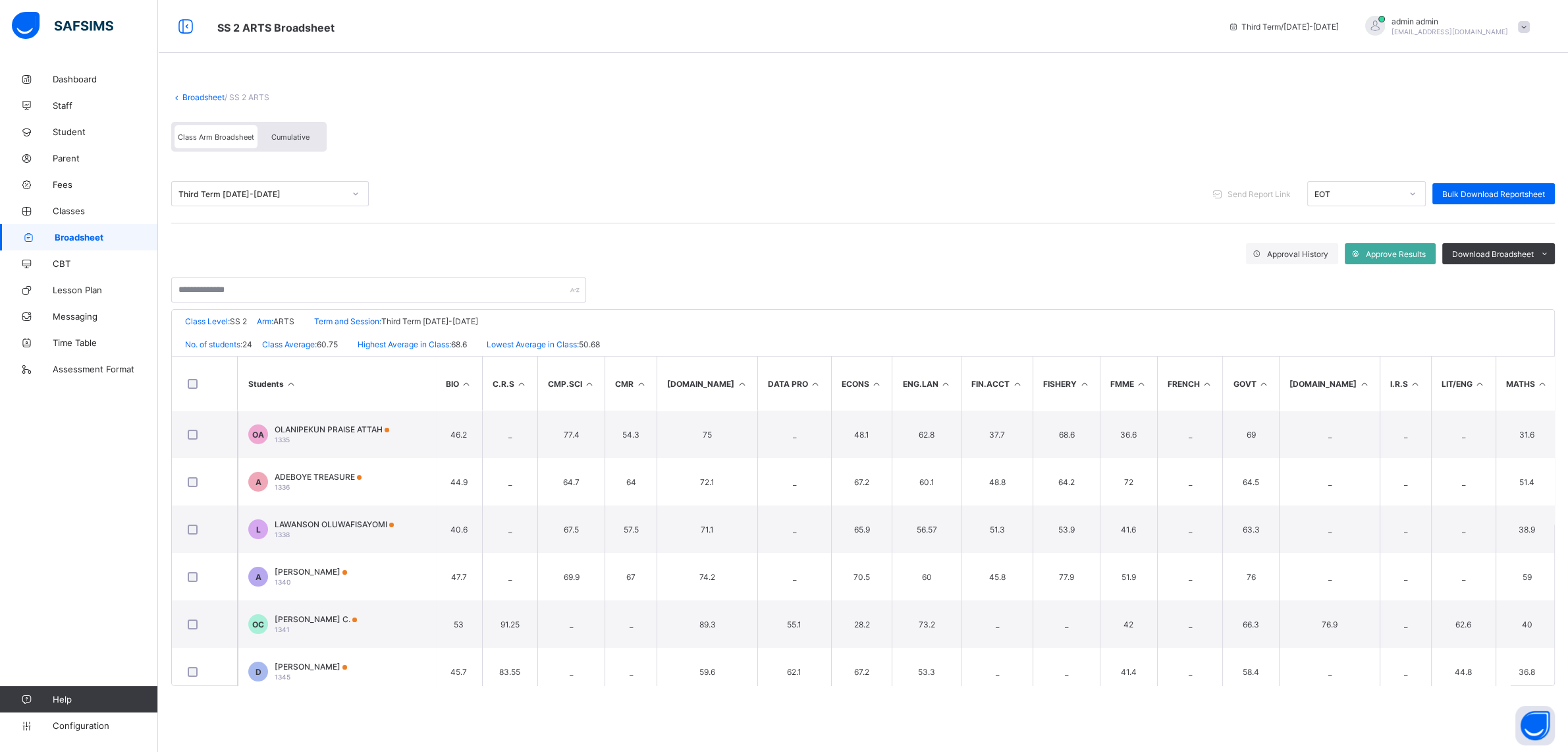
click at [198, 95] on link "Broadsheet" at bounding box center [203, 96] width 42 height 10
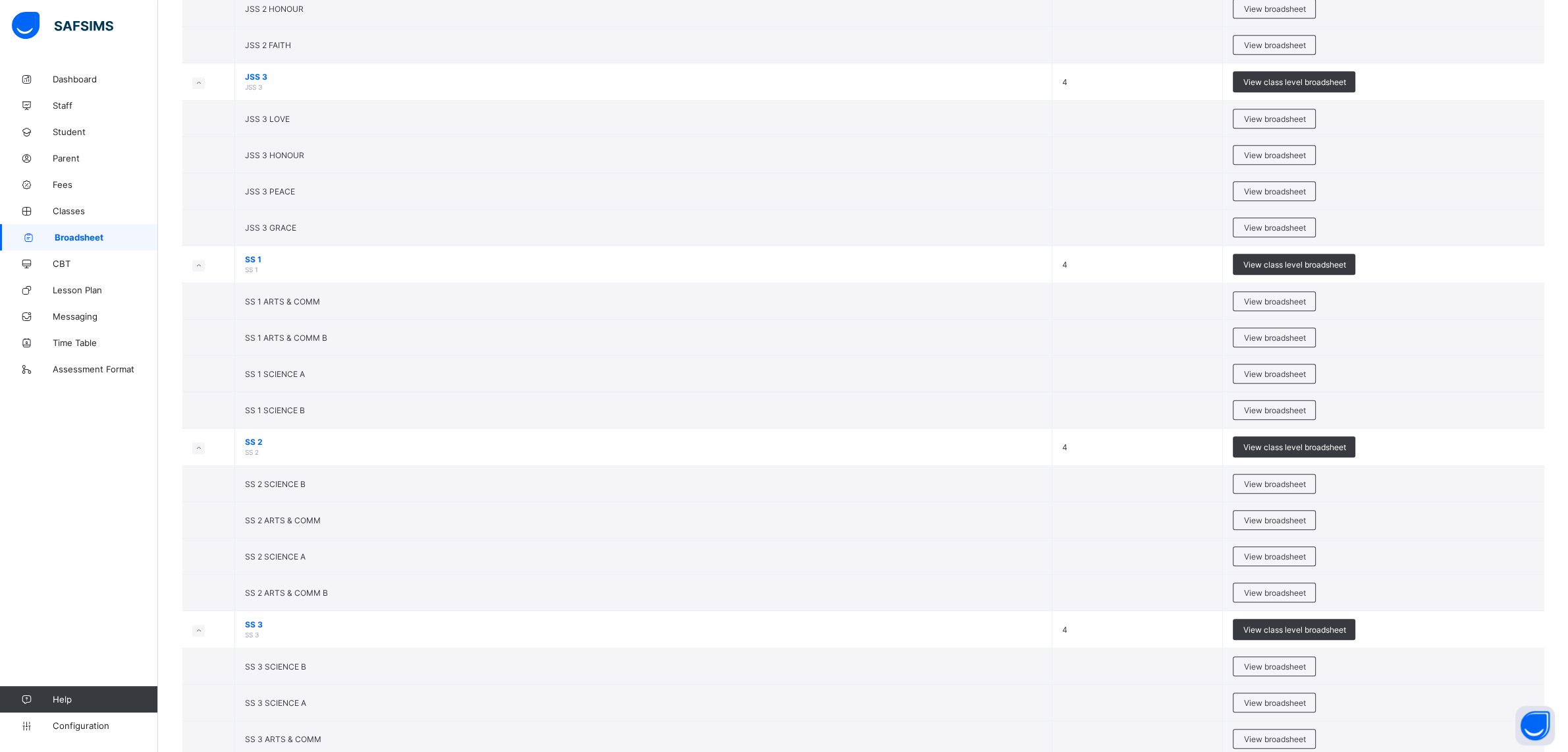
scroll to position [1600, 0]
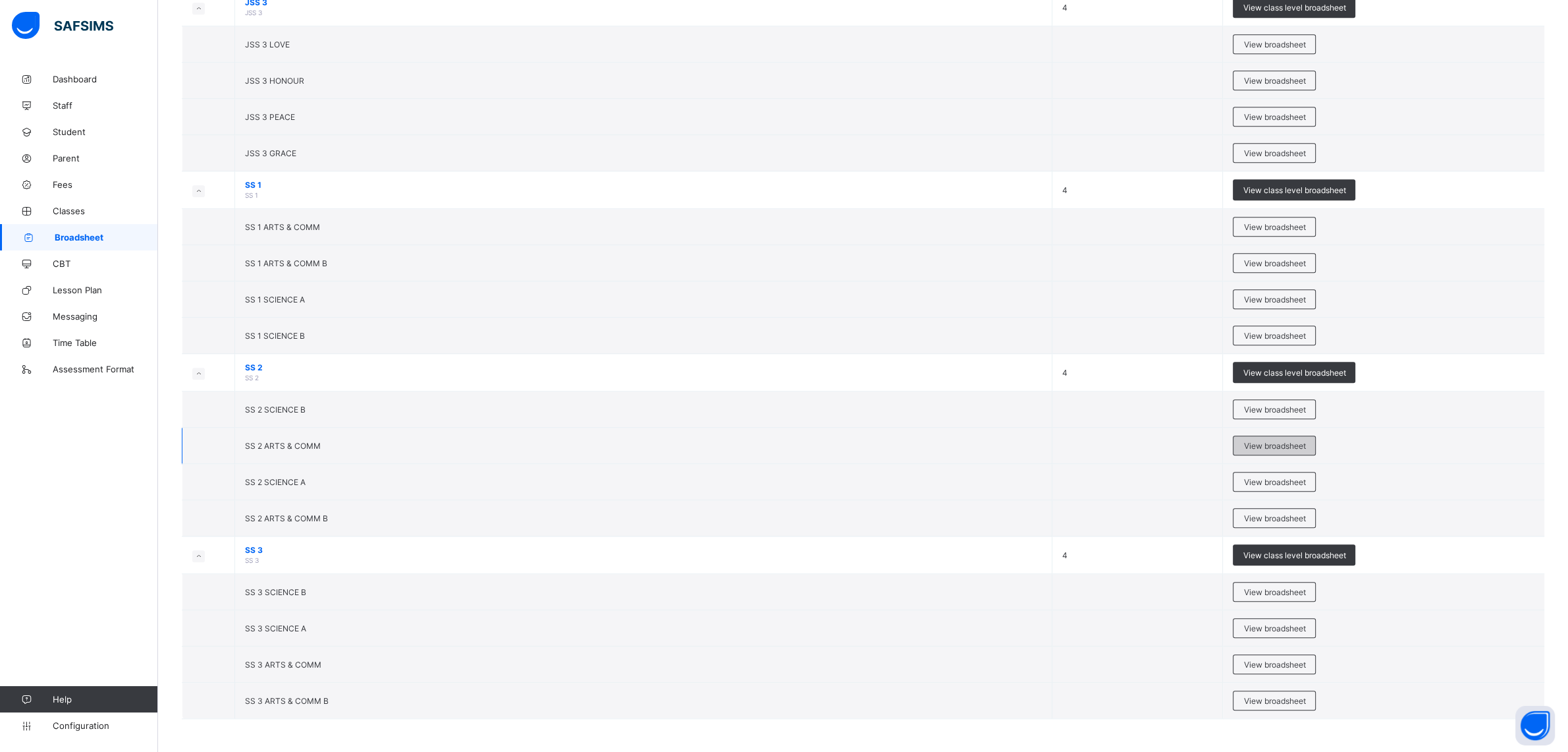
click at [1258, 438] on div "View broadsheet" at bounding box center [1274, 445] width 83 height 20
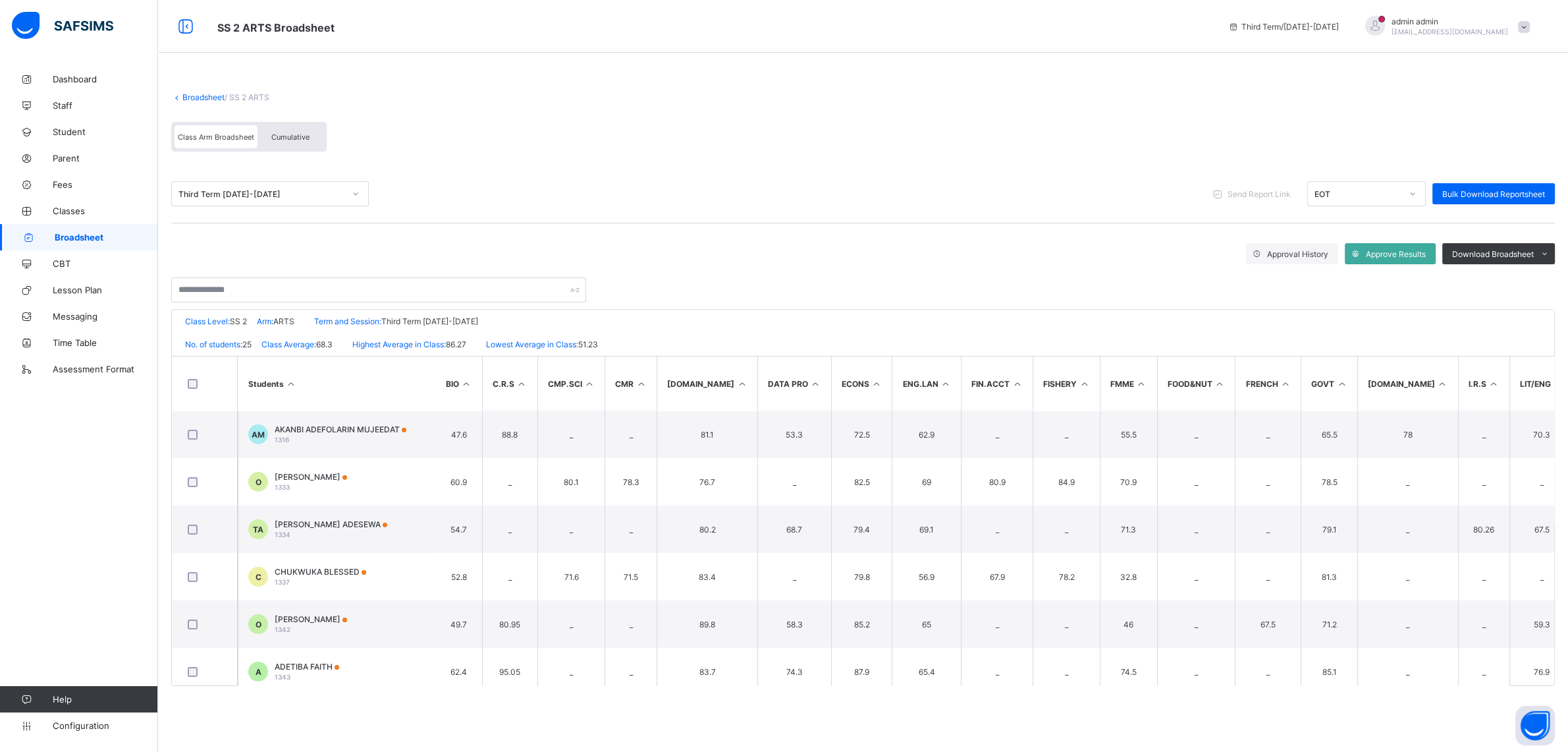
click at [293, 150] on div "Class Arm Broadsheet Cumulative" at bounding box center [249, 137] width 156 height 29
drag, startPoint x: 293, startPoint y: 150, endPoint x: 282, endPoint y: 145, distance: 12.1
click at [282, 145] on div "Class Arm Broadsheet Cumulative" at bounding box center [249, 137] width 156 height 29
click at [282, 145] on div "Cumulative" at bounding box center [290, 137] width 66 height 23
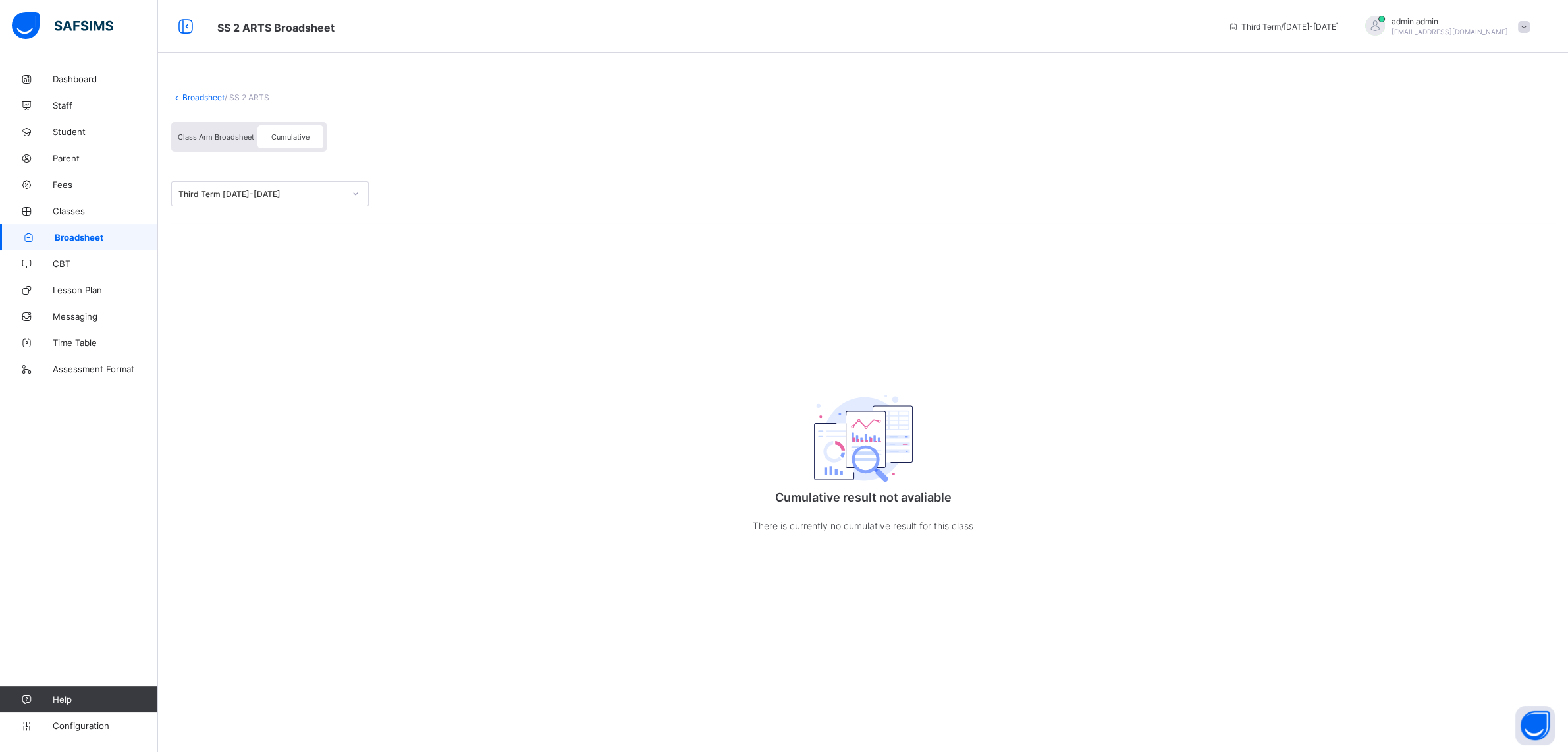
click at [234, 138] on span "Class Arm Broadsheet" at bounding box center [216, 137] width 76 height 10
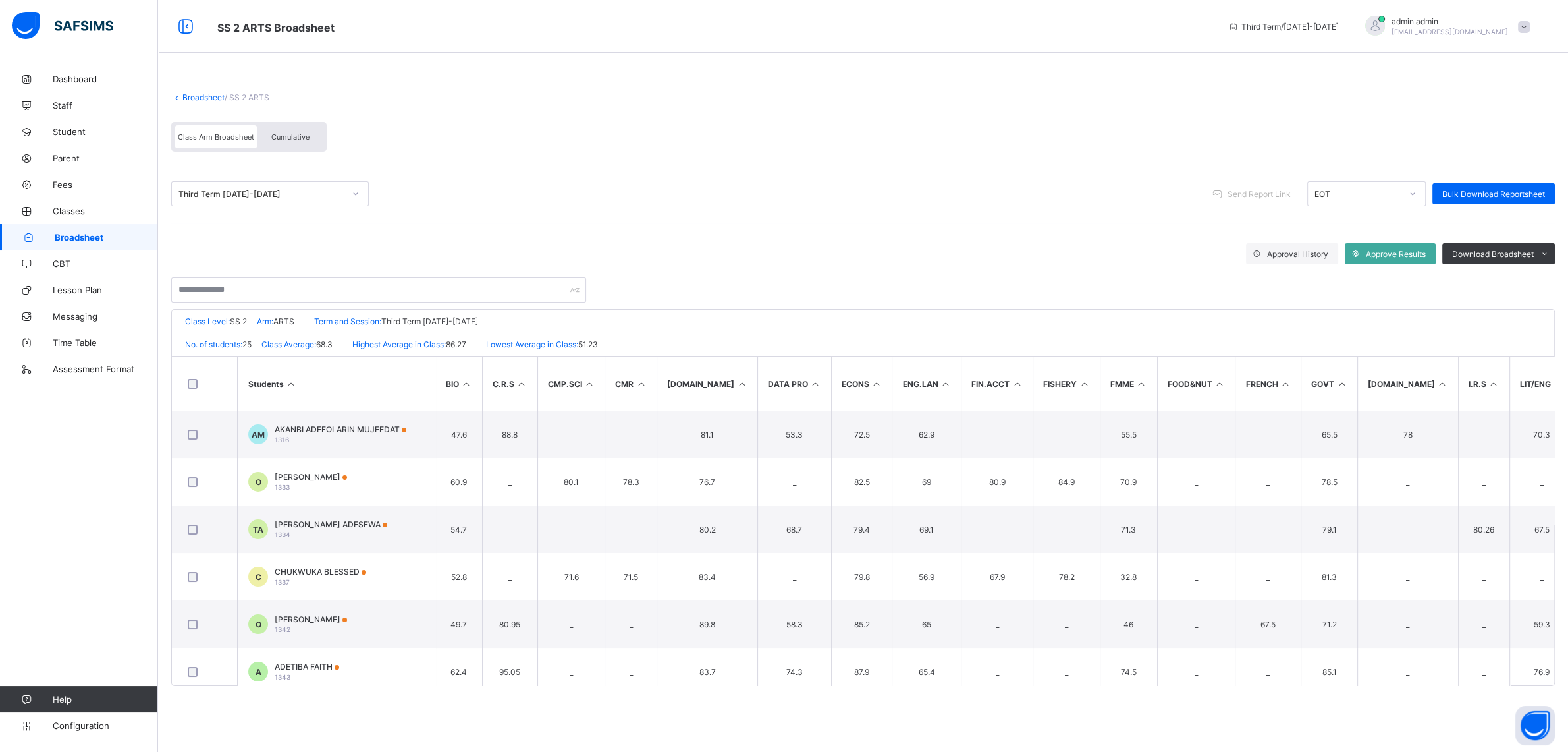
click at [293, 144] on div "Cumulative" at bounding box center [290, 137] width 66 height 23
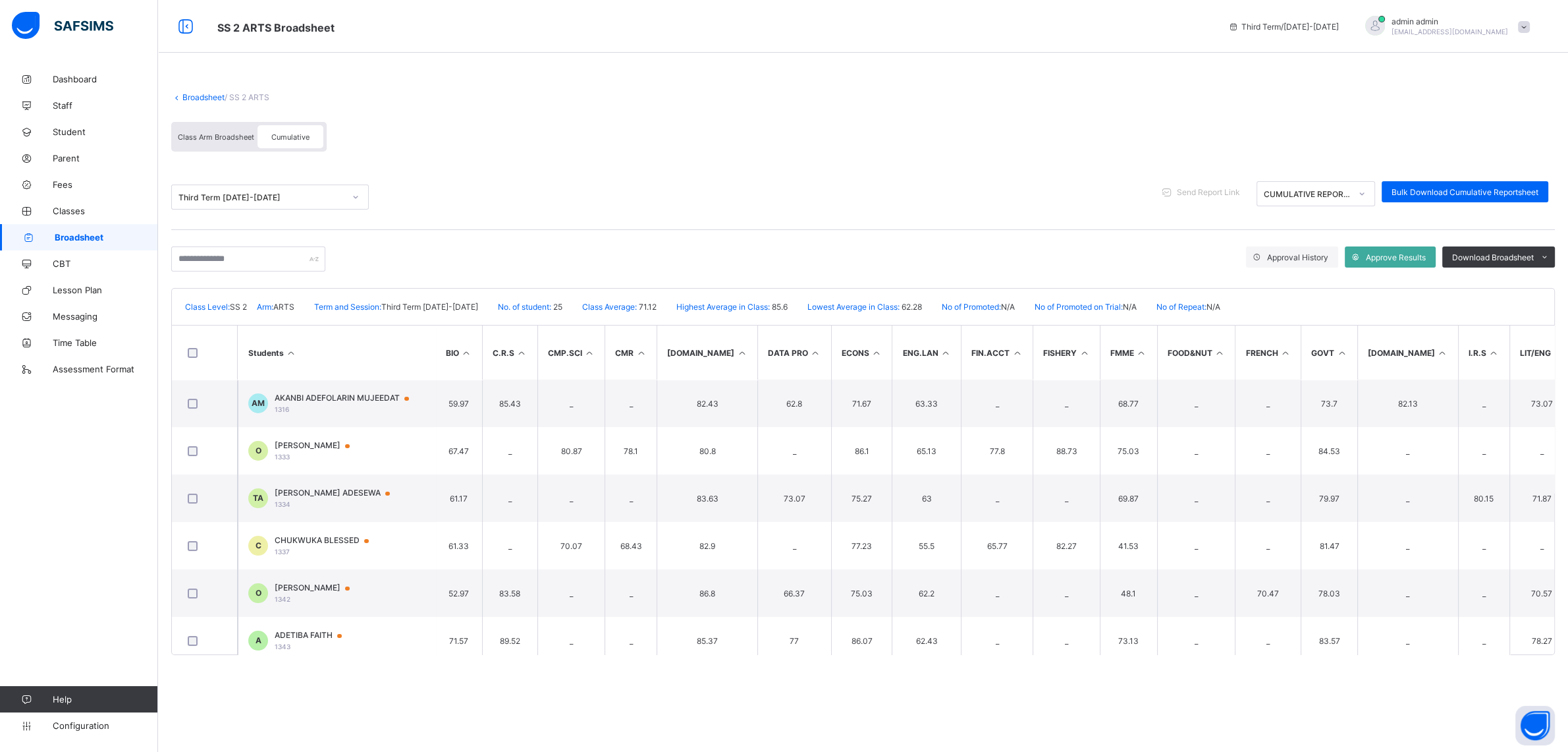
click at [1404, 178] on div "Third Term 2024-2025 Send Report Link CUMULATIVE REPORT SHEET Bulk Download Cum…" at bounding box center [863, 197] width 1384 height 65
click at [1404, 193] on span "Bulk Download Cumulative Reportsheet" at bounding box center [1465, 191] width 147 height 10
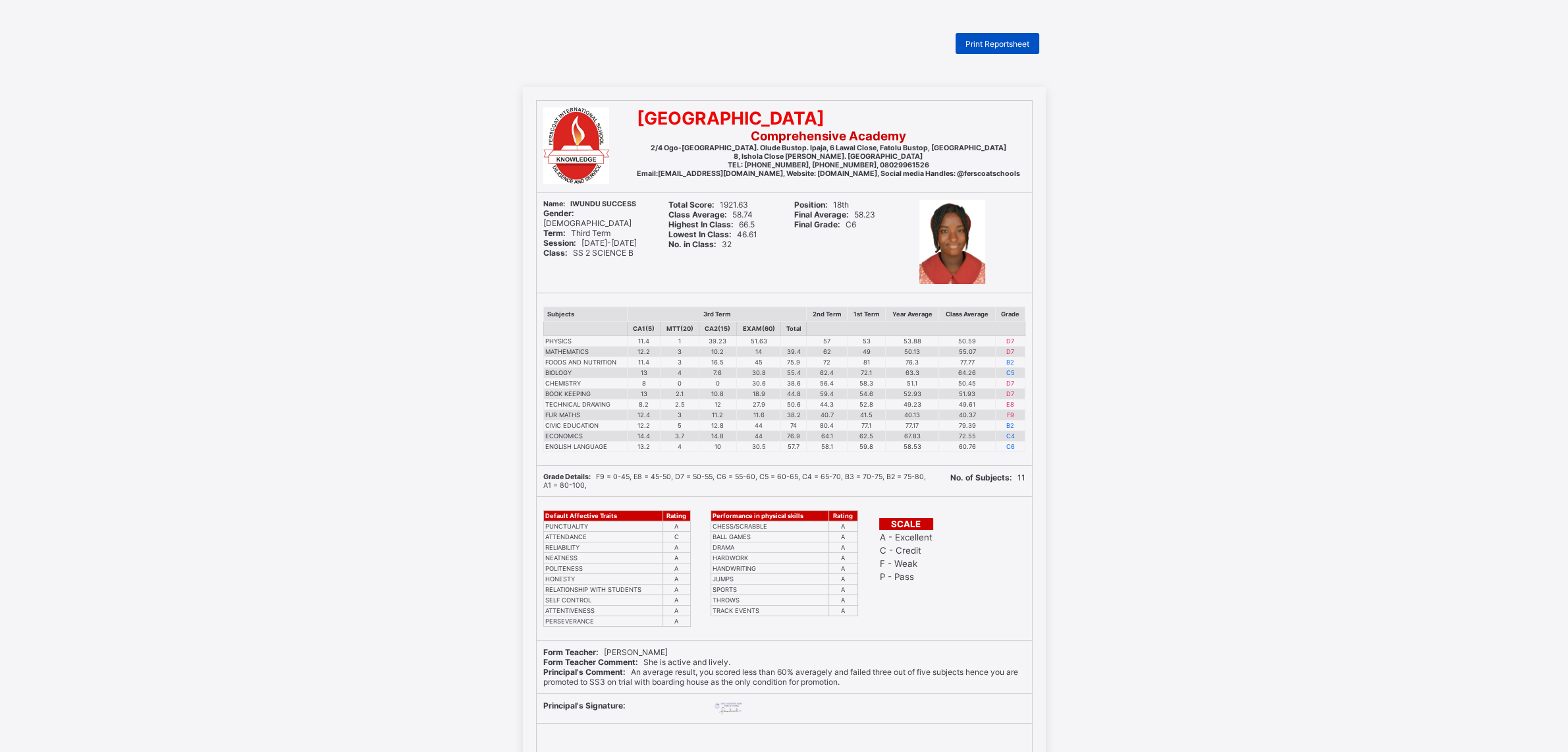
click at [976, 42] on span "Print Reportsheet" at bounding box center [997, 43] width 64 height 10
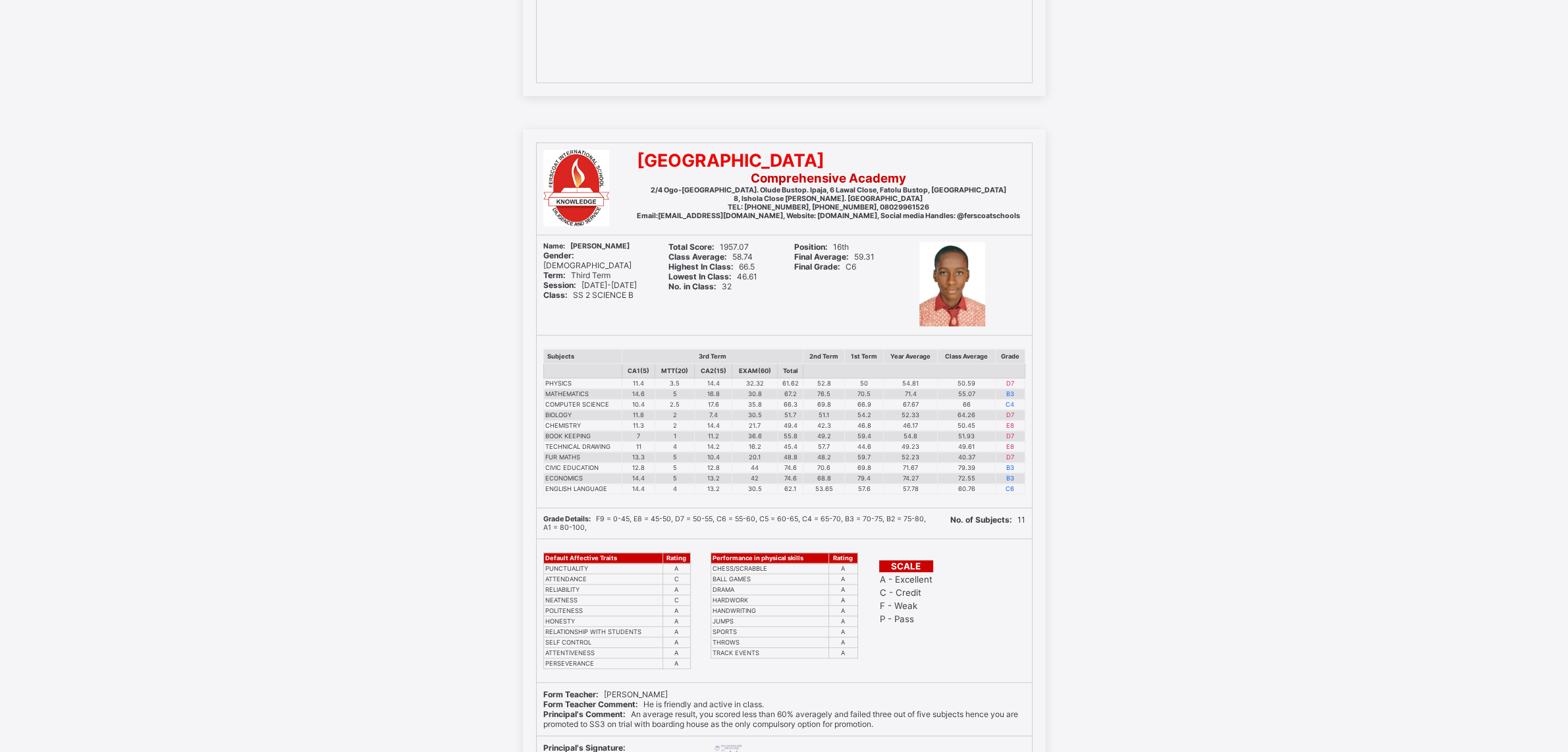
scroll to position [1540, 0]
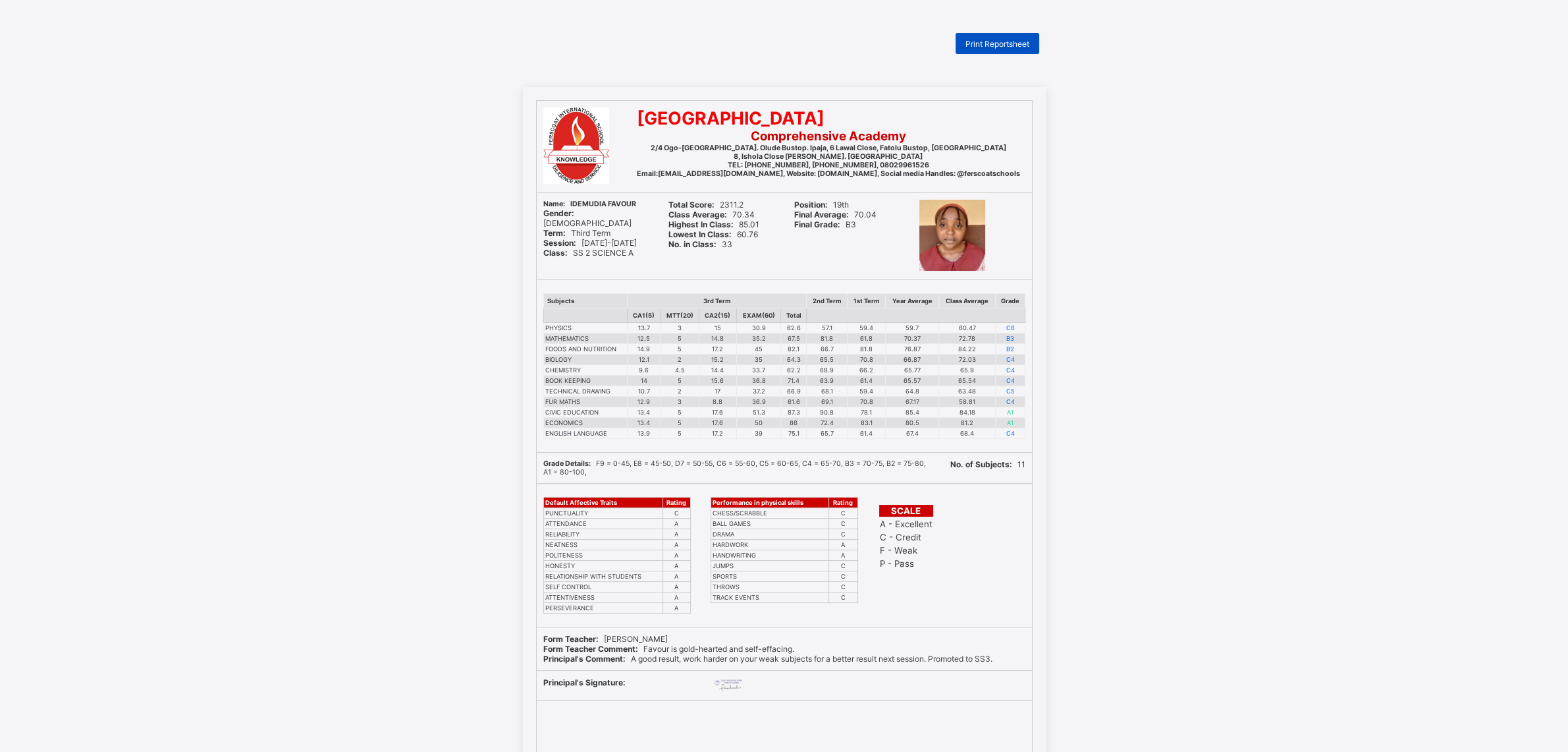
click at [977, 46] on span "Print Reportsheet" at bounding box center [997, 43] width 64 height 10
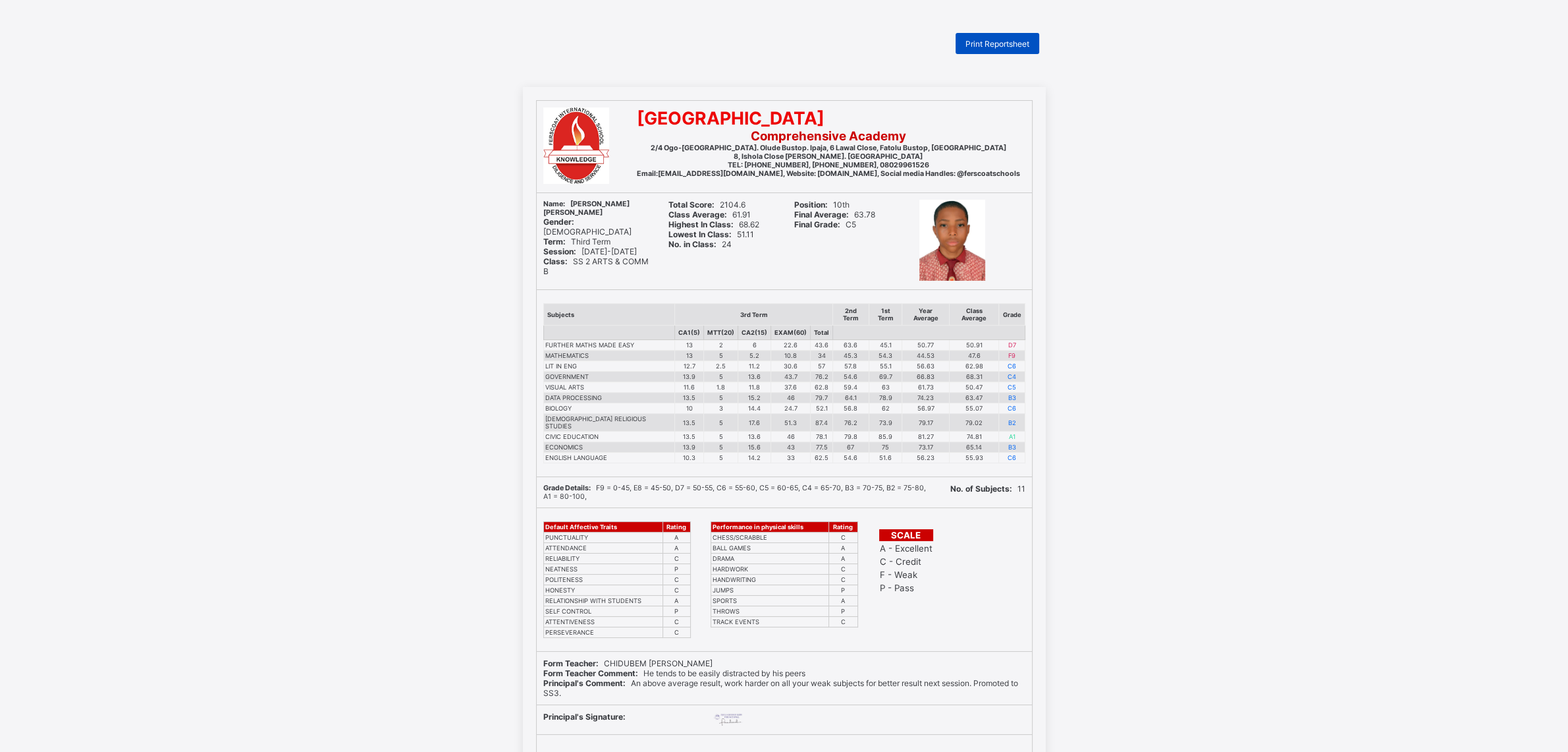
click at [975, 42] on span "Print Reportsheet" at bounding box center [997, 43] width 64 height 10
